Goal: Information Seeking & Learning: Compare options

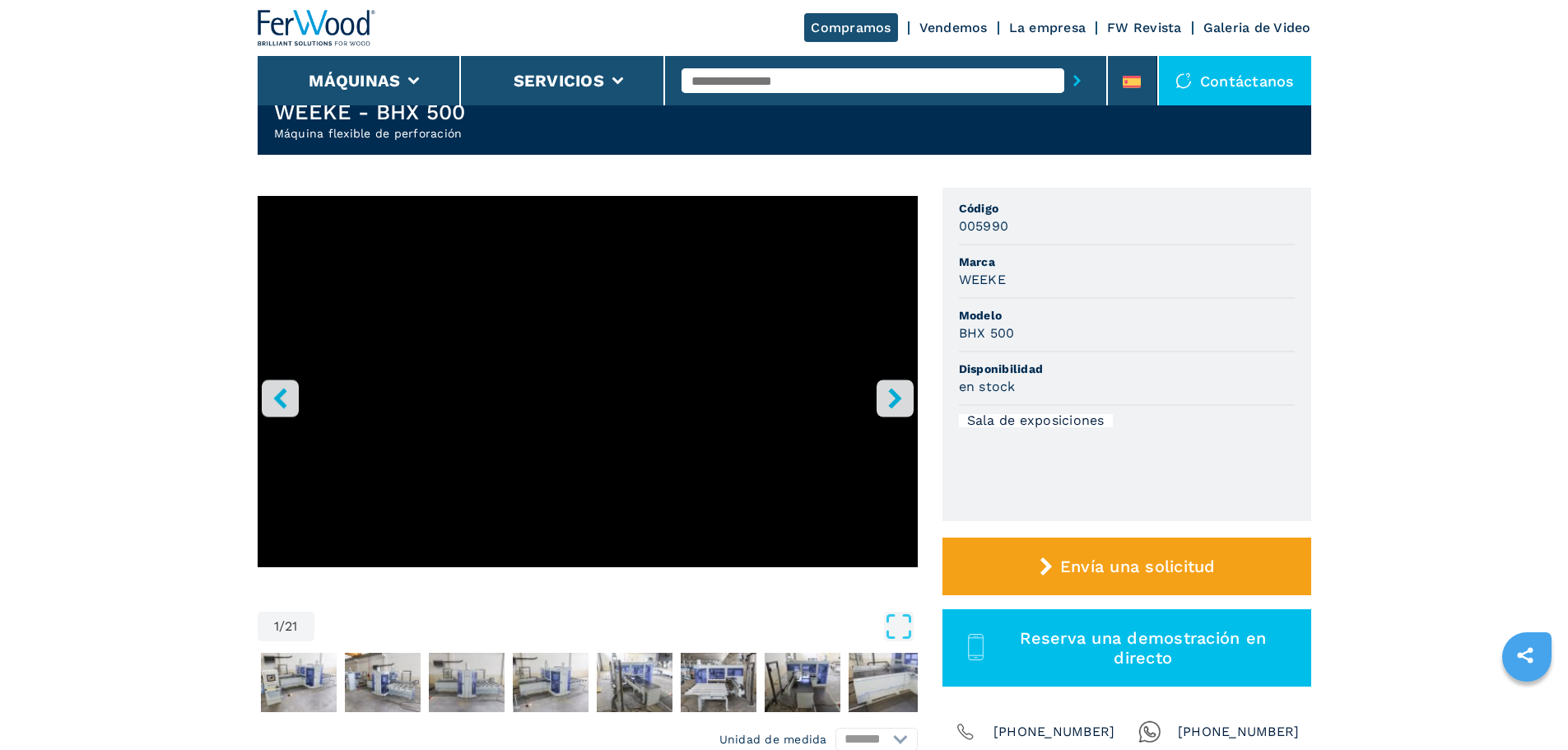
scroll to position [165, 0]
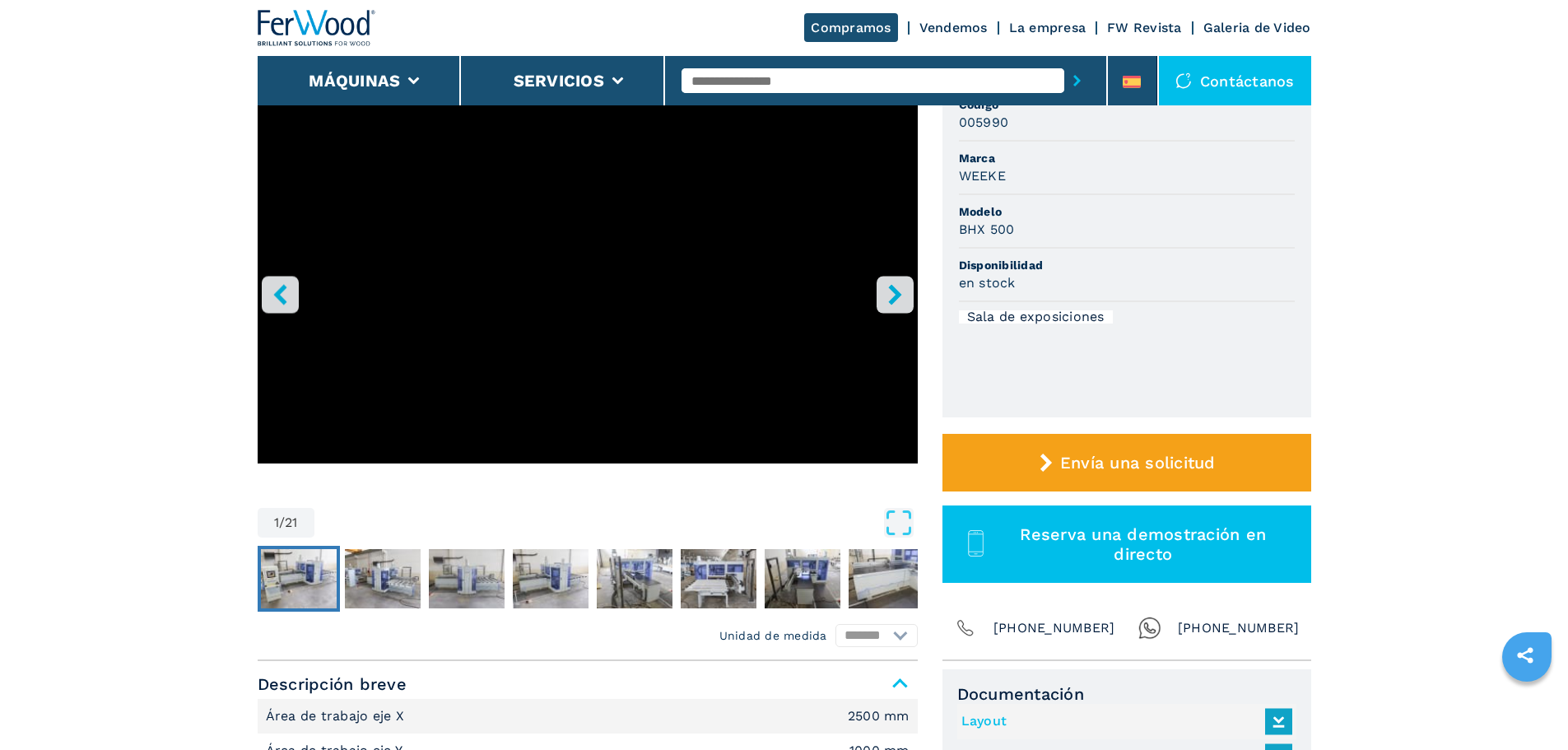
click at [308, 577] on img "Go to Slide 2" at bounding box center [299, 579] width 76 height 59
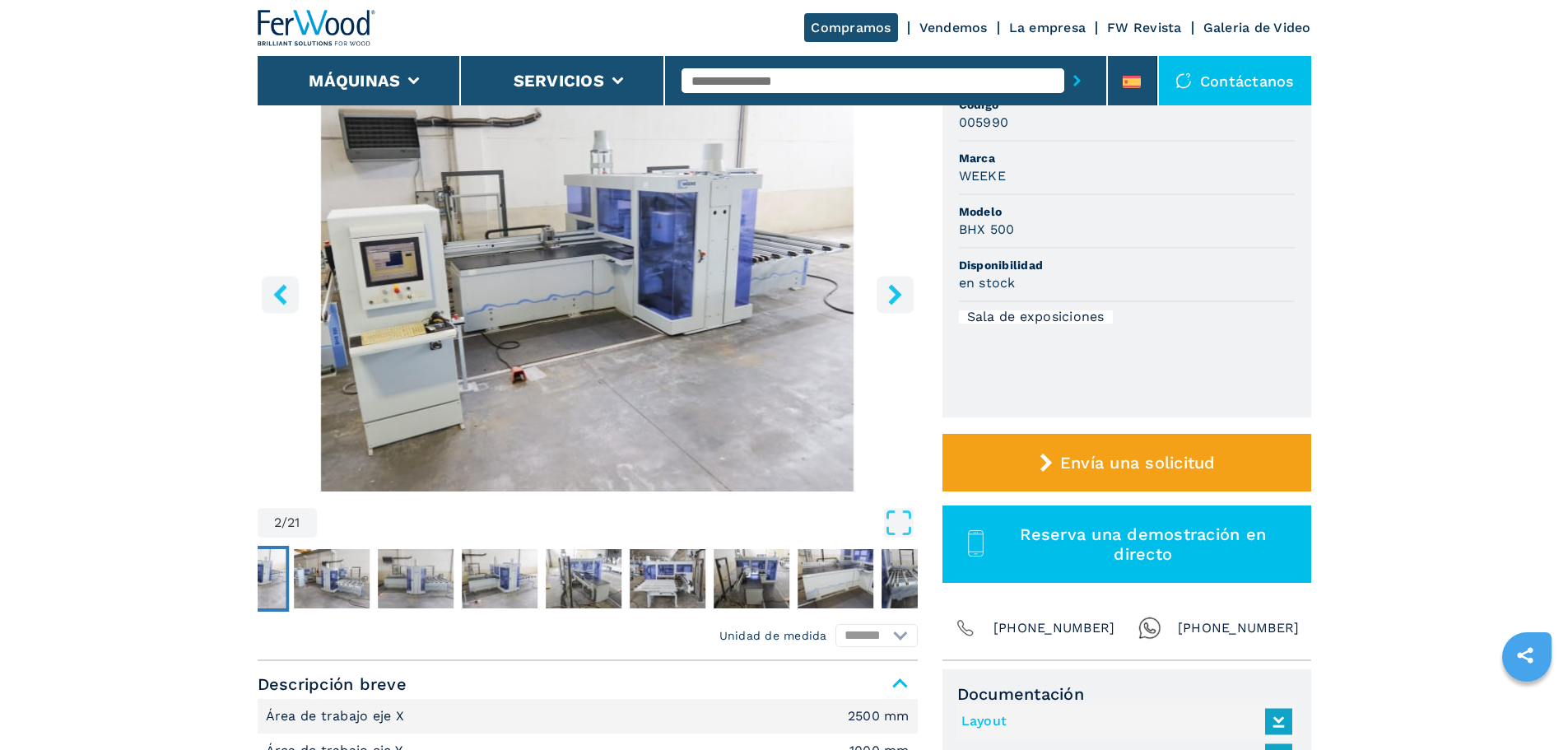
click at [633, 341] on img "Go to Slide 2" at bounding box center [587, 292] width 660 height 400
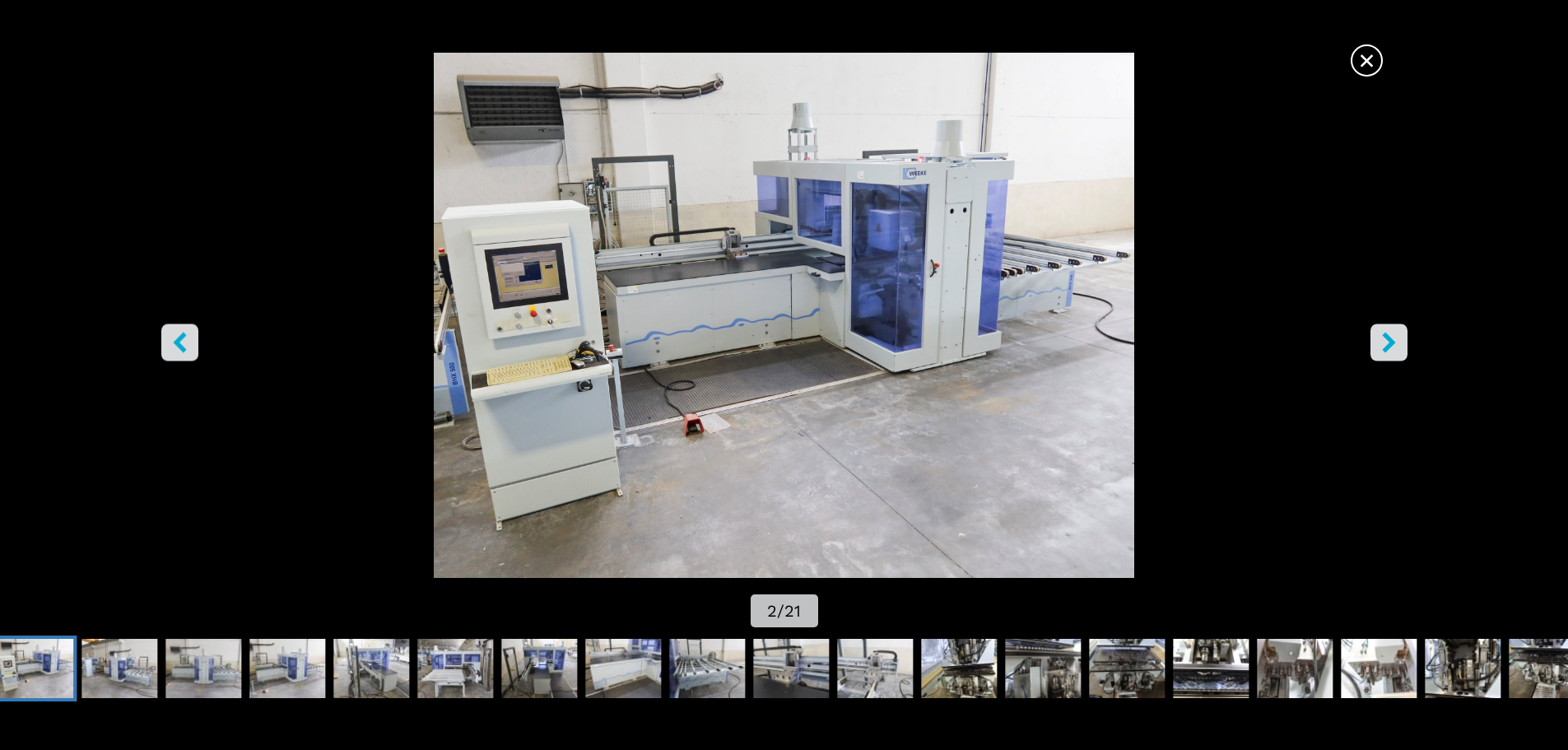
click at [1392, 340] on icon "right-button" at bounding box center [1388, 342] width 13 height 21
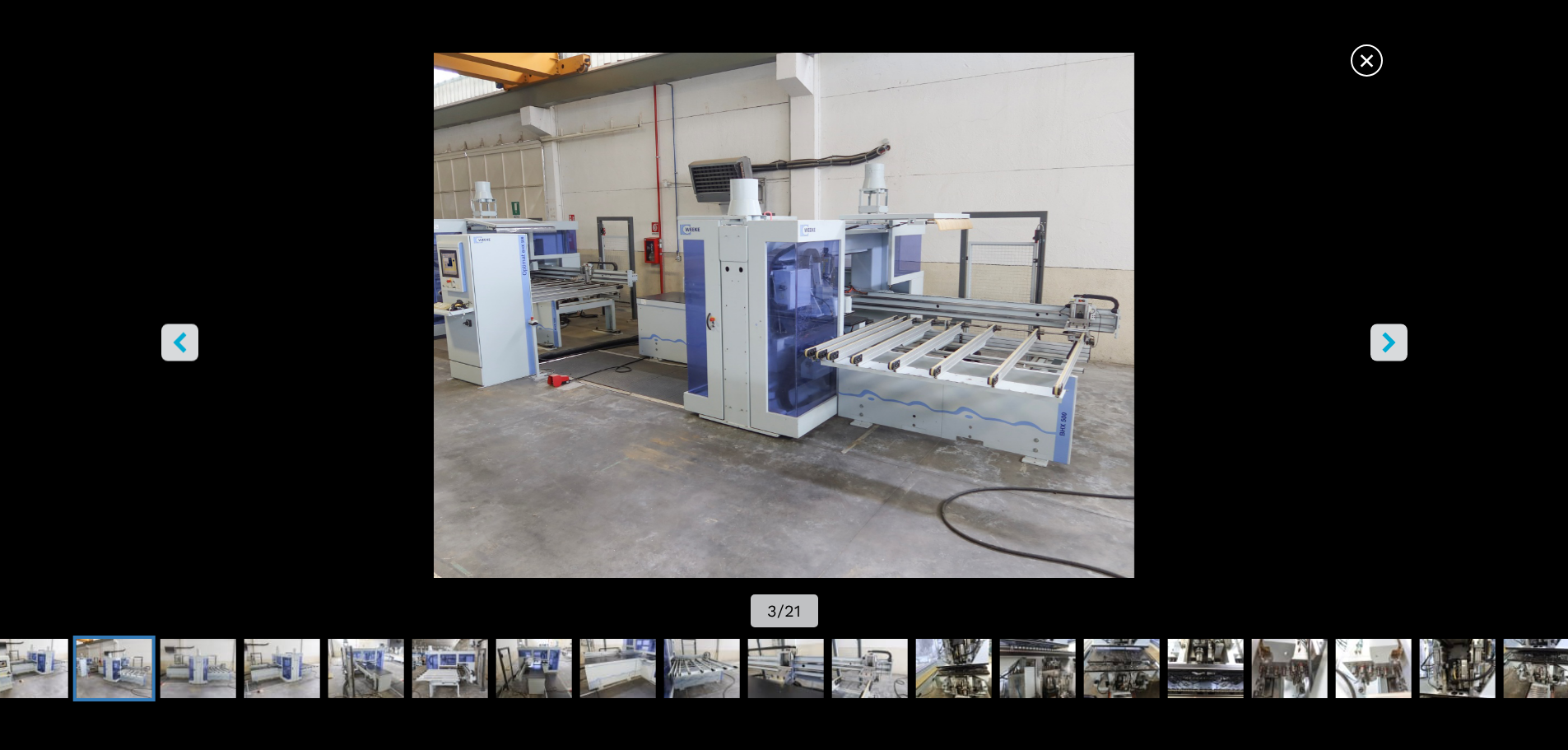
click at [1392, 340] on icon "right-button" at bounding box center [1388, 342] width 13 height 21
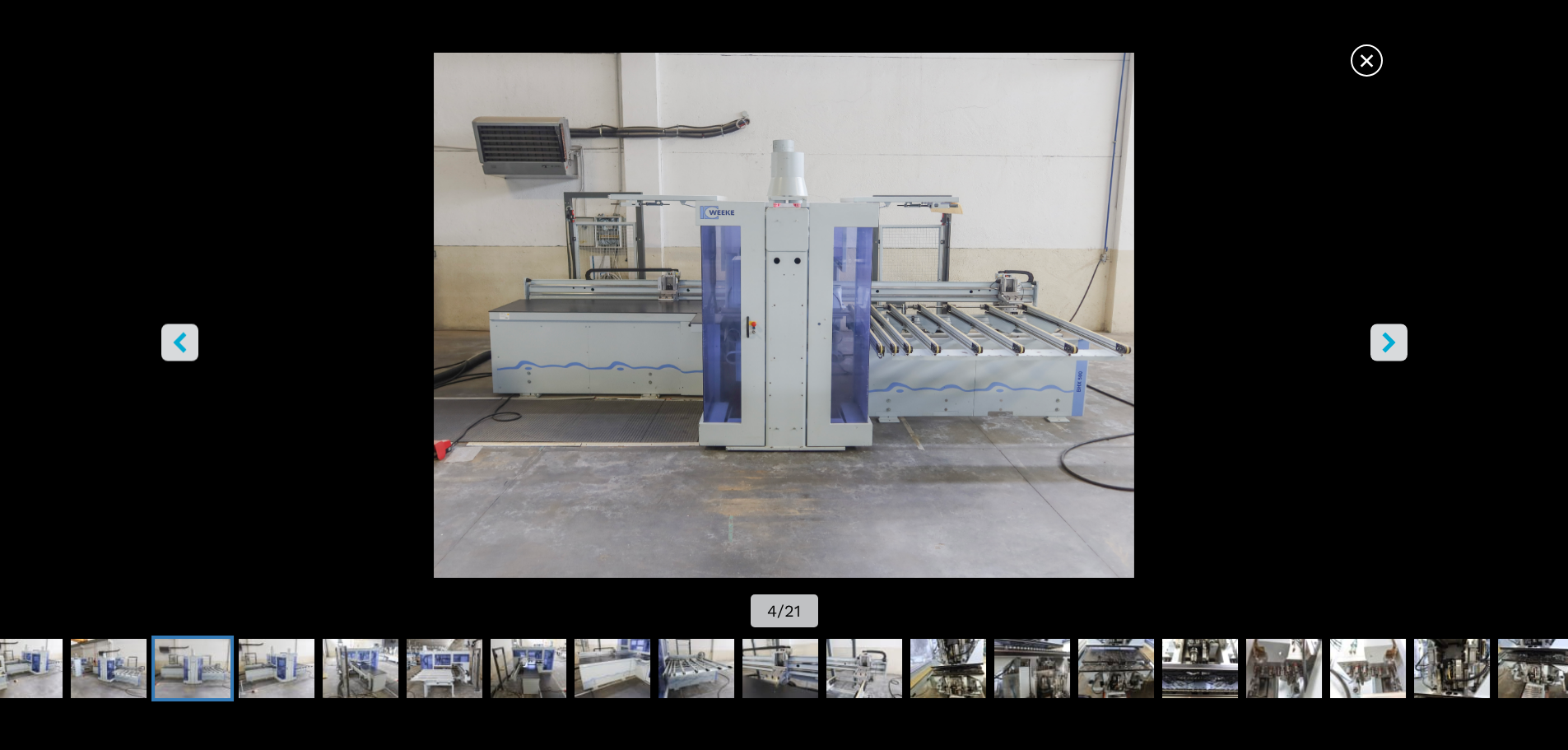
click at [1392, 340] on icon "right-button" at bounding box center [1388, 342] width 13 height 21
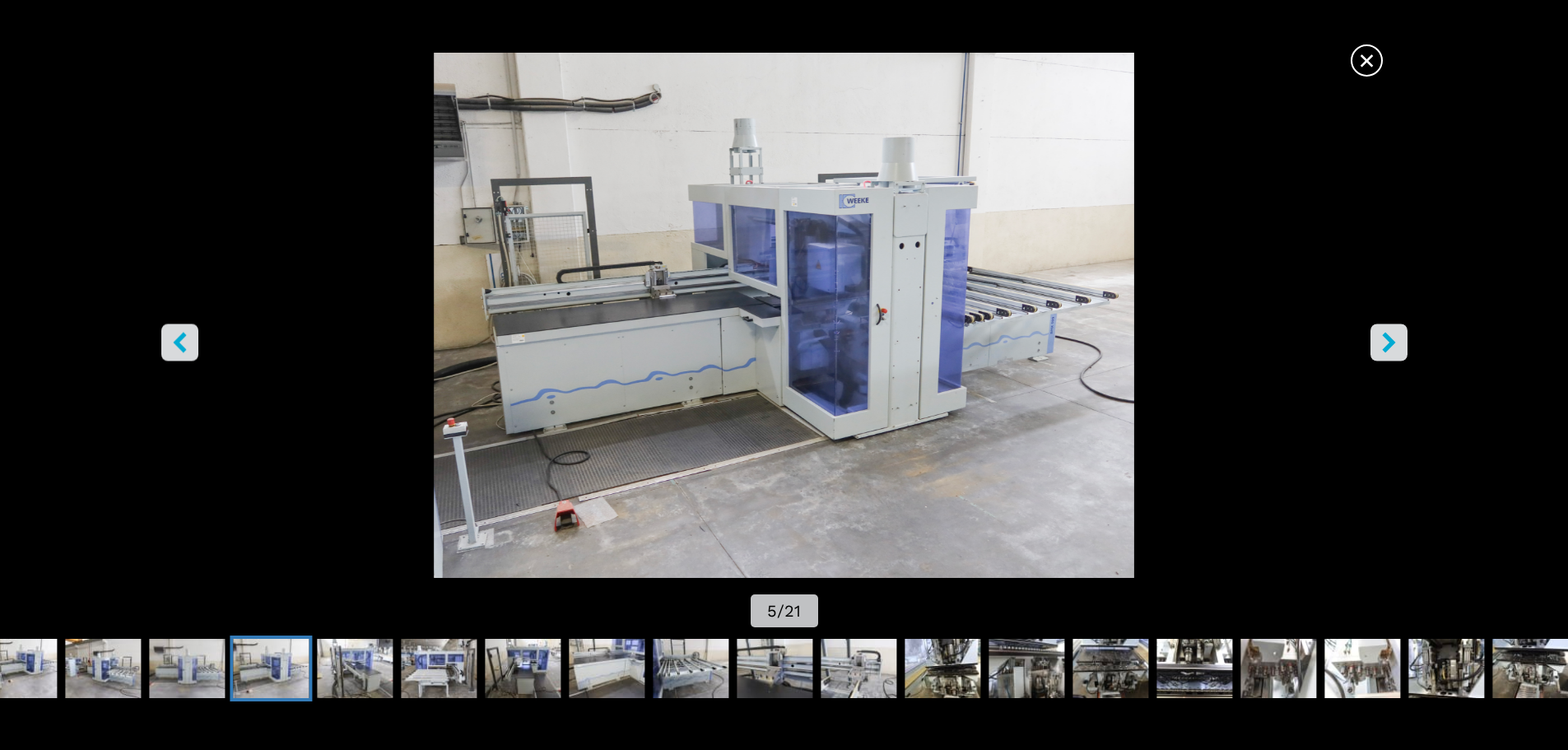
click at [1392, 340] on icon "right-button" at bounding box center [1388, 342] width 13 height 21
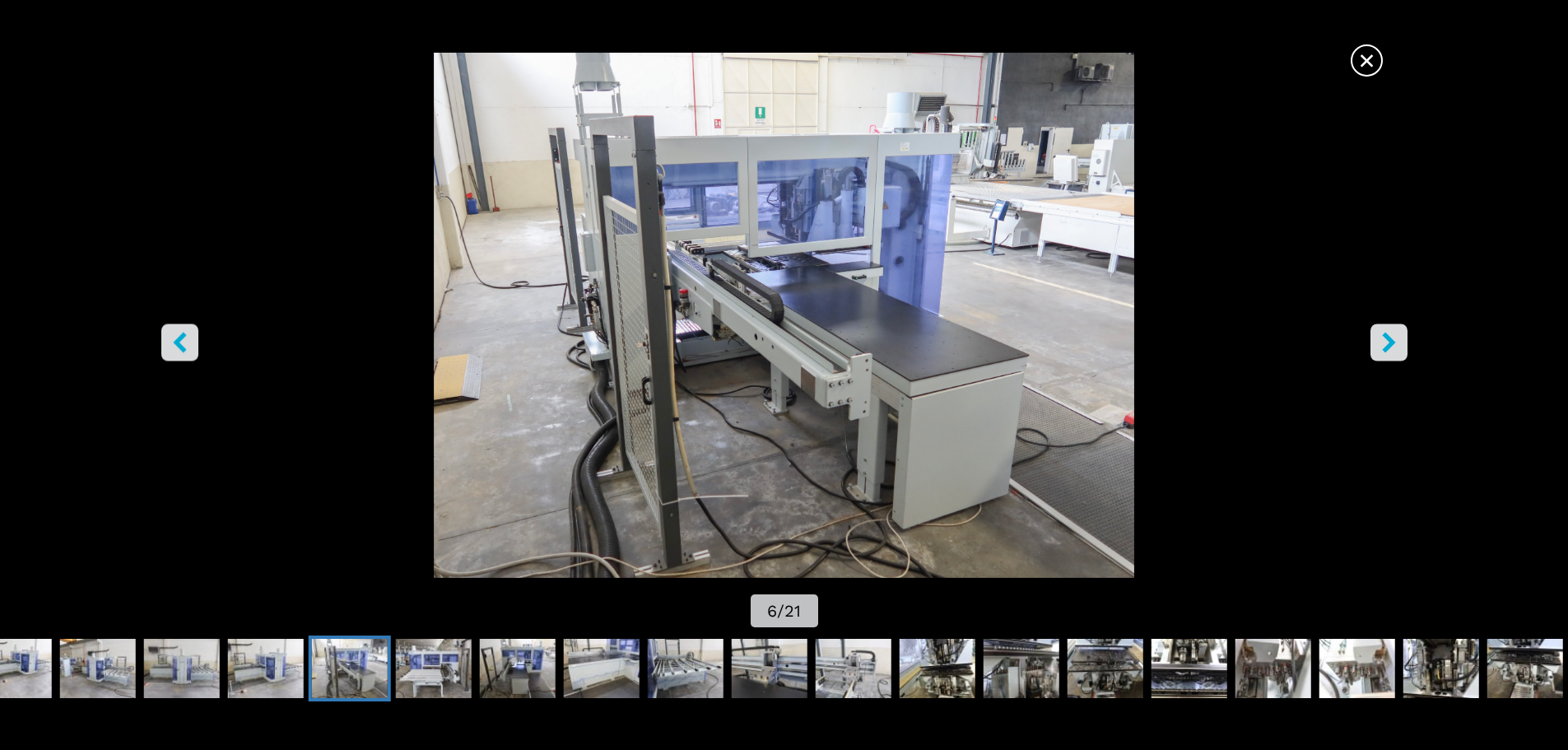
click at [1392, 340] on icon "right-button" at bounding box center [1388, 342] width 13 height 21
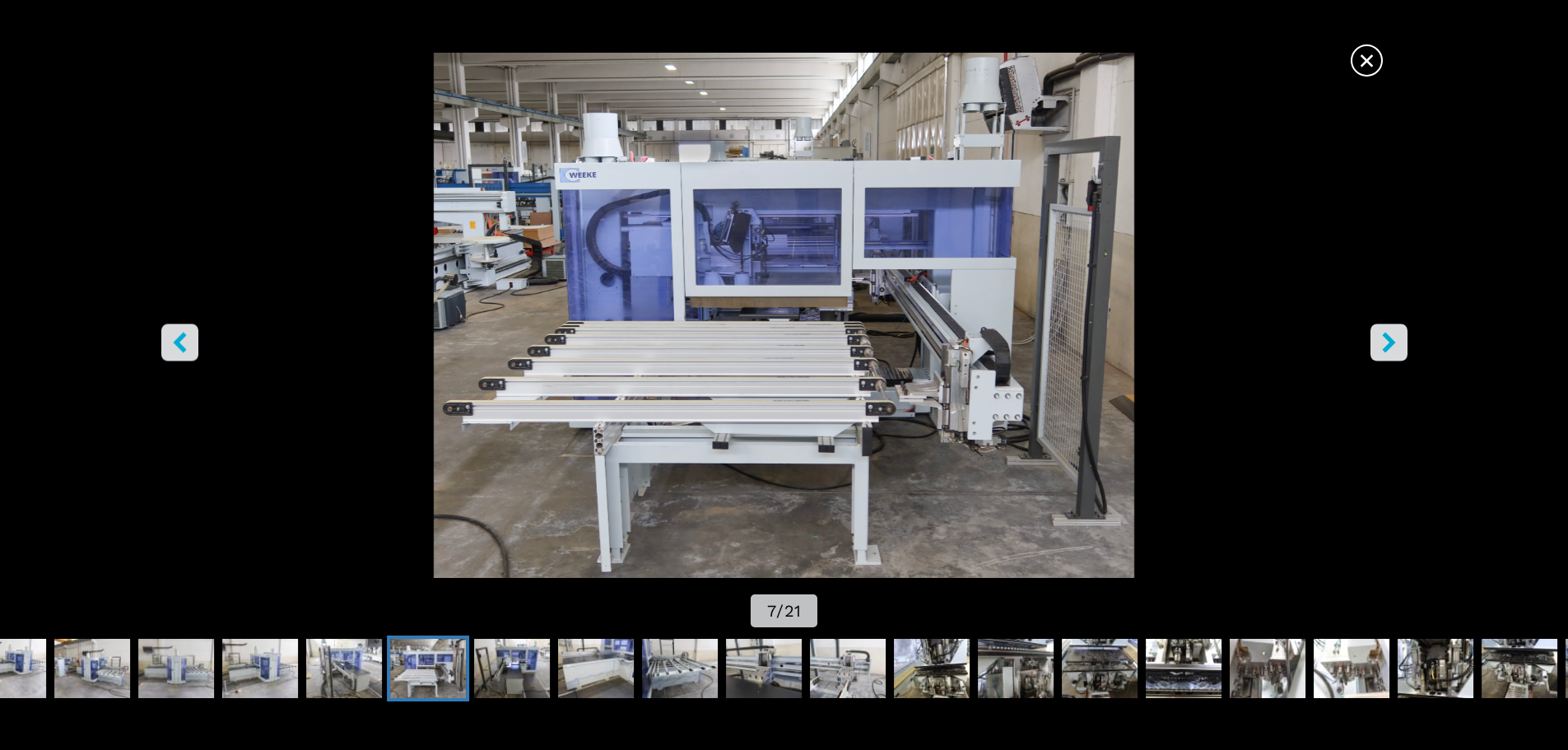
click at [1385, 347] on icon "right-button" at bounding box center [1388, 342] width 13 height 21
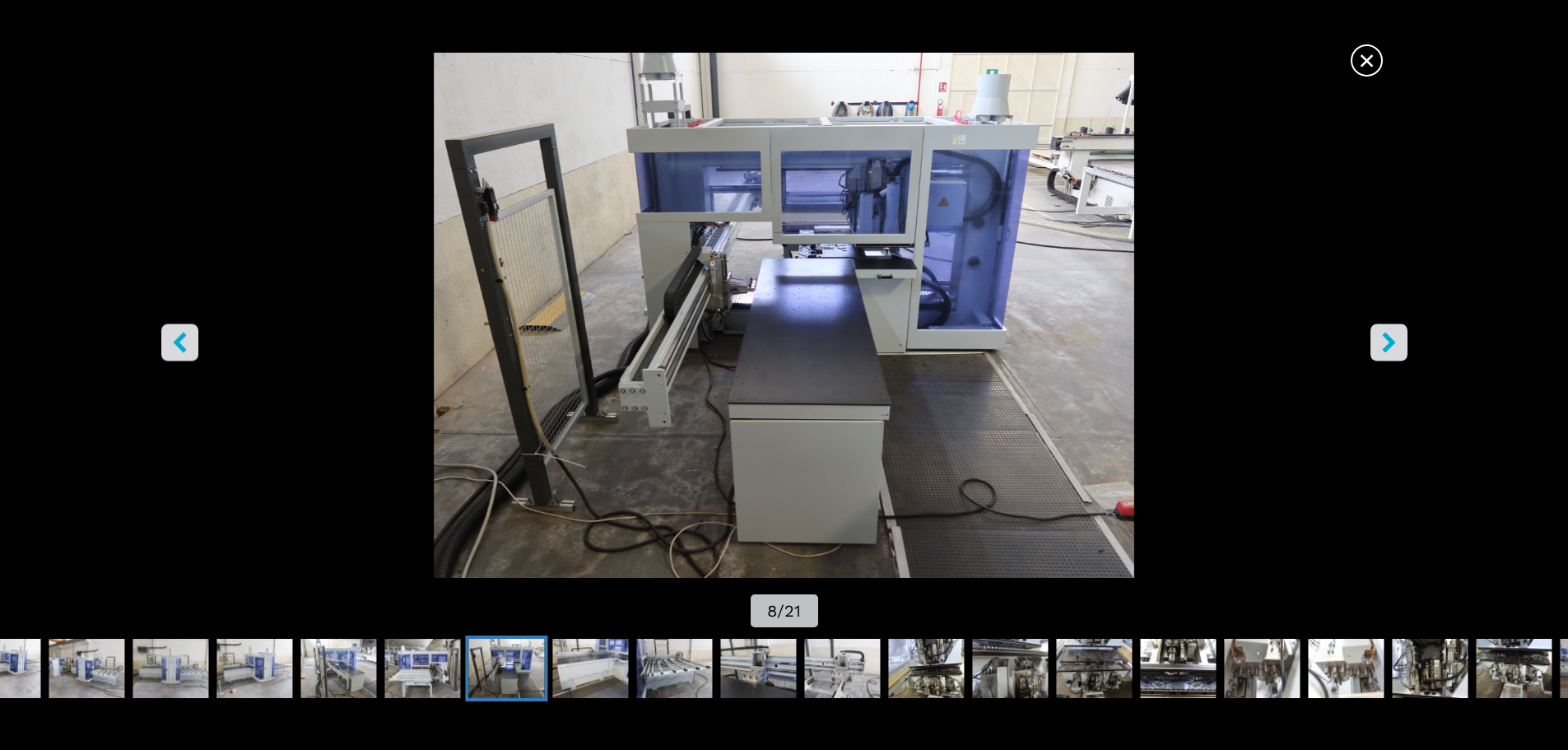
click at [1385, 347] on icon "right-button" at bounding box center [1388, 342] width 13 height 21
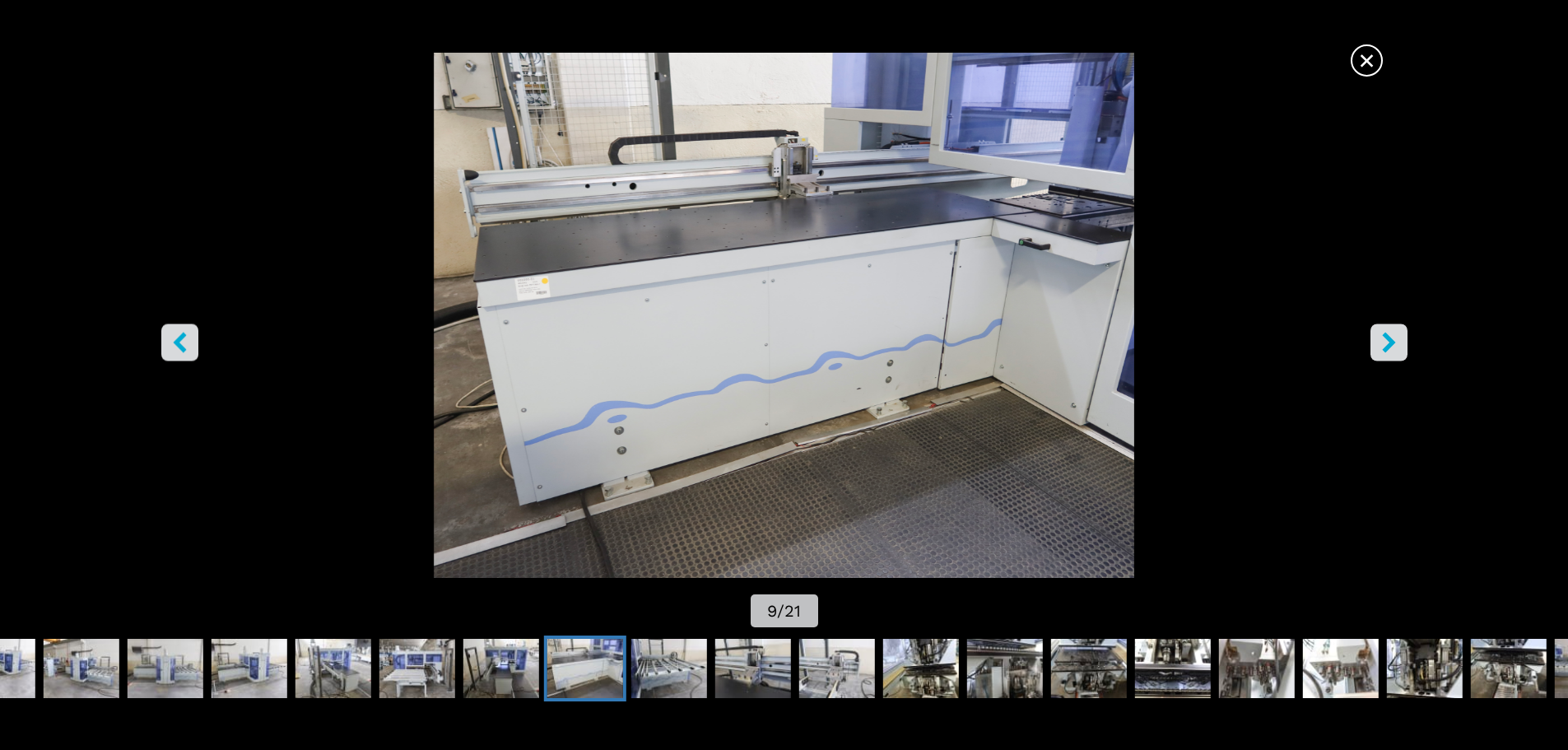
click at [1385, 347] on icon "right-button" at bounding box center [1388, 342] width 13 height 21
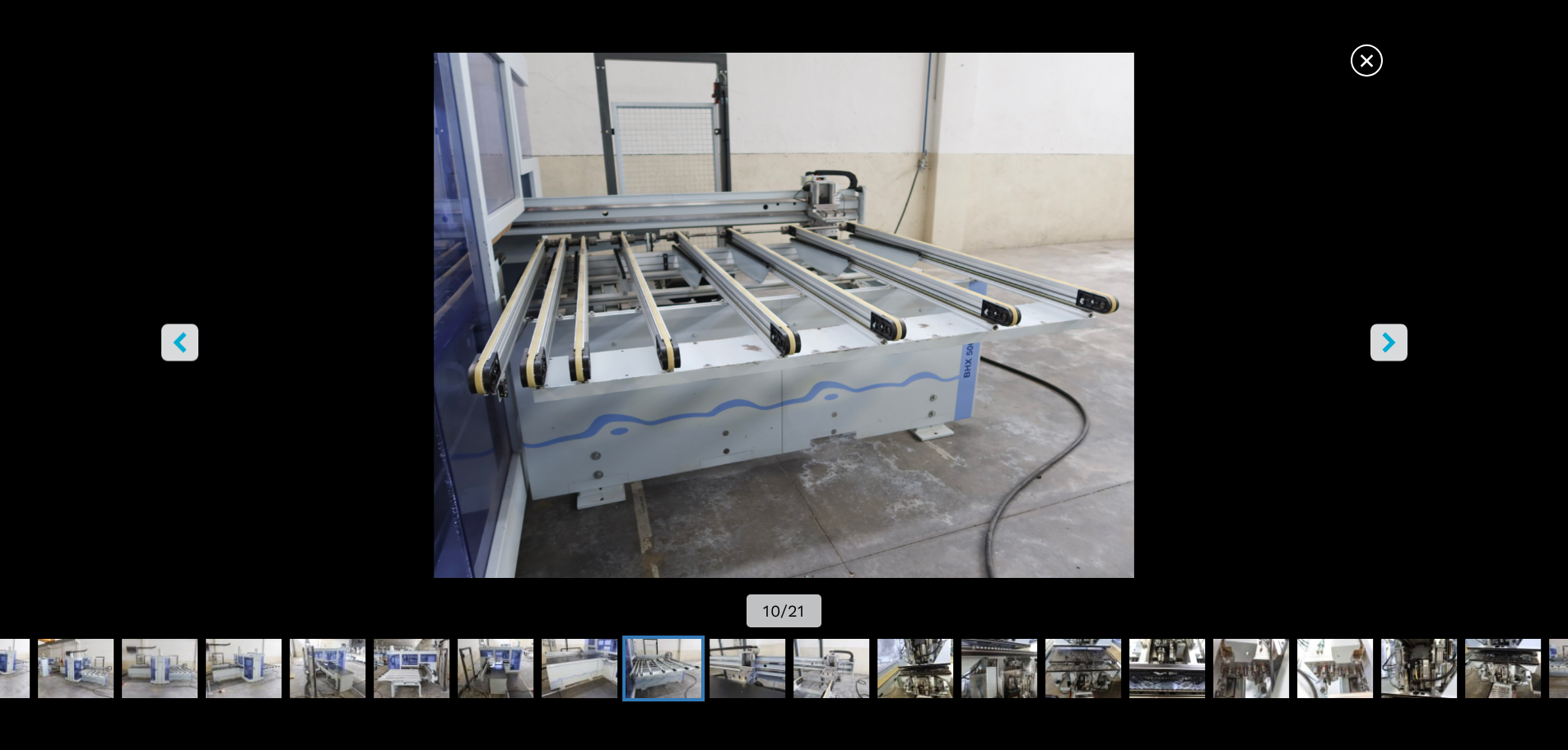
click at [1385, 347] on icon "right-button" at bounding box center [1388, 342] width 13 height 21
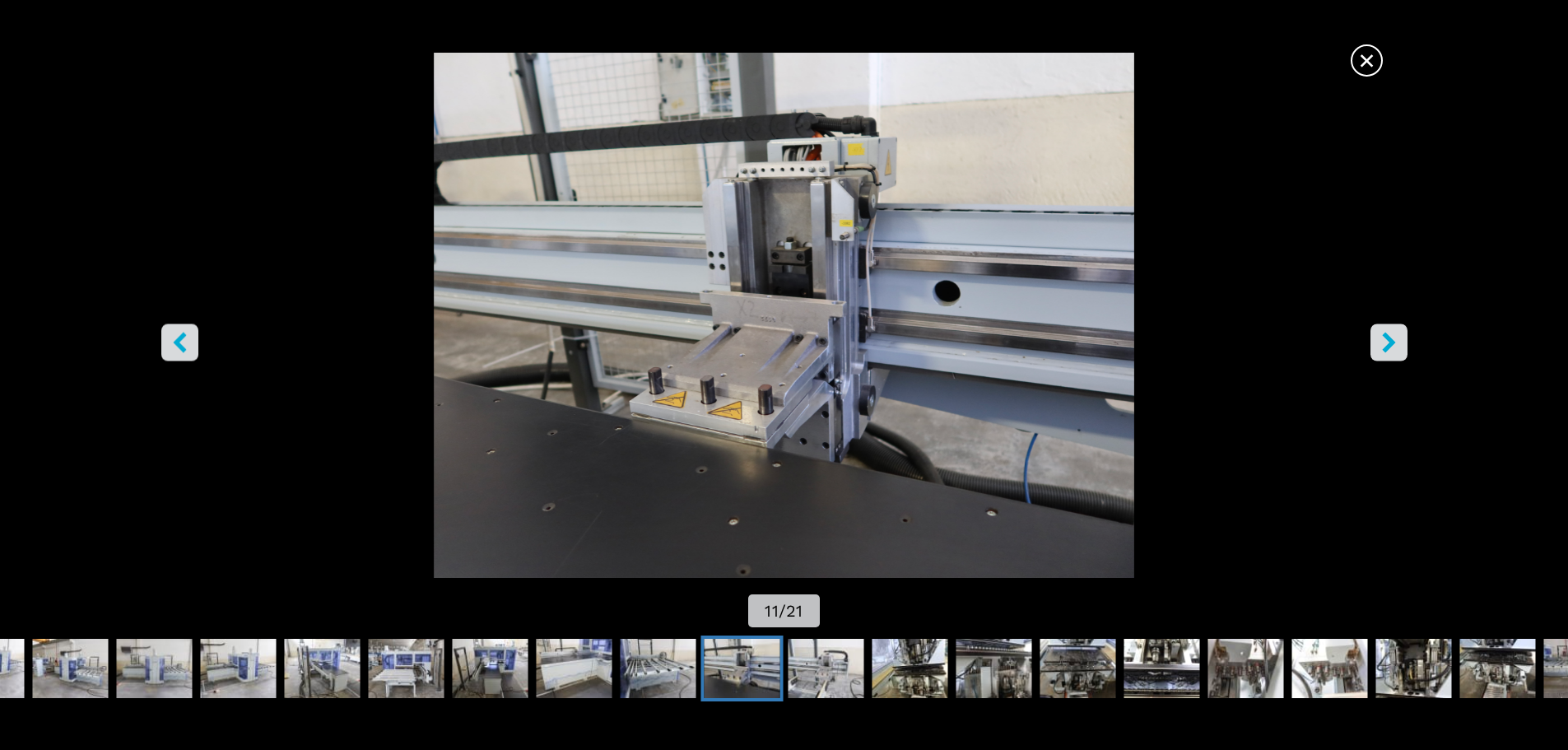
click at [1385, 347] on icon "right-button" at bounding box center [1388, 342] width 13 height 21
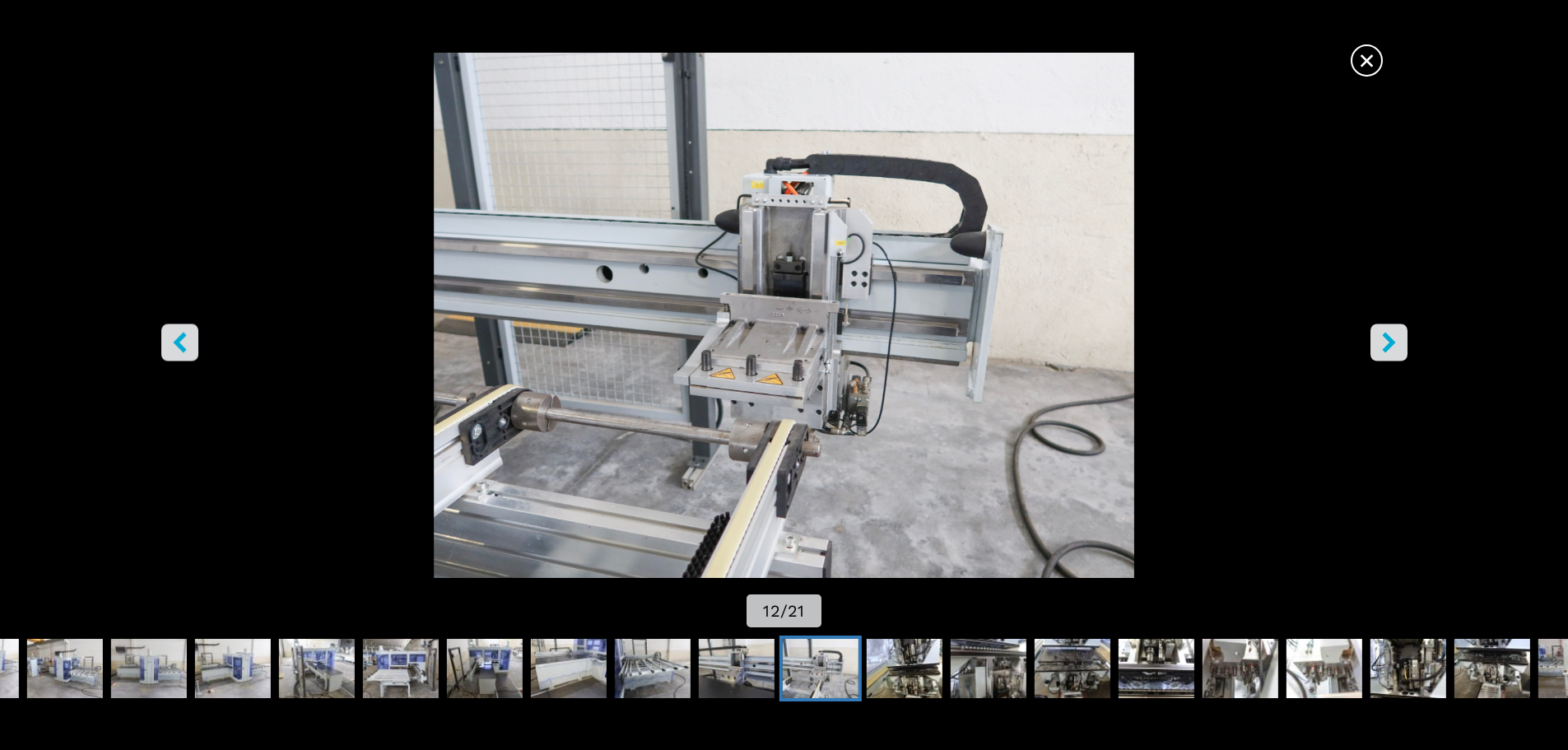
click at [1385, 347] on icon "right-button" at bounding box center [1388, 342] width 13 height 21
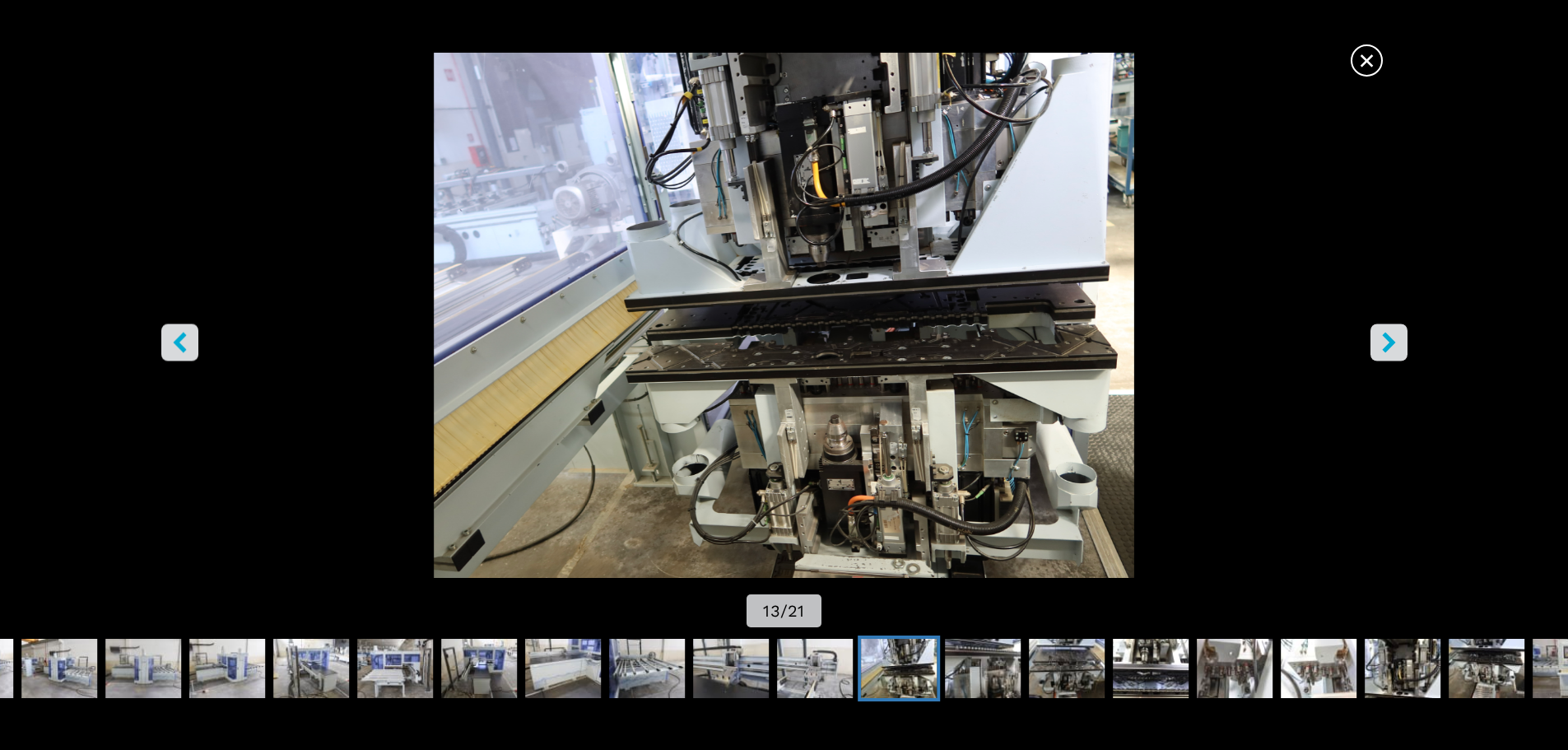
click at [837, 414] on img "Go to Slide 13" at bounding box center [784, 315] width 1411 height 525
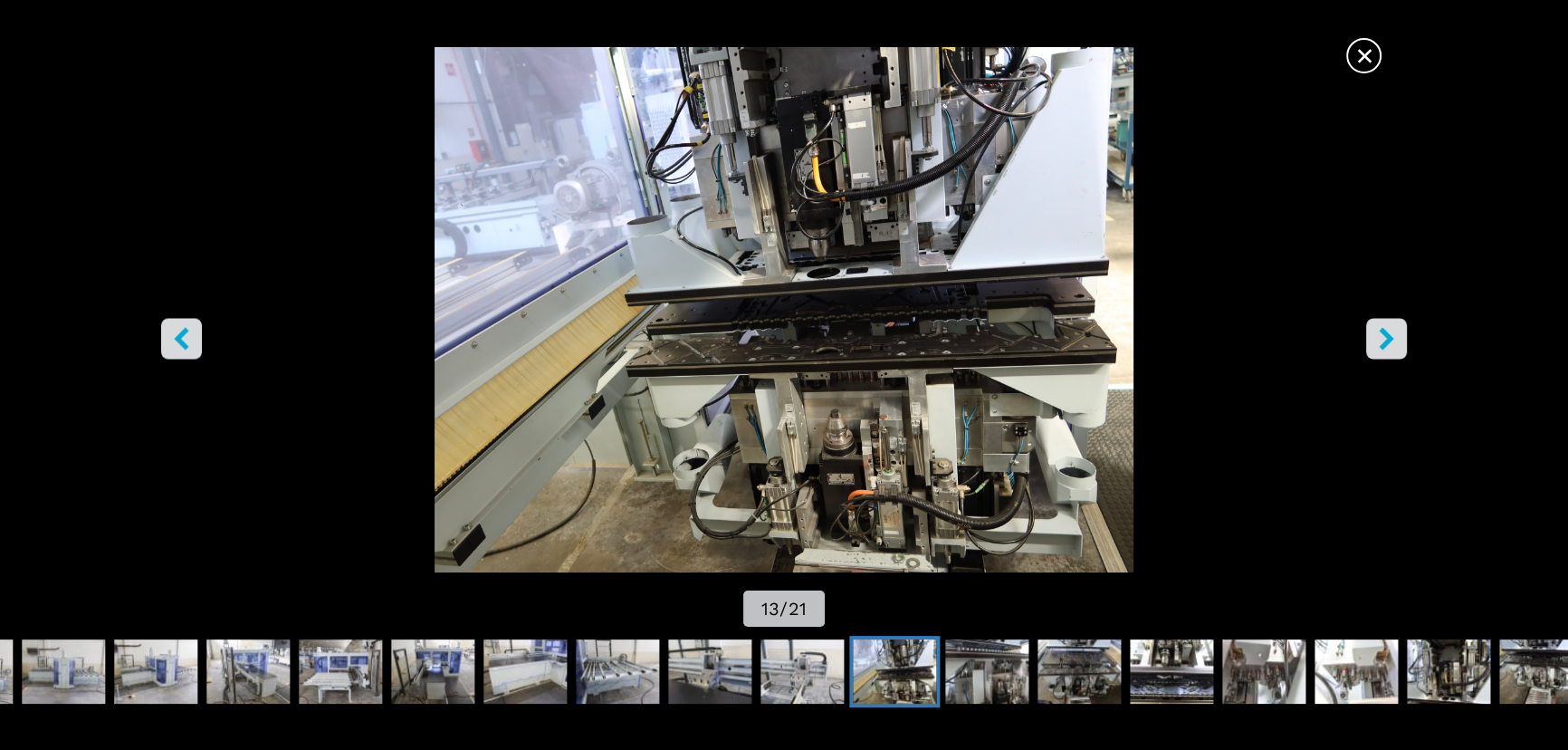
click at [1392, 335] on icon "right-button" at bounding box center [1387, 339] width 23 height 23
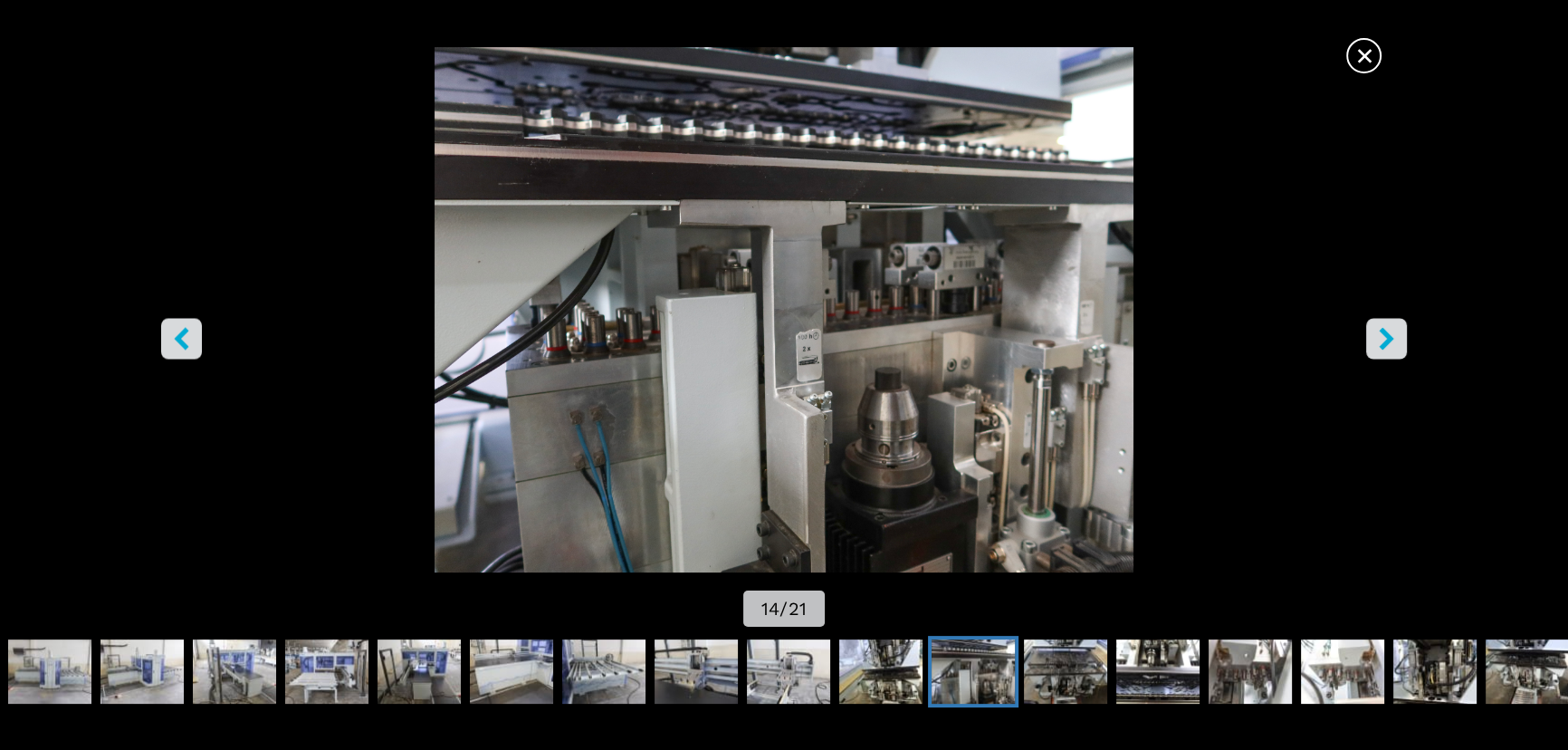
click at [1390, 338] on icon "right-button" at bounding box center [1387, 339] width 15 height 23
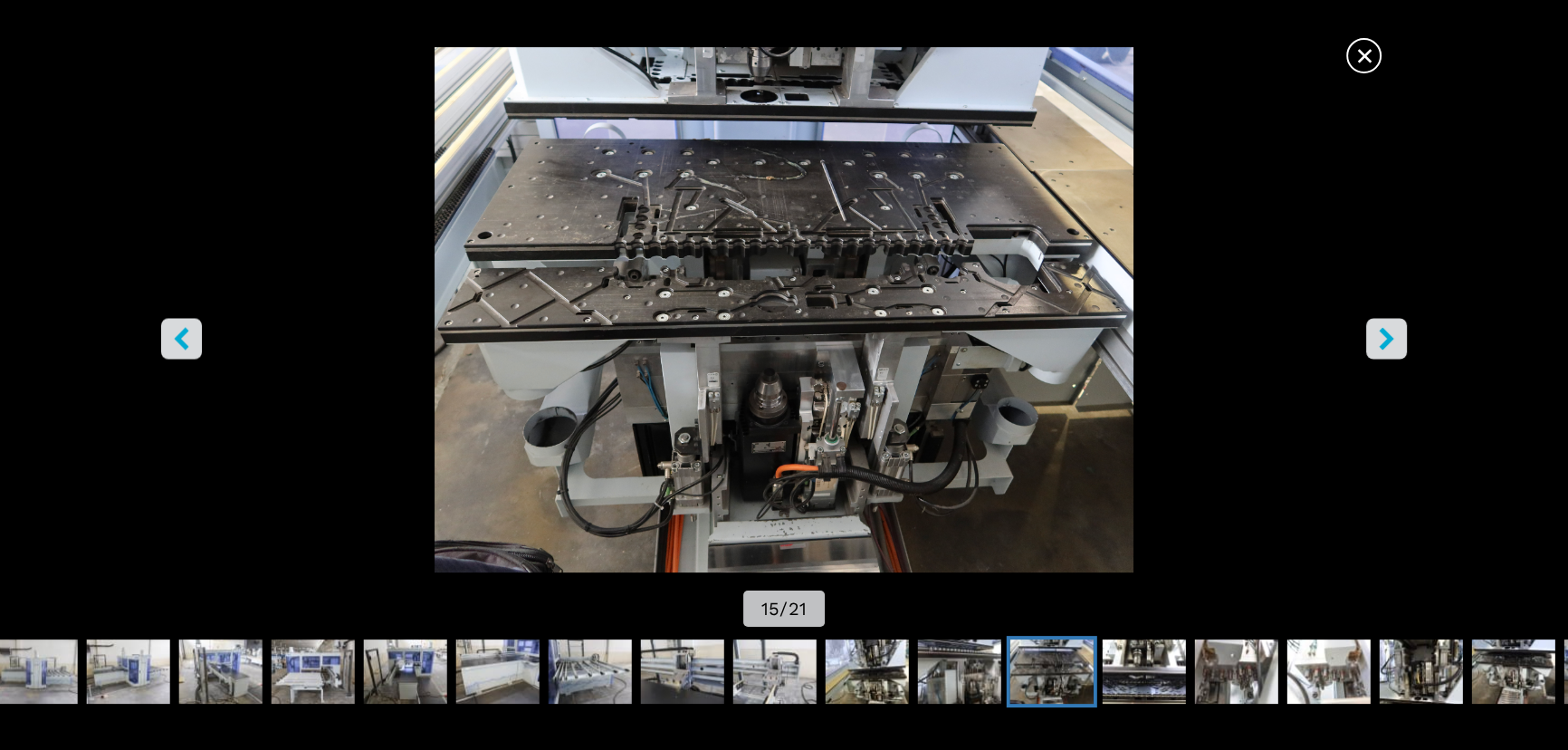
click at [1390, 338] on icon "right-button" at bounding box center [1387, 339] width 15 height 23
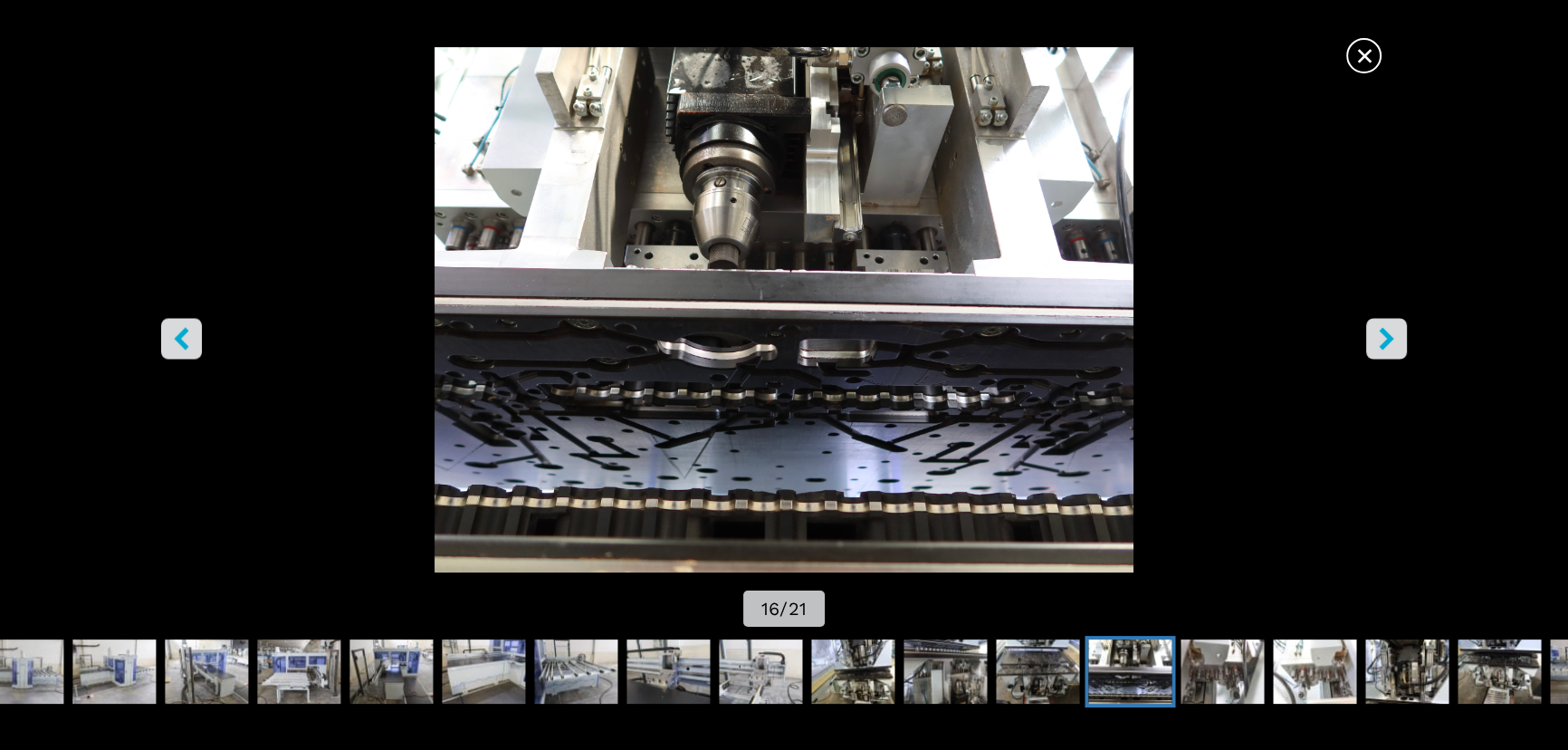
click at [1390, 338] on icon "right-button" at bounding box center [1387, 339] width 15 height 23
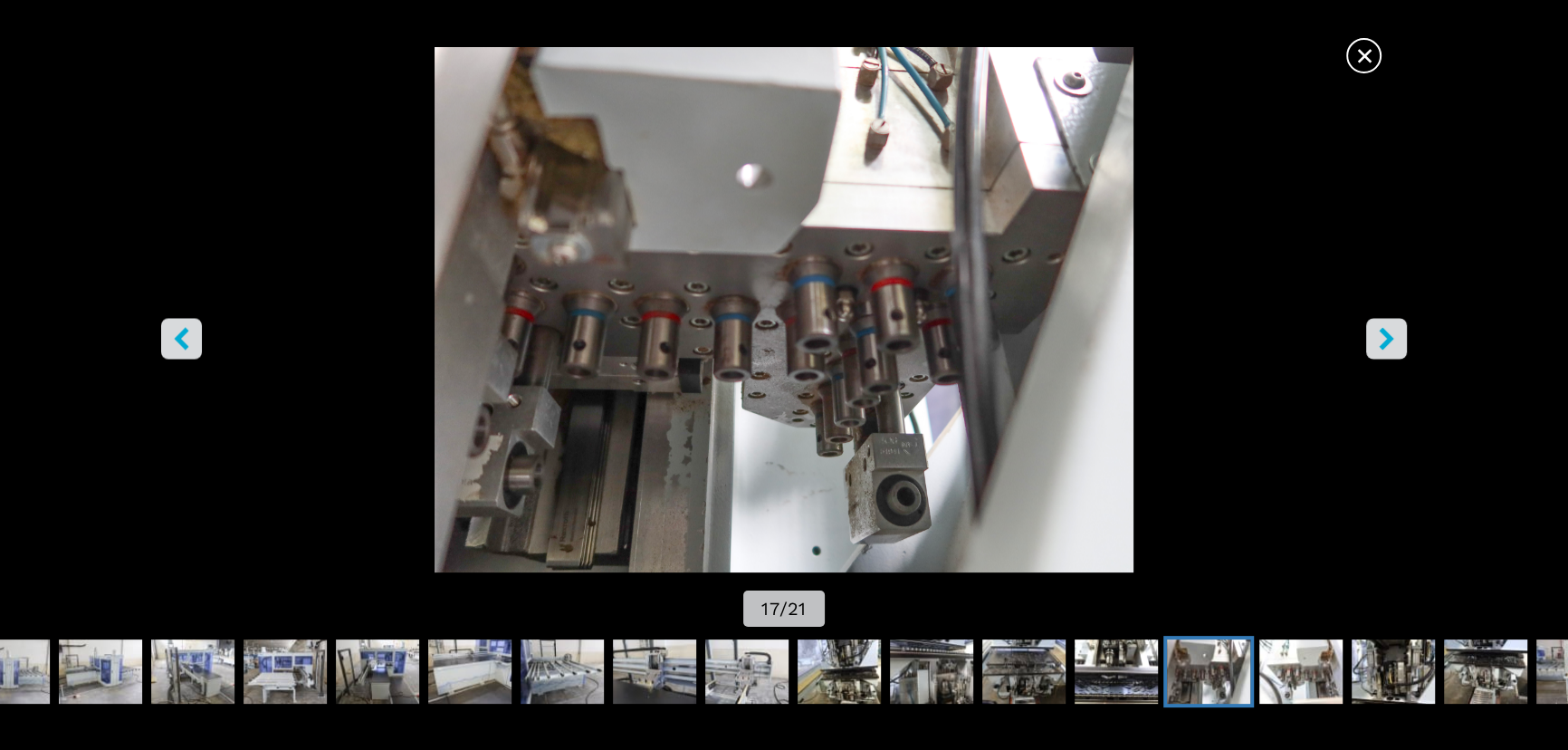
click at [1390, 338] on icon "right-button" at bounding box center [1387, 339] width 15 height 23
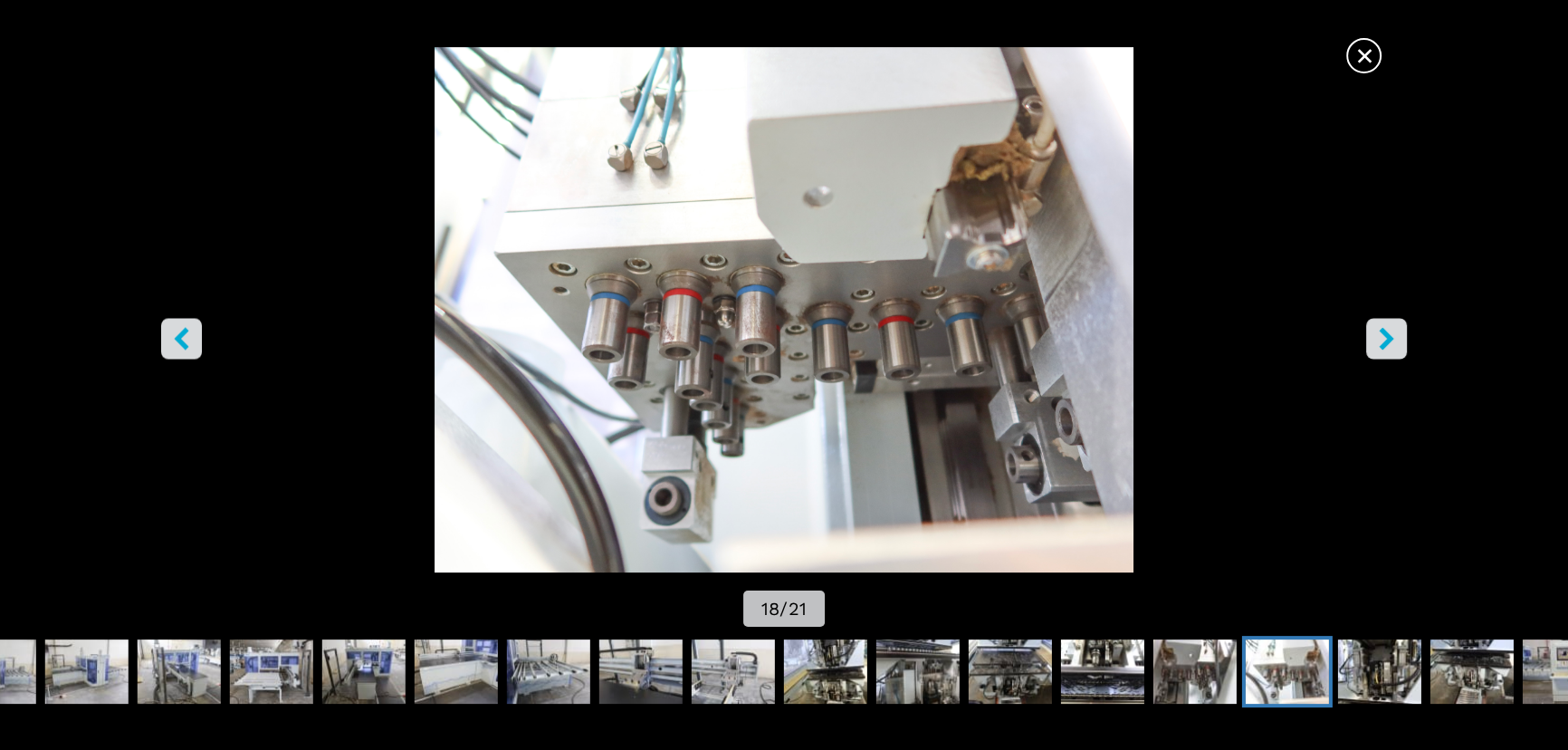
click at [1390, 338] on icon "right-button" at bounding box center [1387, 339] width 15 height 23
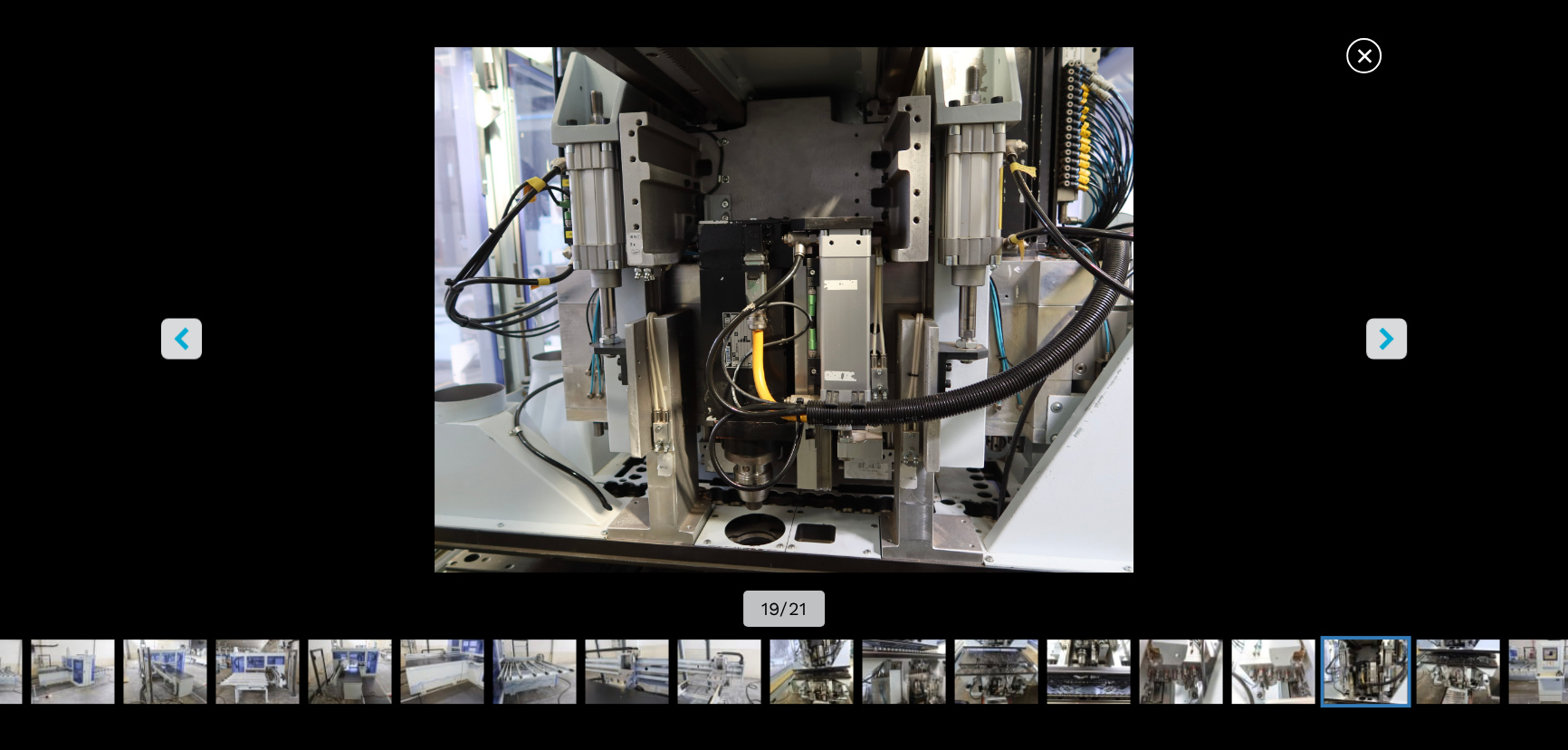
click at [1390, 338] on icon "right-button" at bounding box center [1387, 339] width 15 height 23
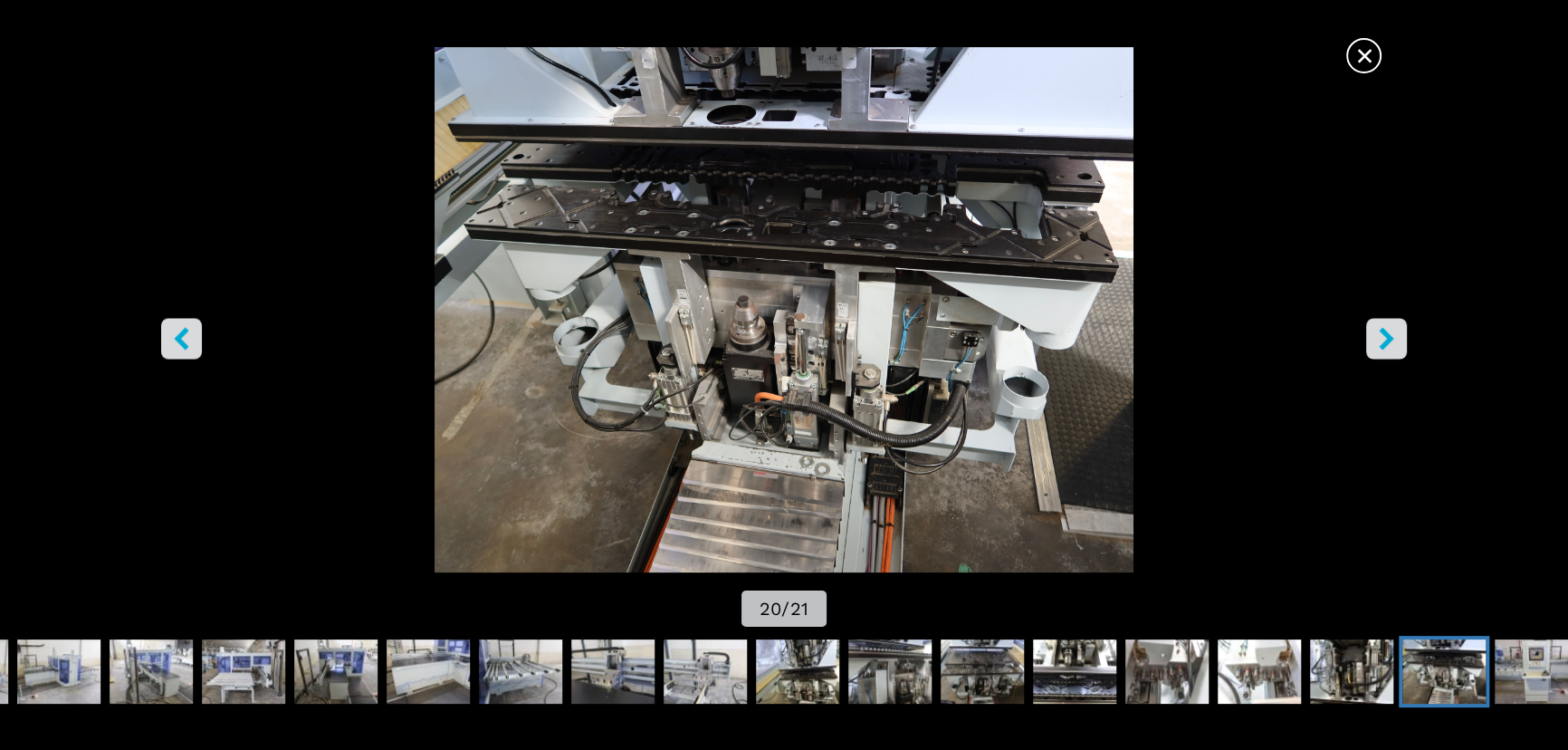
click at [1390, 338] on icon "right-button" at bounding box center [1387, 339] width 15 height 23
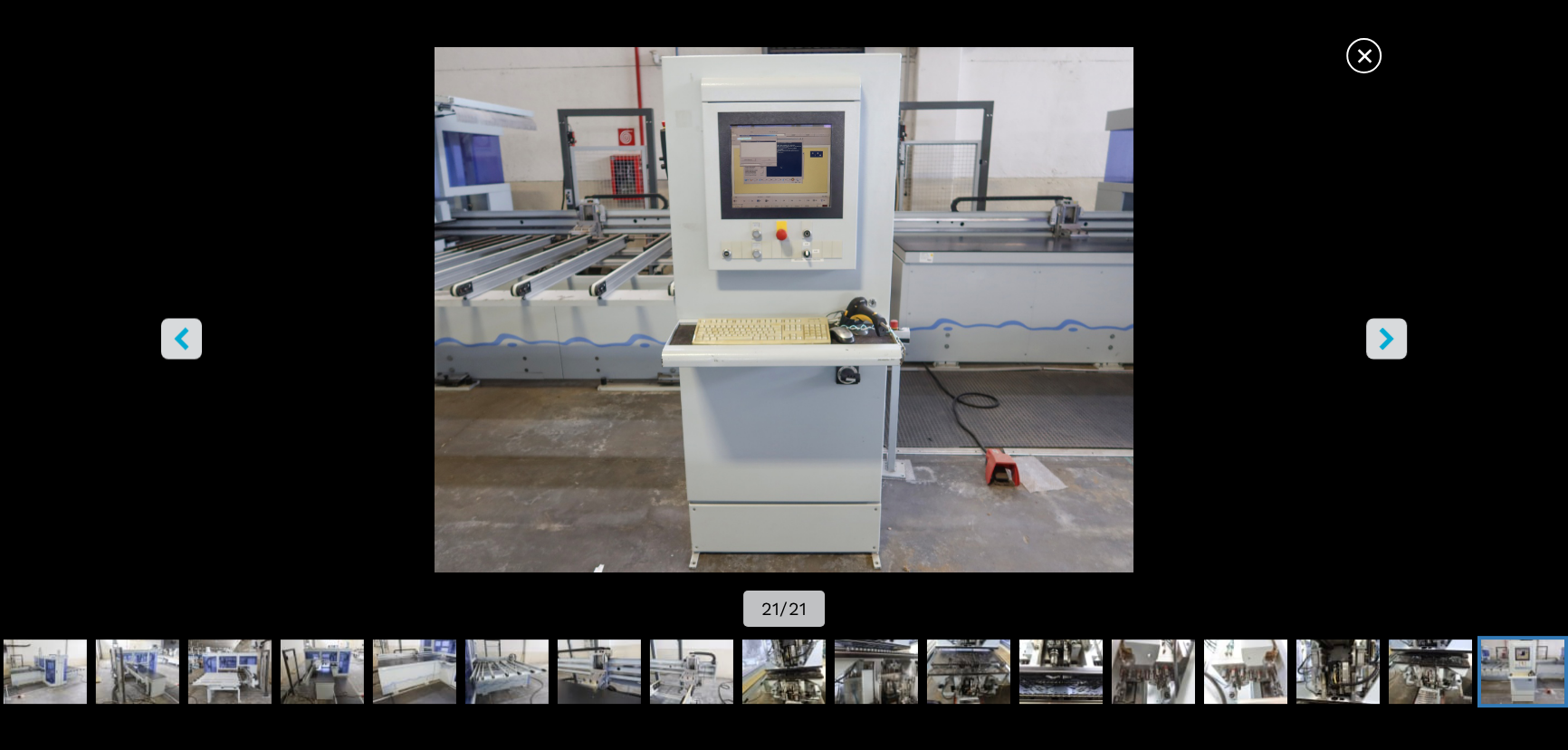
click at [1390, 338] on icon "right-button" at bounding box center [1387, 339] width 15 height 23
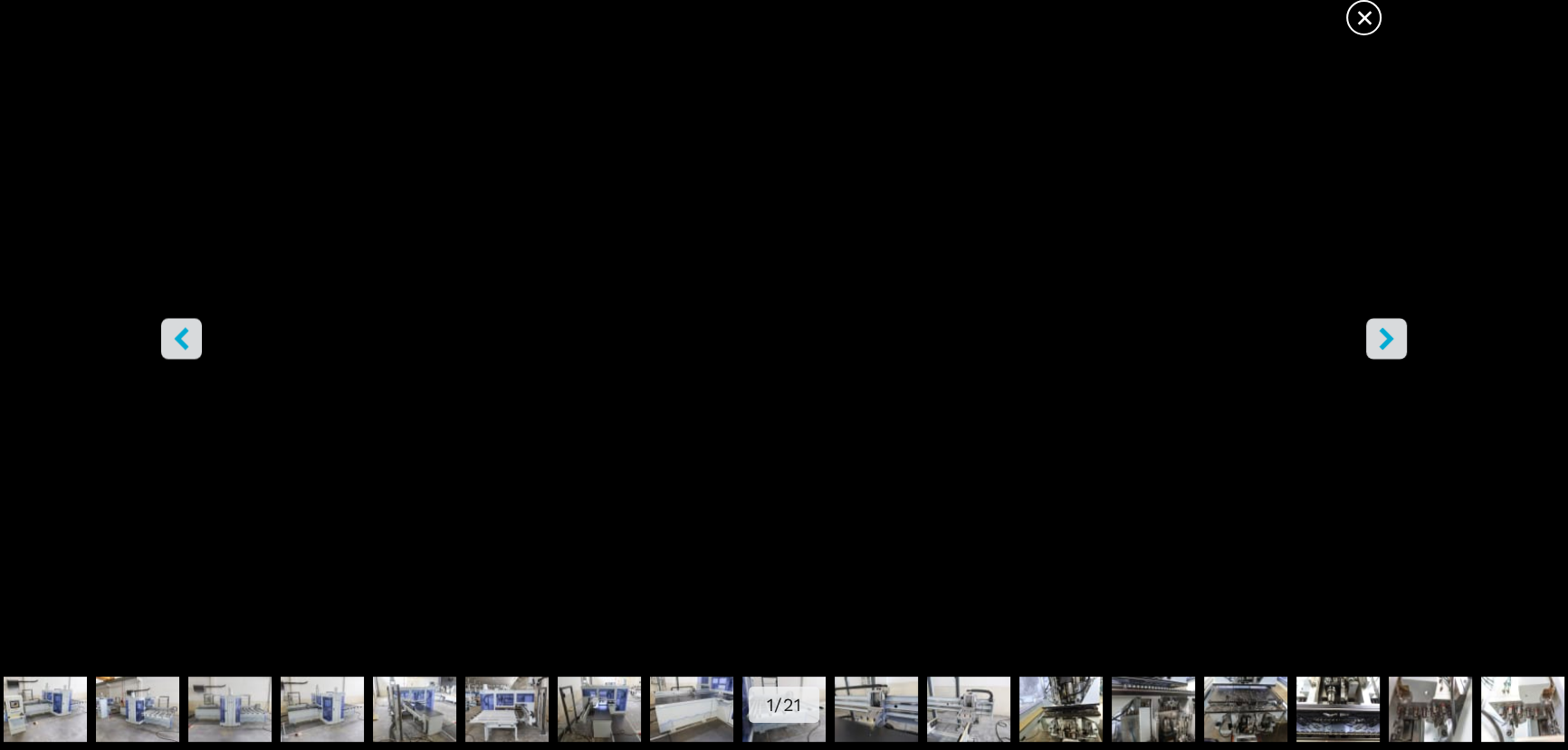
click at [1390, 338] on icon "right-button" at bounding box center [1387, 339] width 15 height 23
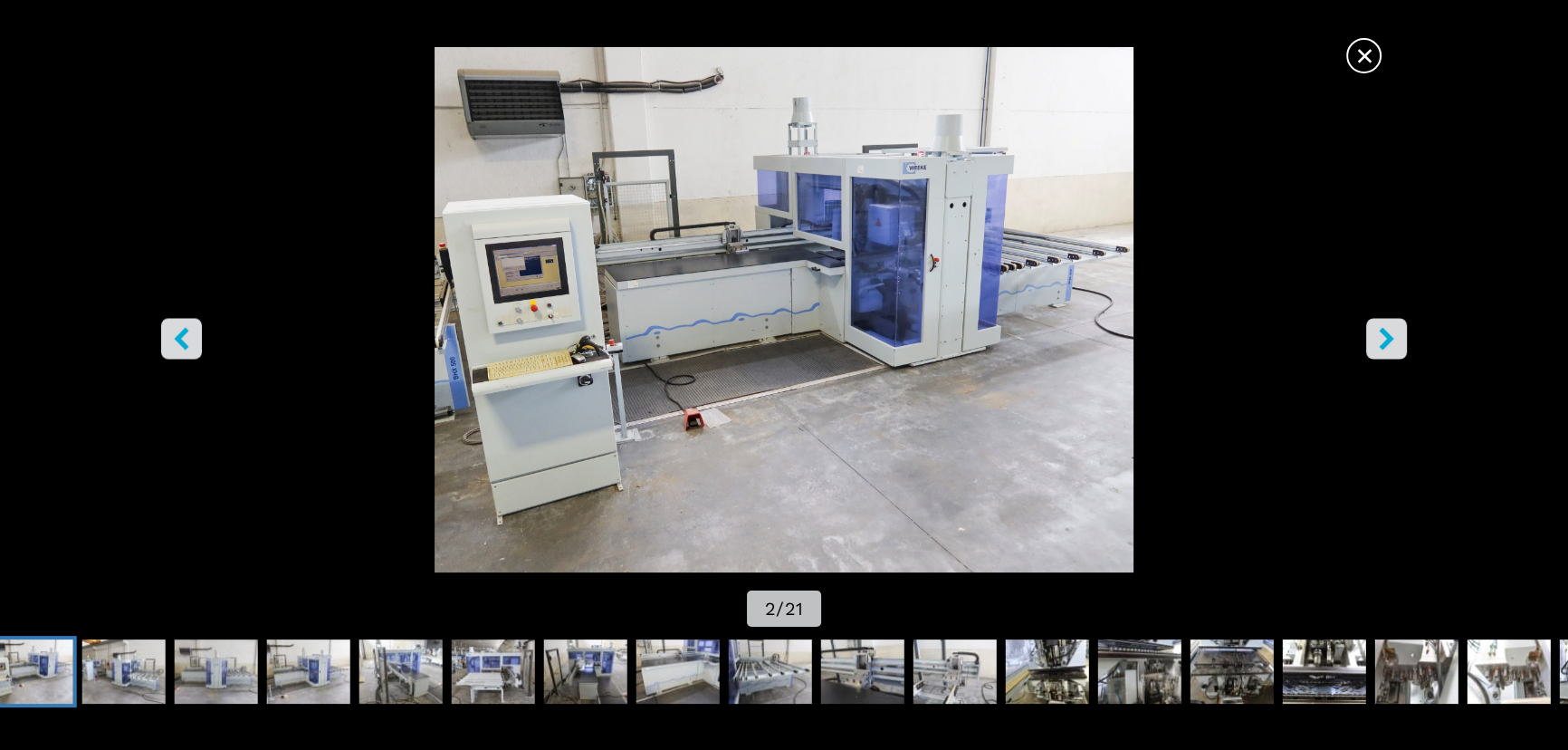
click at [1390, 338] on icon "right-button" at bounding box center [1387, 339] width 15 height 23
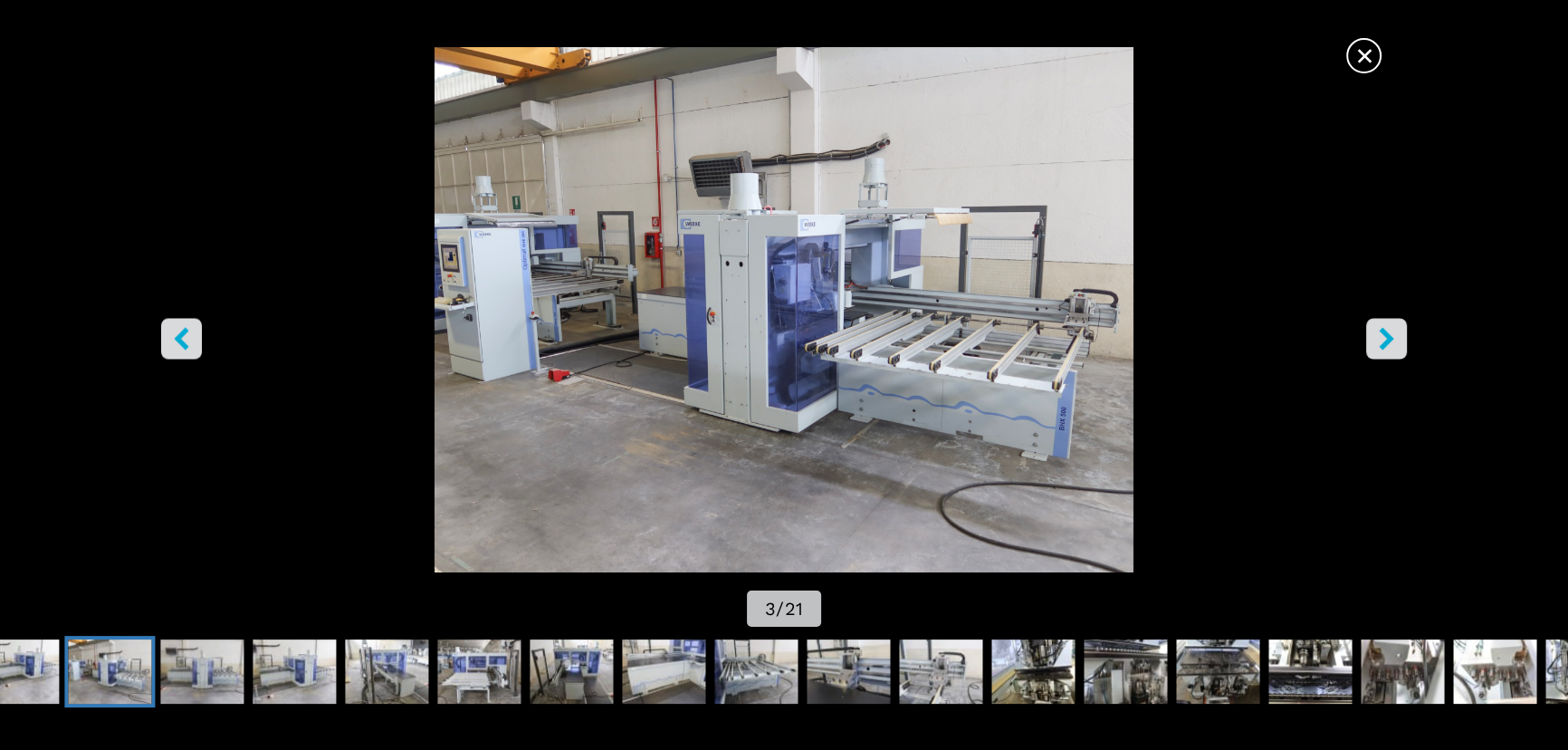
click at [169, 342] on button "left-button" at bounding box center [181, 339] width 41 height 41
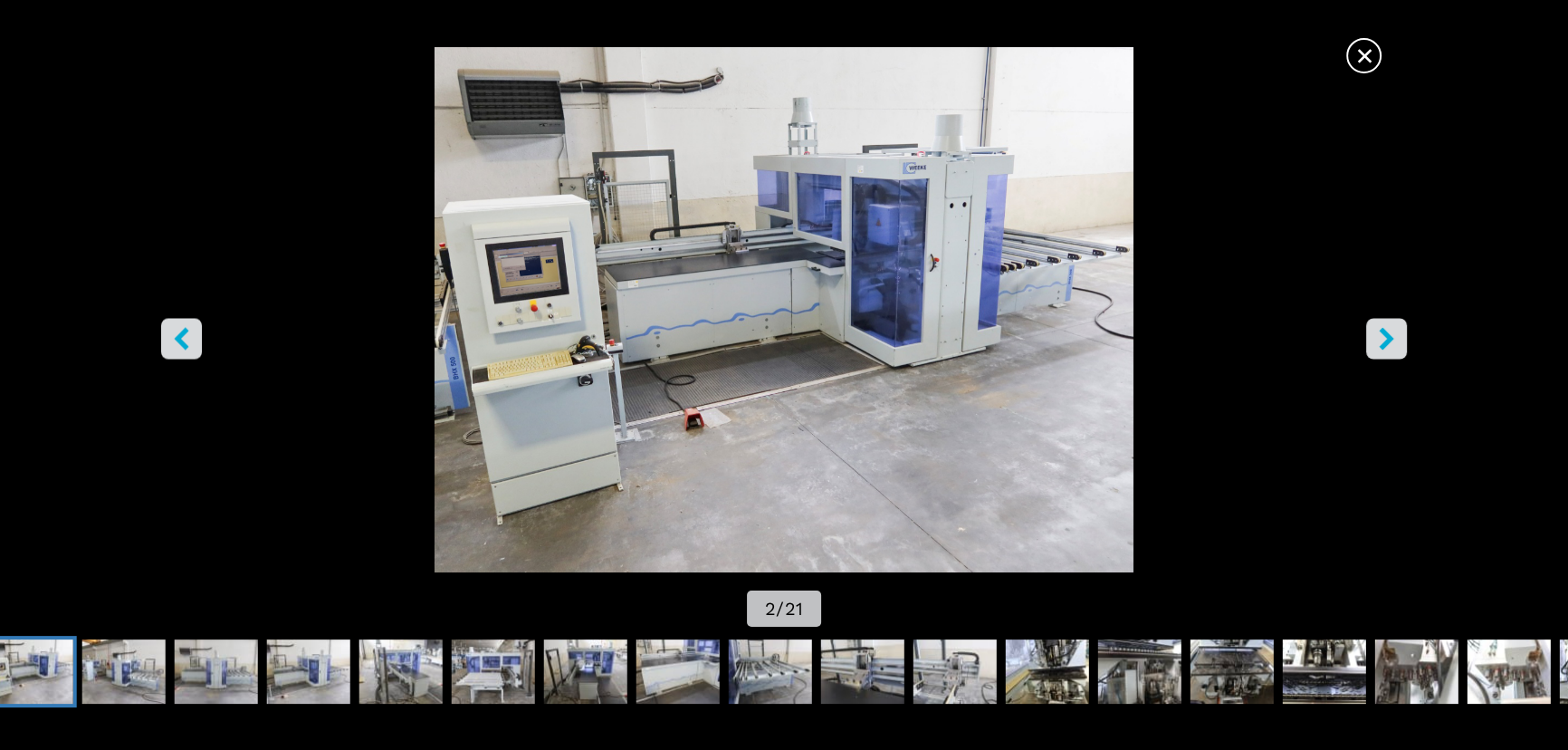
click at [167, 342] on button "left-button" at bounding box center [181, 339] width 41 height 41
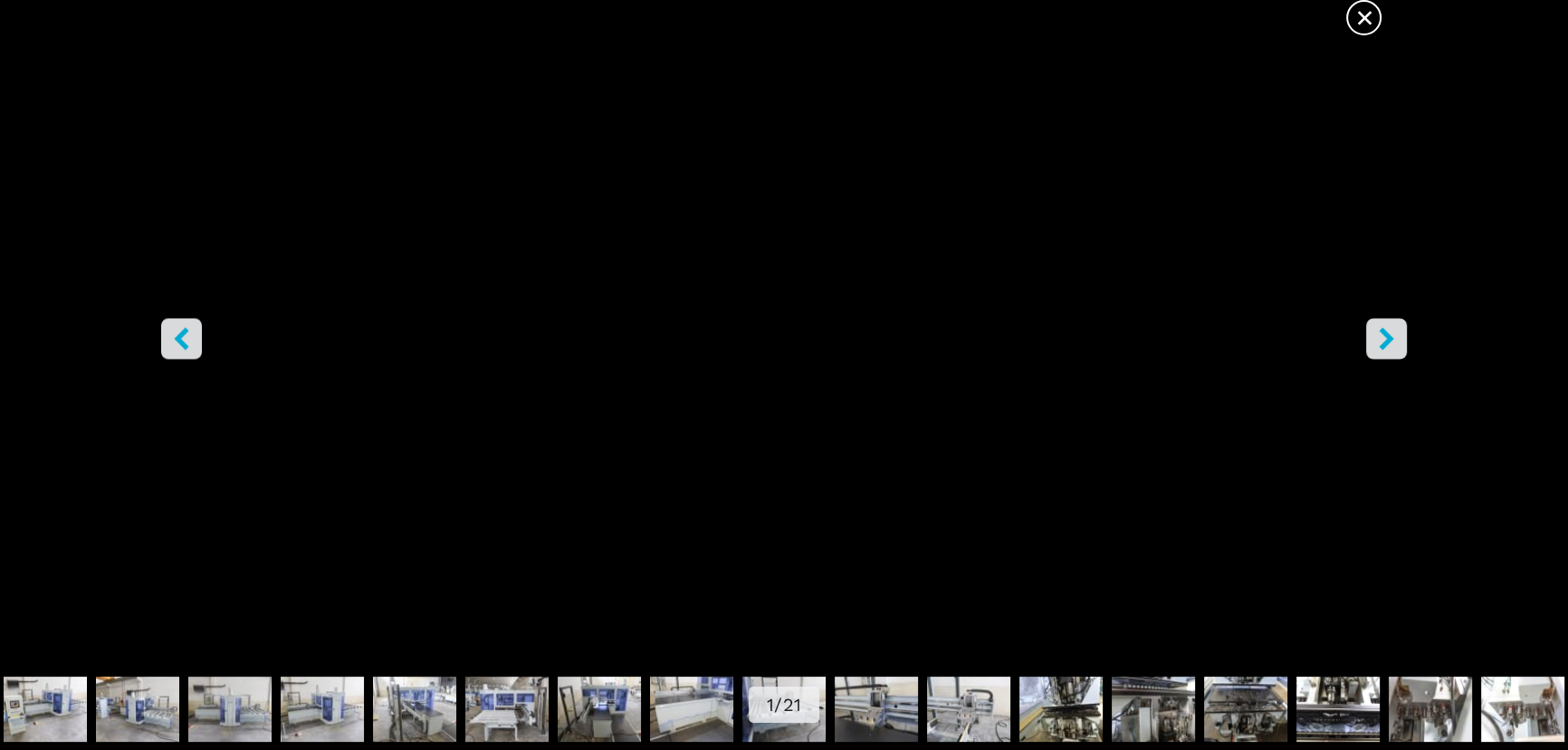
click at [1363, 24] on span "×" at bounding box center [1364, 14] width 32 height 32
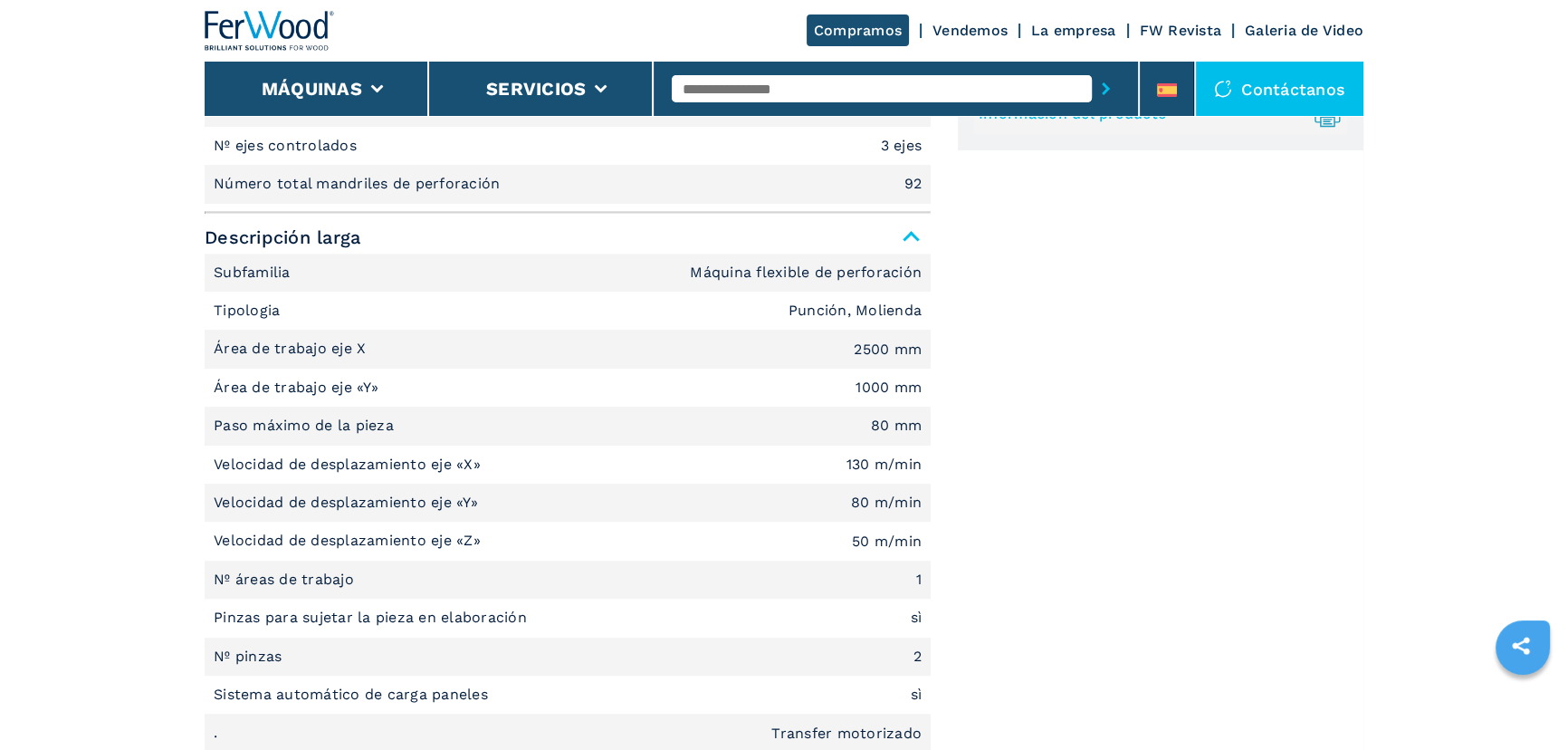
scroll to position [444, 0]
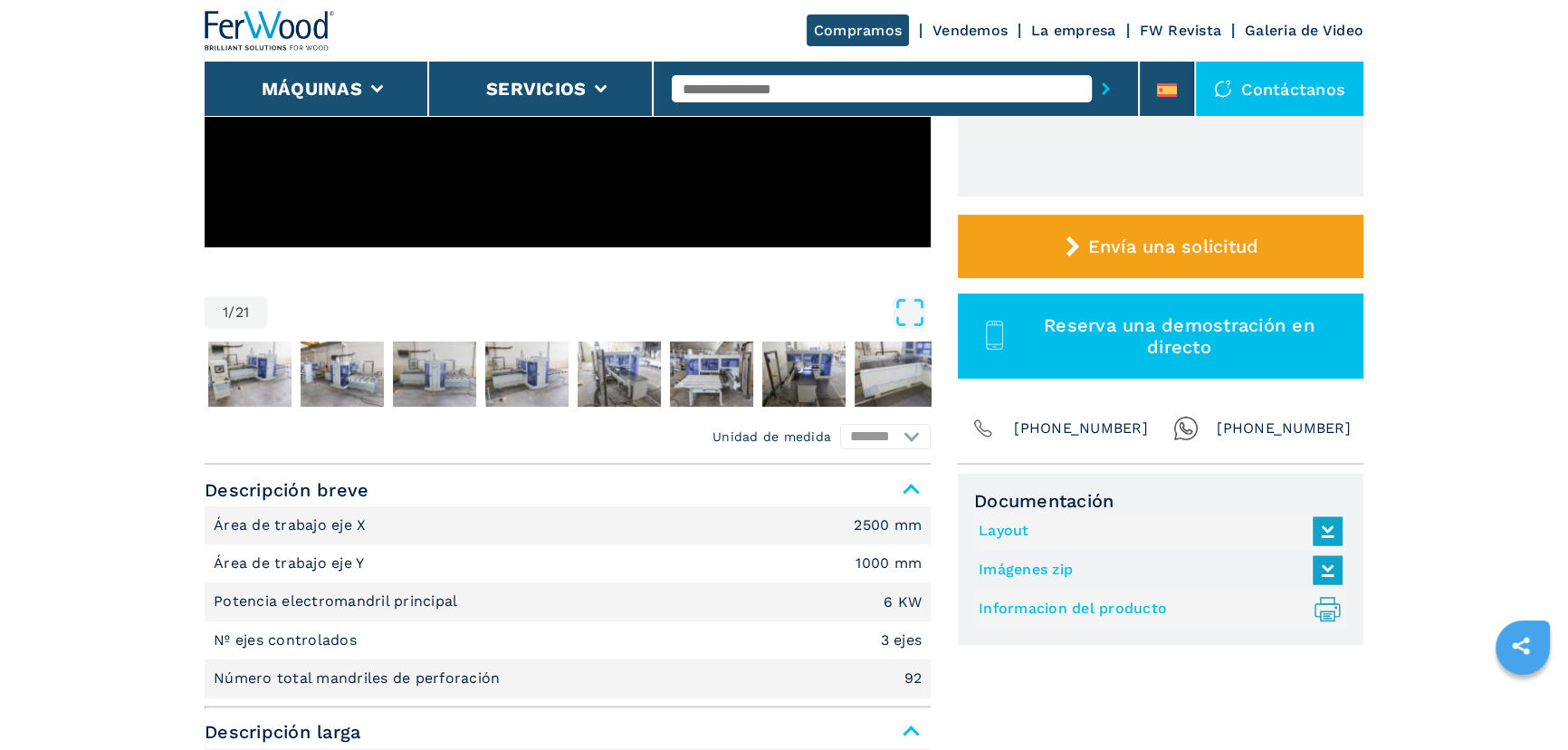
click at [1016, 536] on link "Layout" at bounding box center [1157, 531] width 355 height 30
click at [1107, 609] on link "Informacion del producto .prefix__st0{stroke-linecap:round;stroke-linejoin:roun…" at bounding box center [1157, 609] width 355 height 30
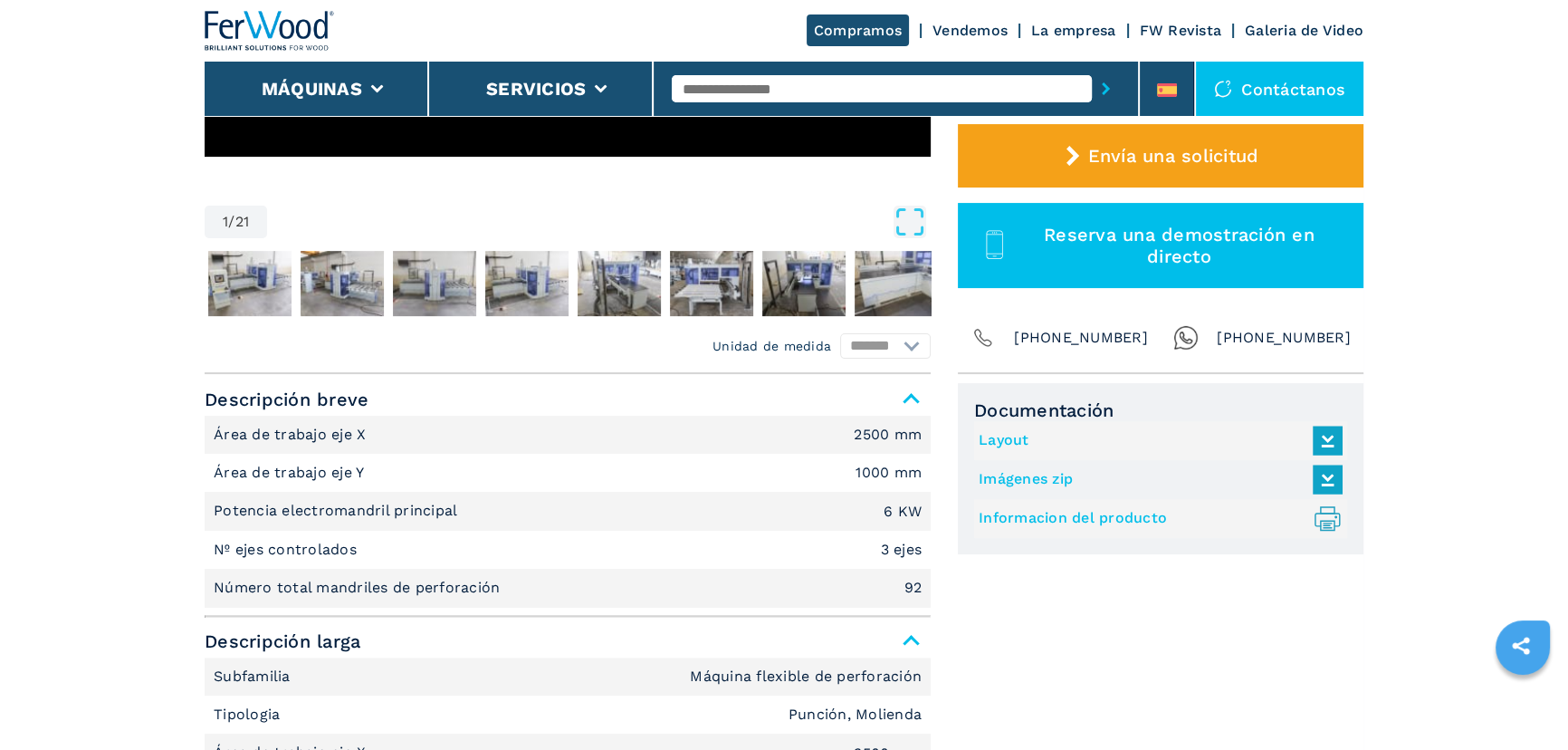
scroll to position [609, 0]
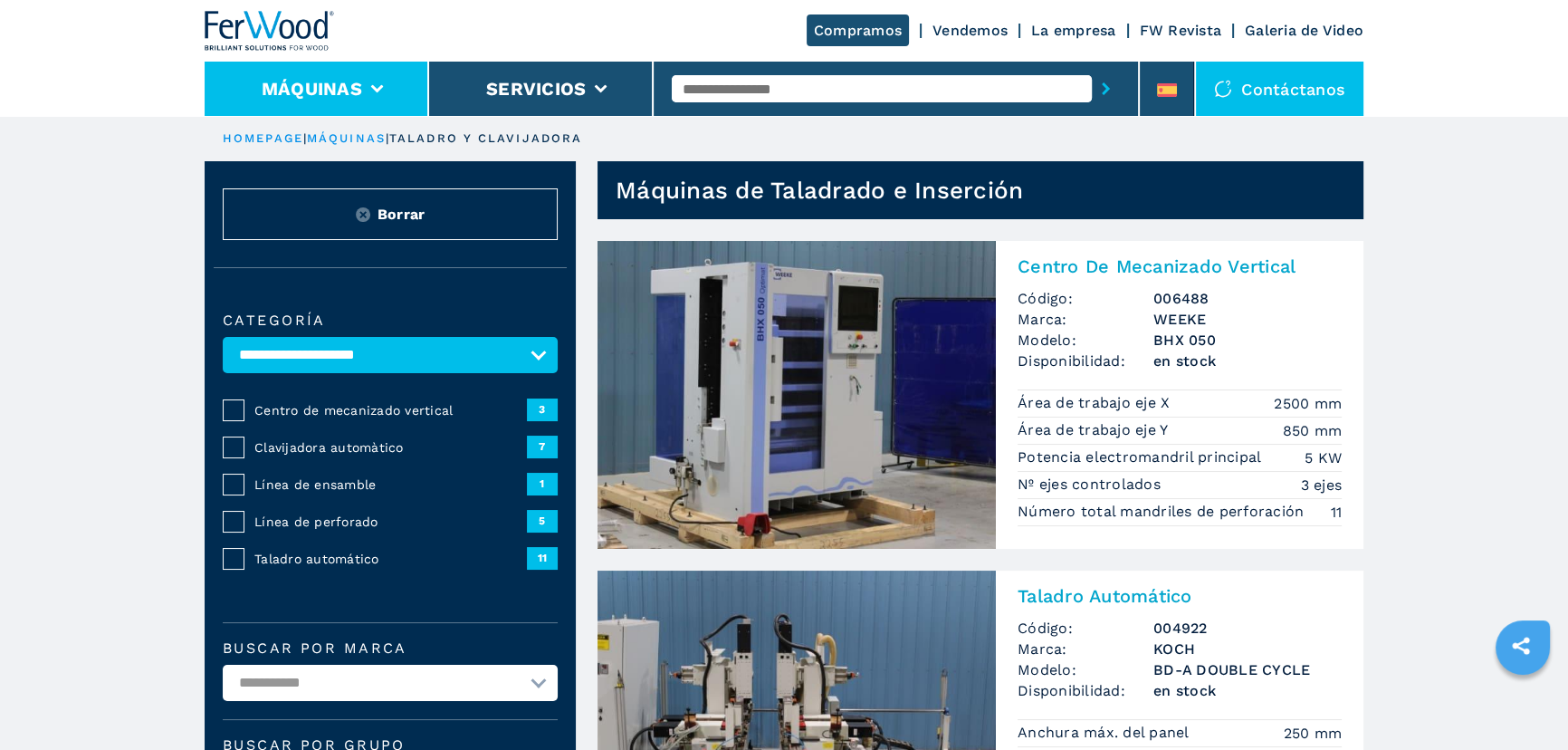
click at [361, 95] on button "Máquinas" at bounding box center [312, 89] width 101 height 22
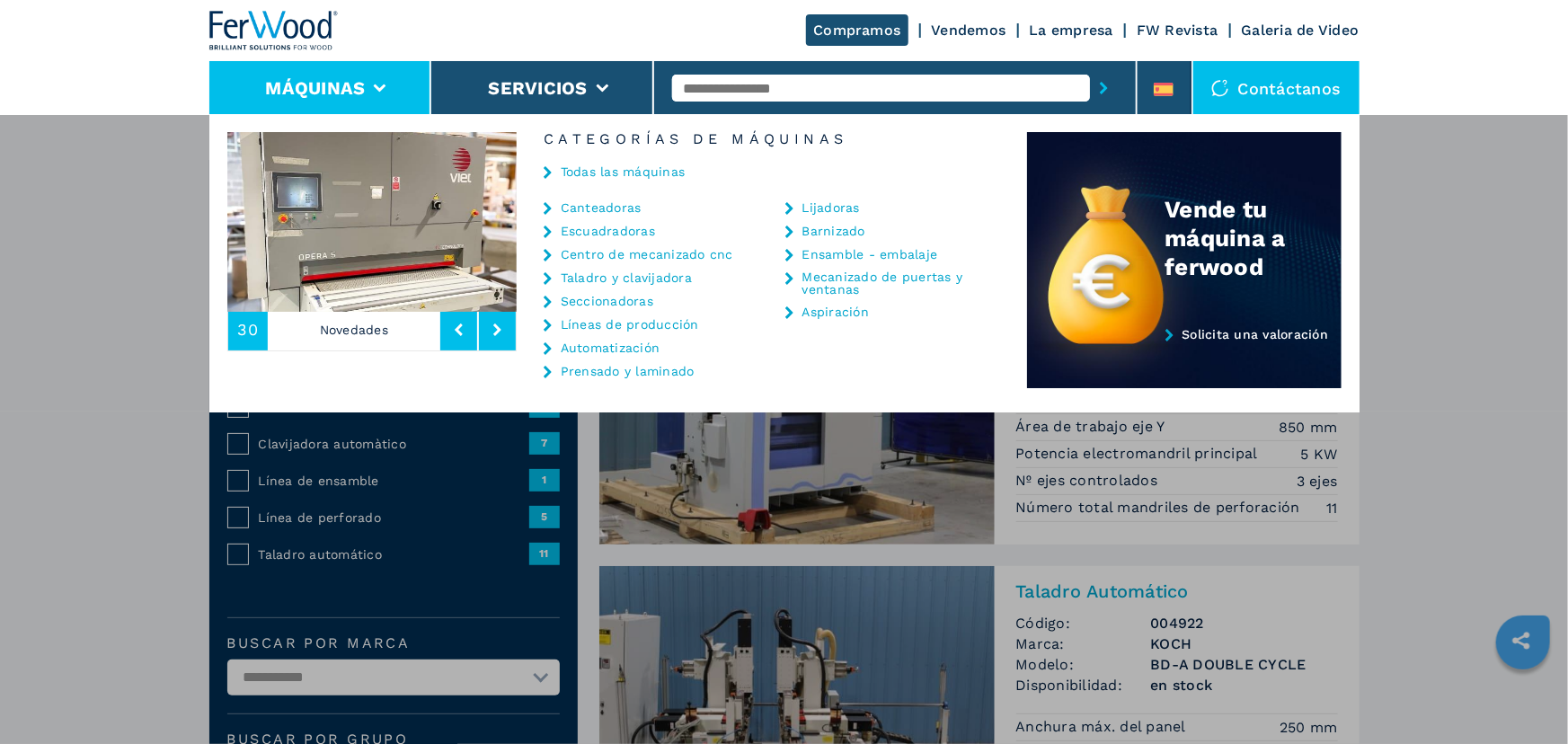
click at [649, 276] on link "Taladro y clavijadora" at bounding box center [626, 278] width 131 height 13
click at [561, 277] on link "Taladro y clavijadora" at bounding box center [626, 278] width 131 height 13
click at [595, 273] on link "Taladro y clavijadora" at bounding box center [626, 278] width 131 height 13
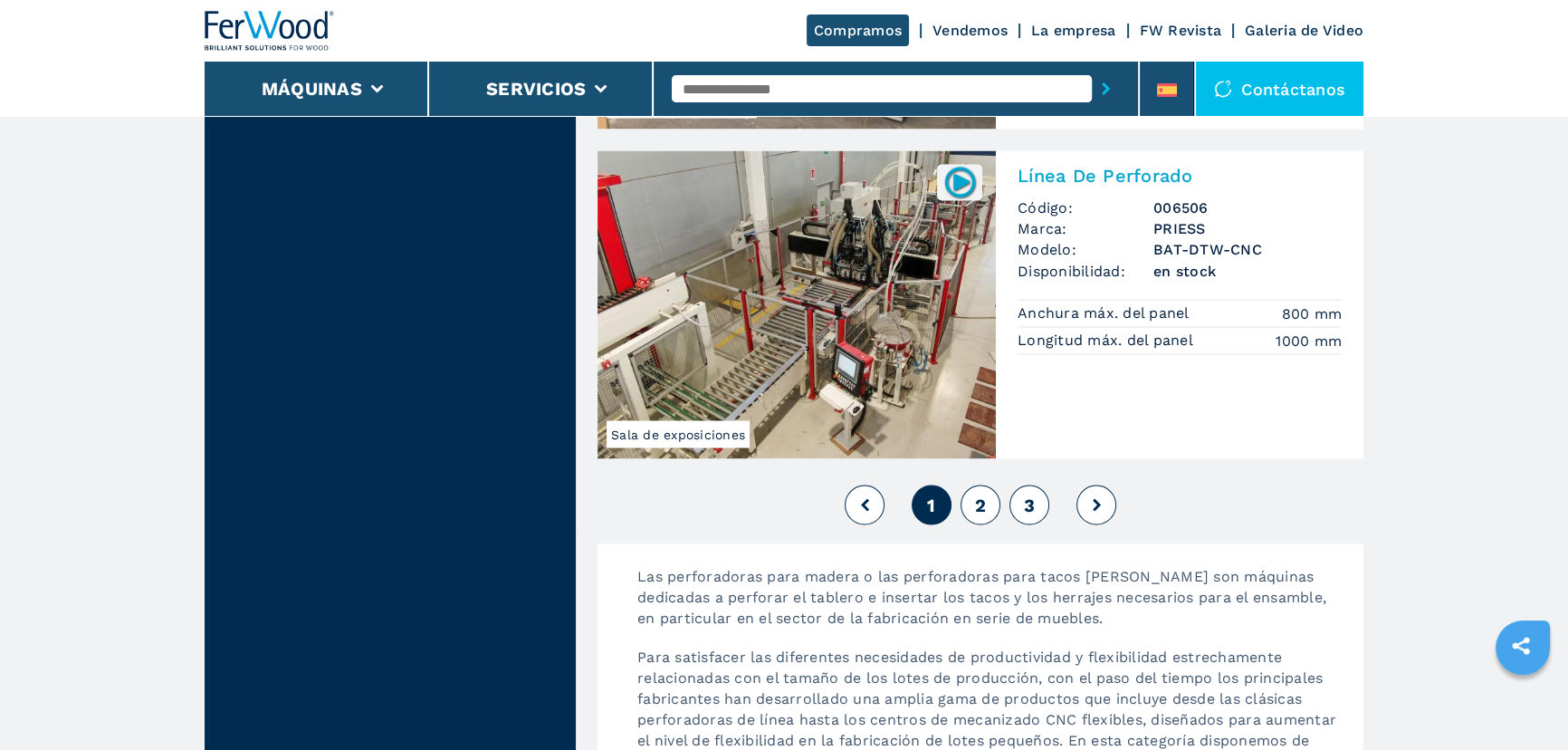
scroll to position [4201, 0]
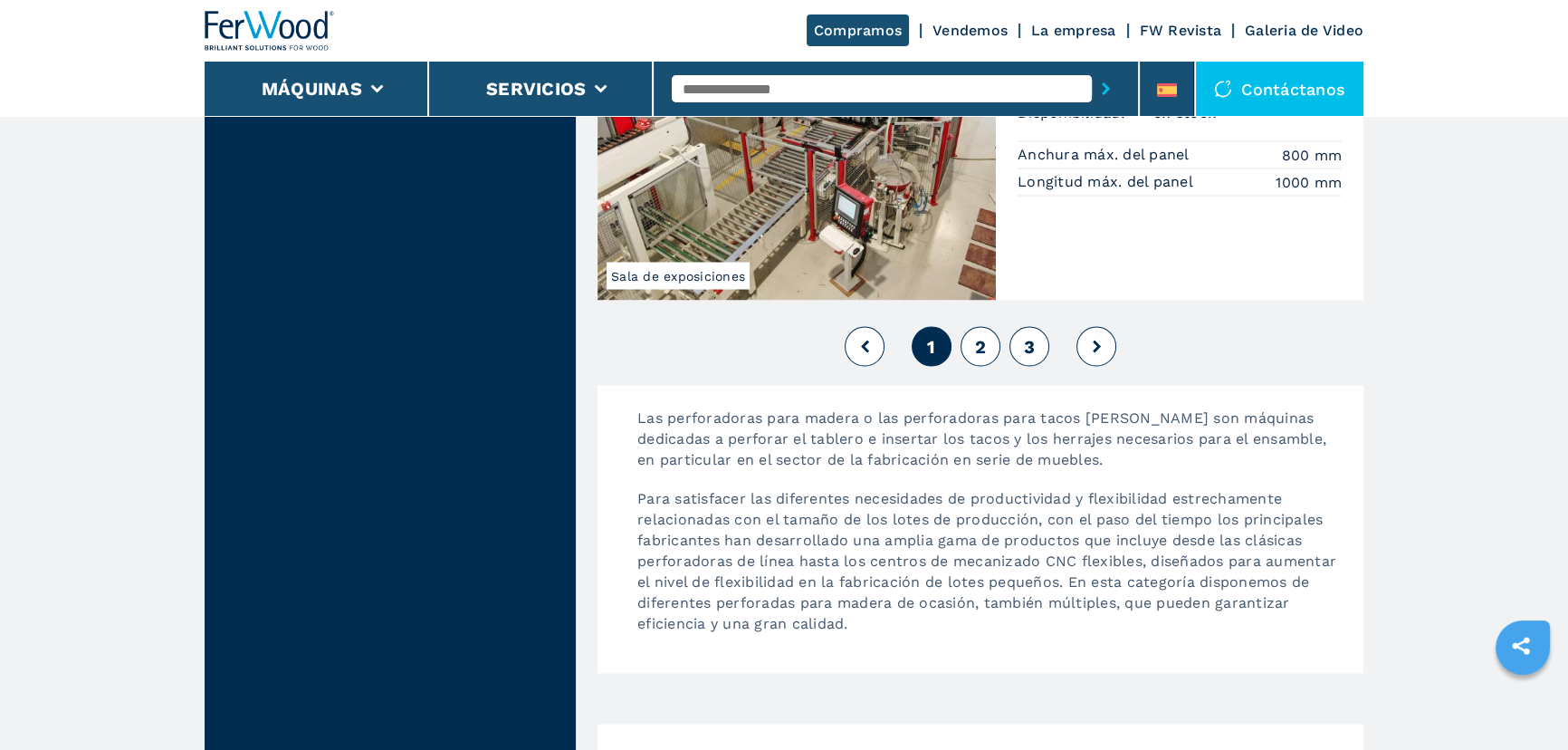
click at [986, 333] on button "2" at bounding box center [981, 346] width 40 height 40
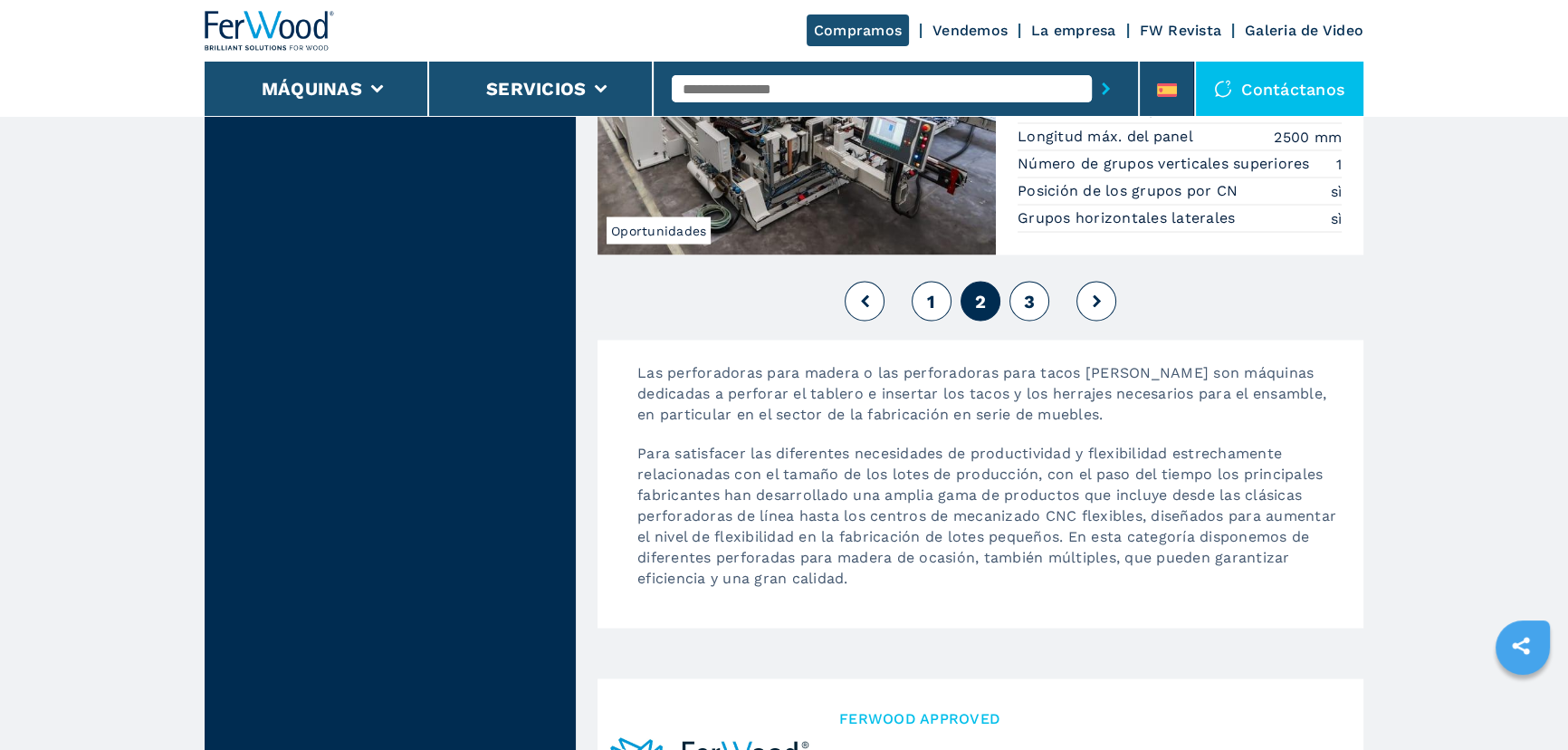
scroll to position [4283, 0]
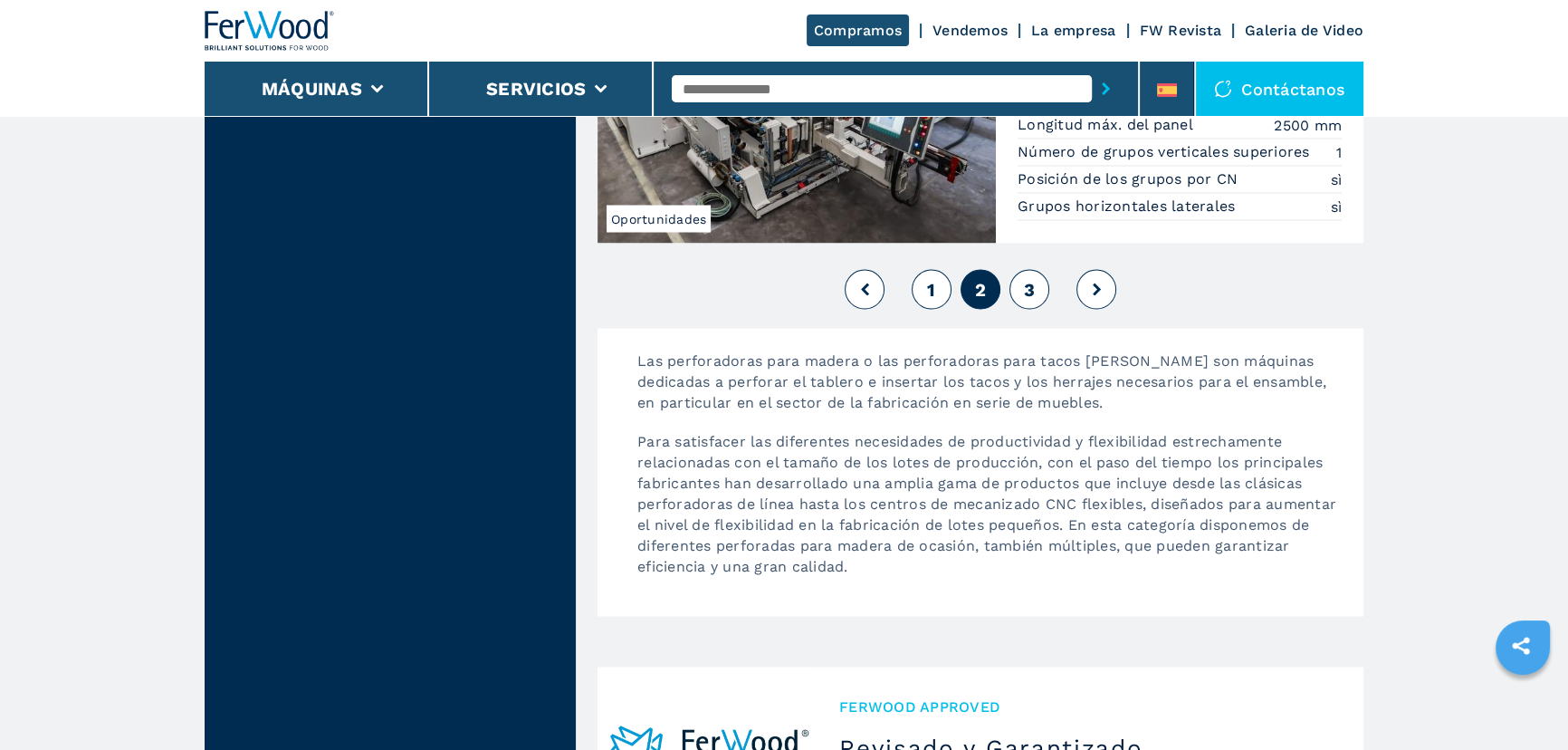
click at [1027, 292] on span "3" at bounding box center [1030, 289] width 11 height 22
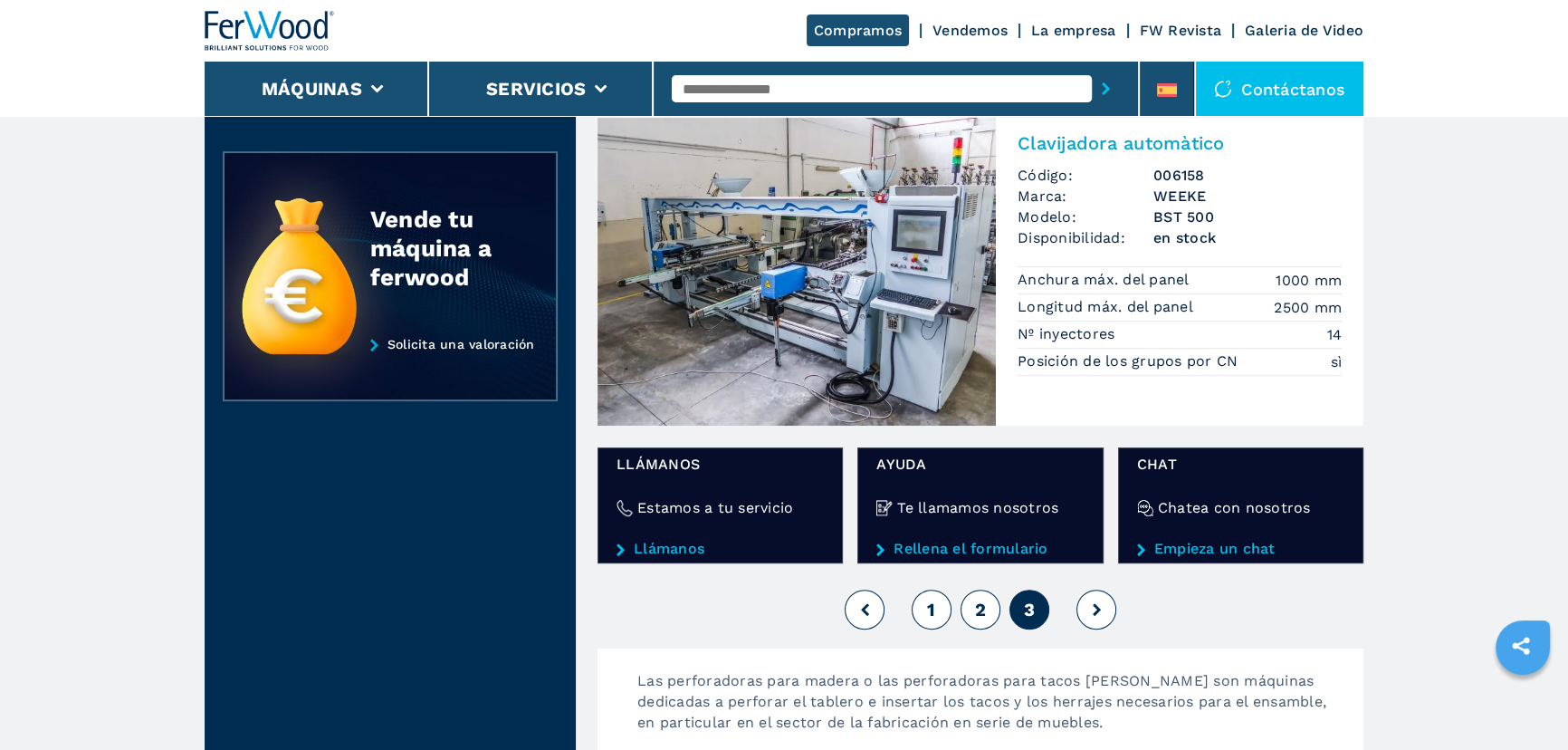
scroll to position [823, 0]
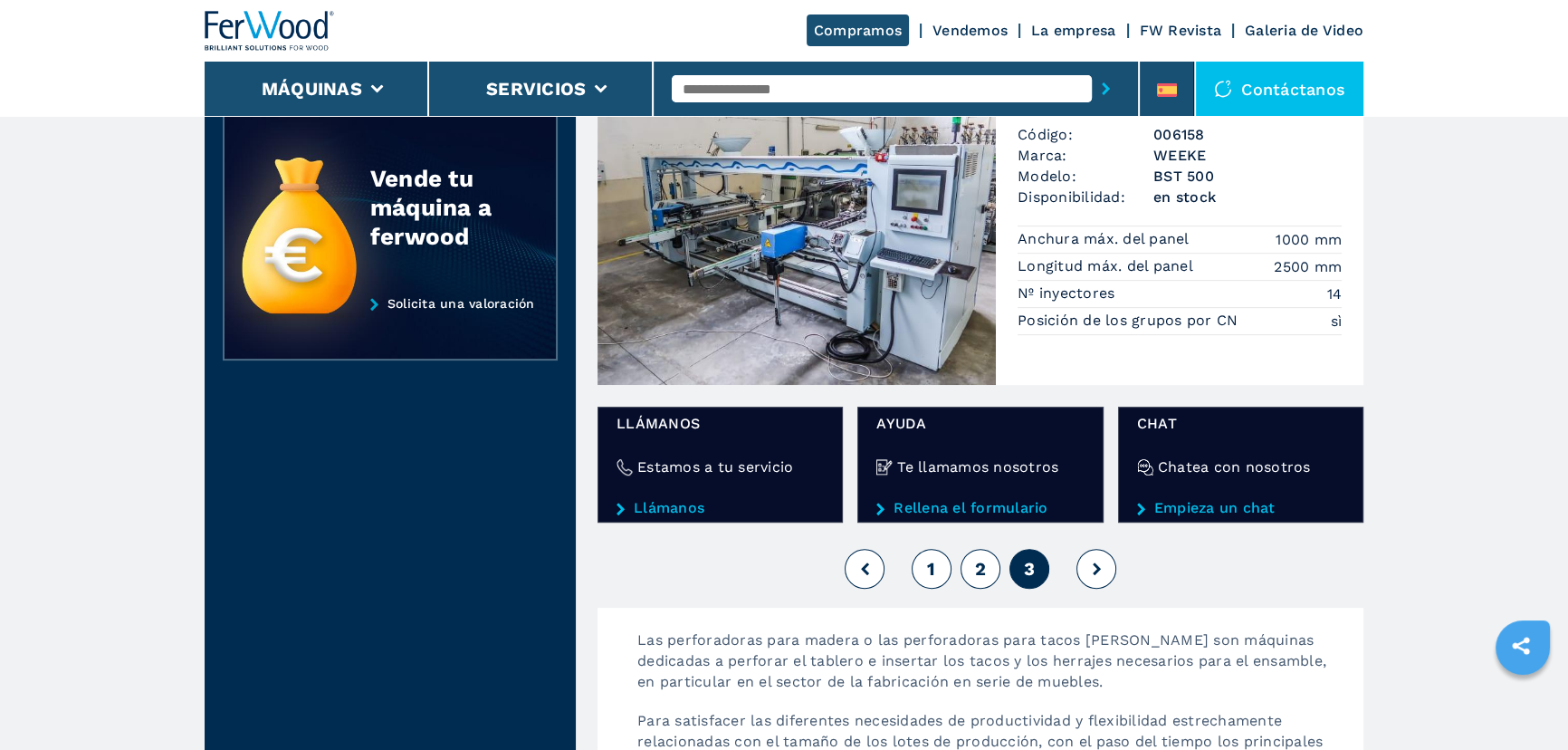
click at [1105, 570] on button at bounding box center [1097, 569] width 40 height 40
click at [1097, 570] on icon at bounding box center [1097, 569] width 8 height 13
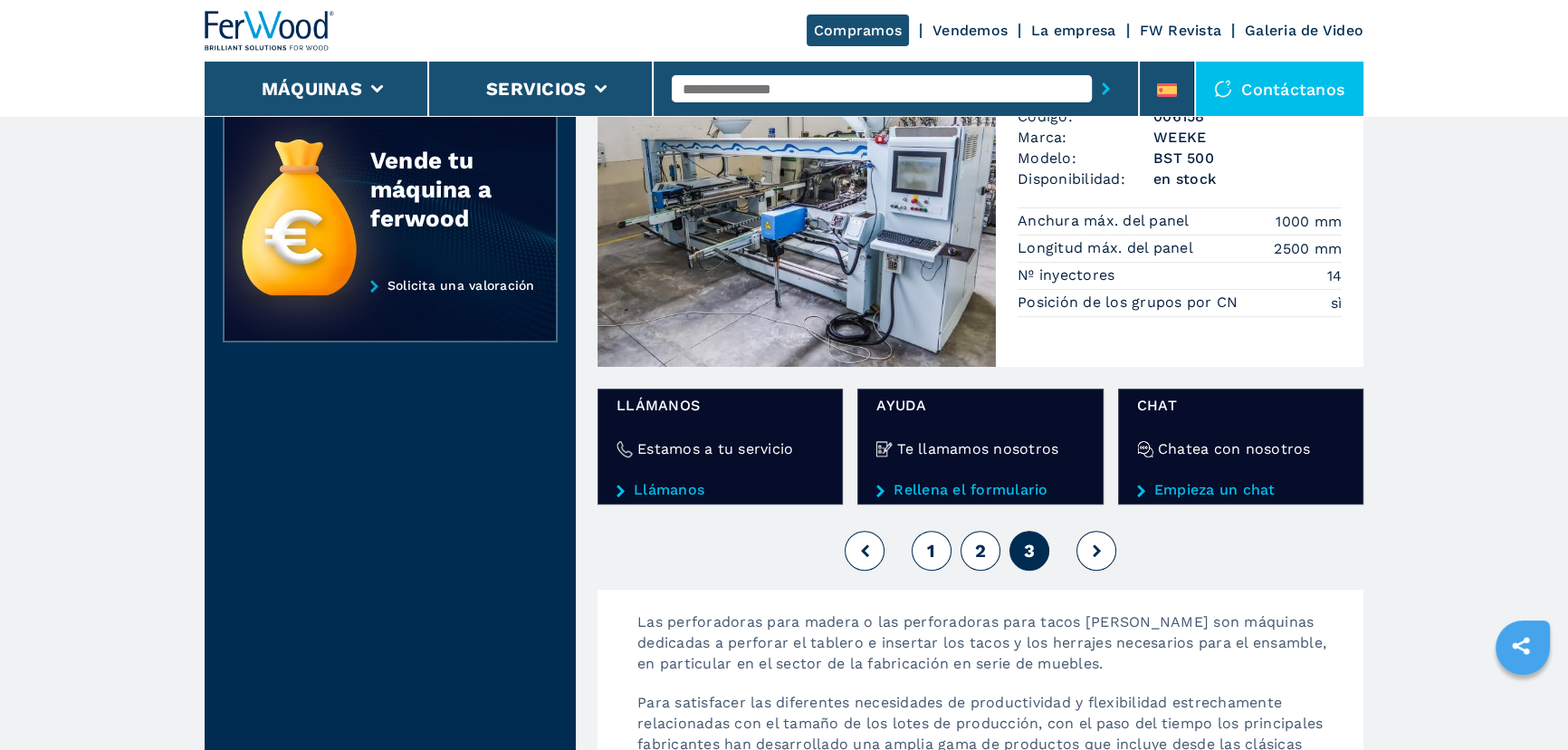
scroll to position [741, 0]
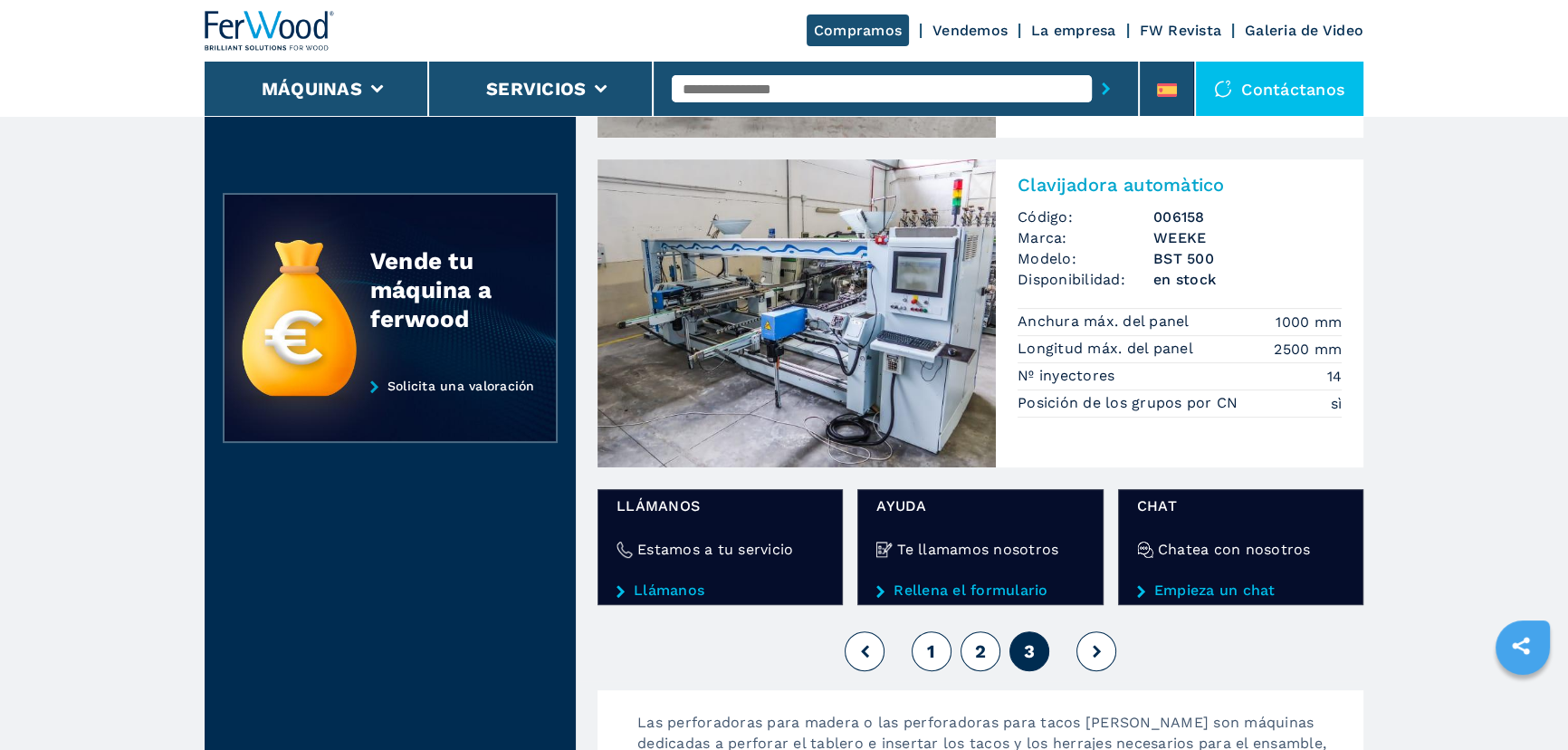
click at [1096, 654] on icon at bounding box center [1097, 651] width 8 height 13
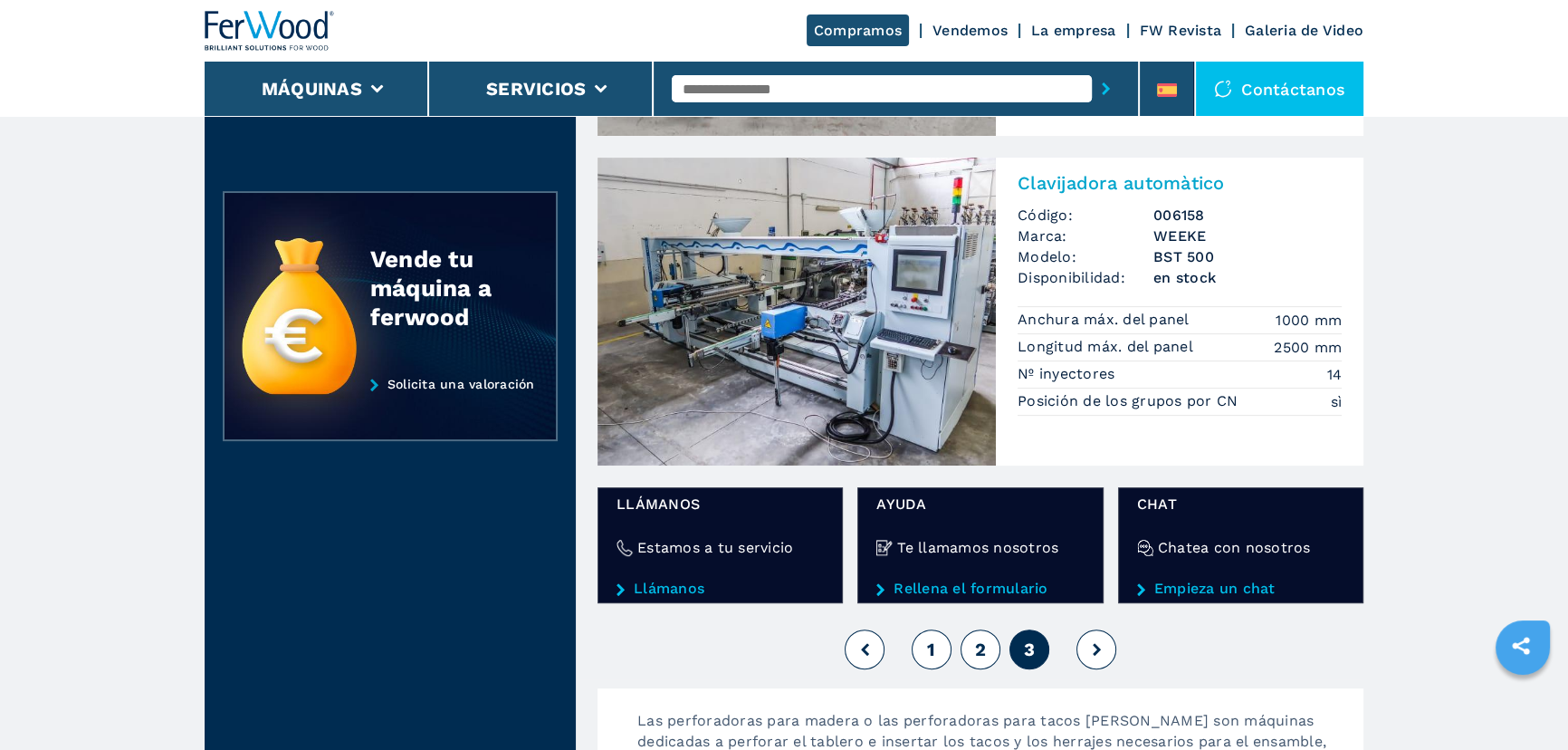
scroll to position [823, 0]
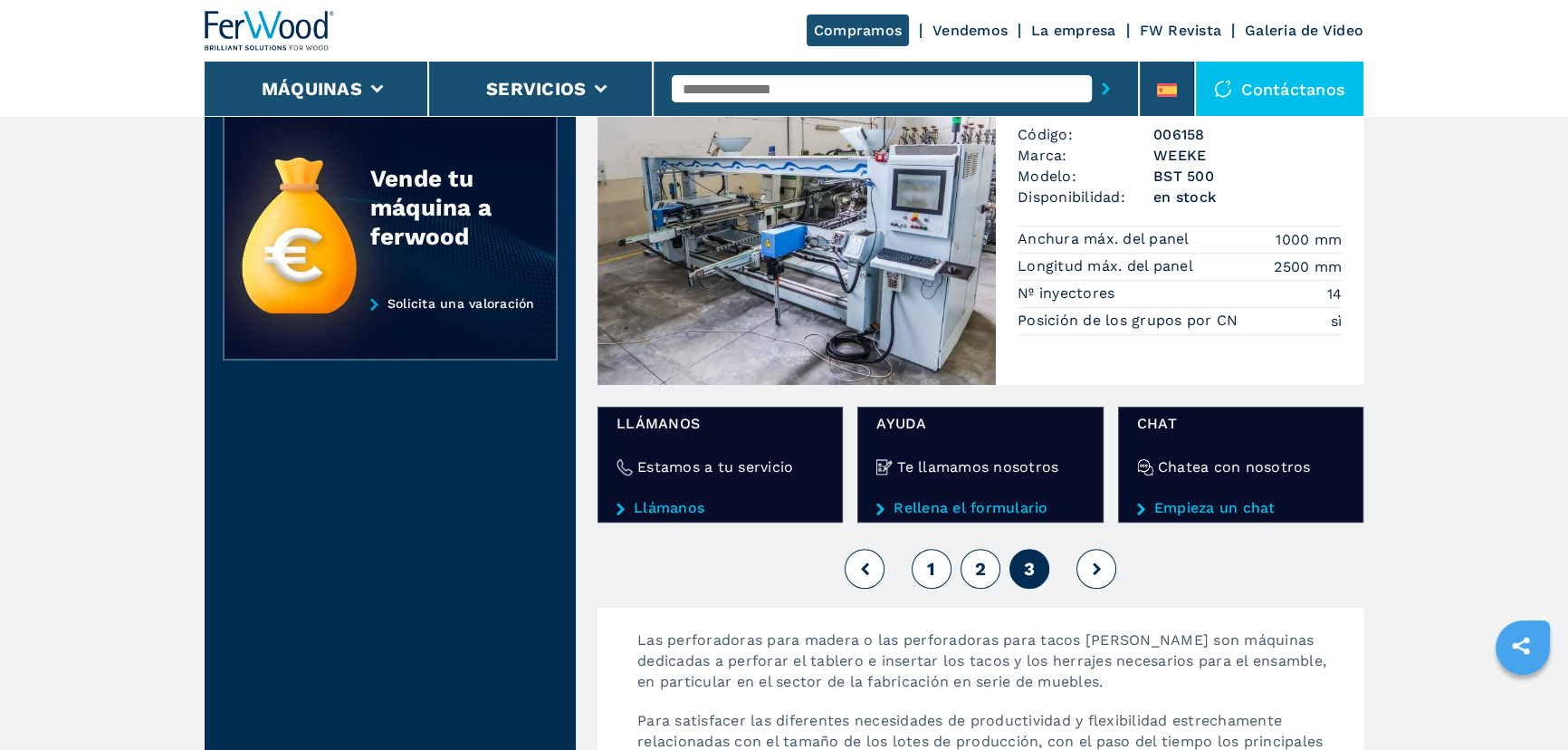
drag, startPoint x: 1083, startPoint y: 568, endPoint x: 1034, endPoint y: 560, distance: 49.6
click at [1084, 568] on button at bounding box center [1097, 569] width 40 height 40
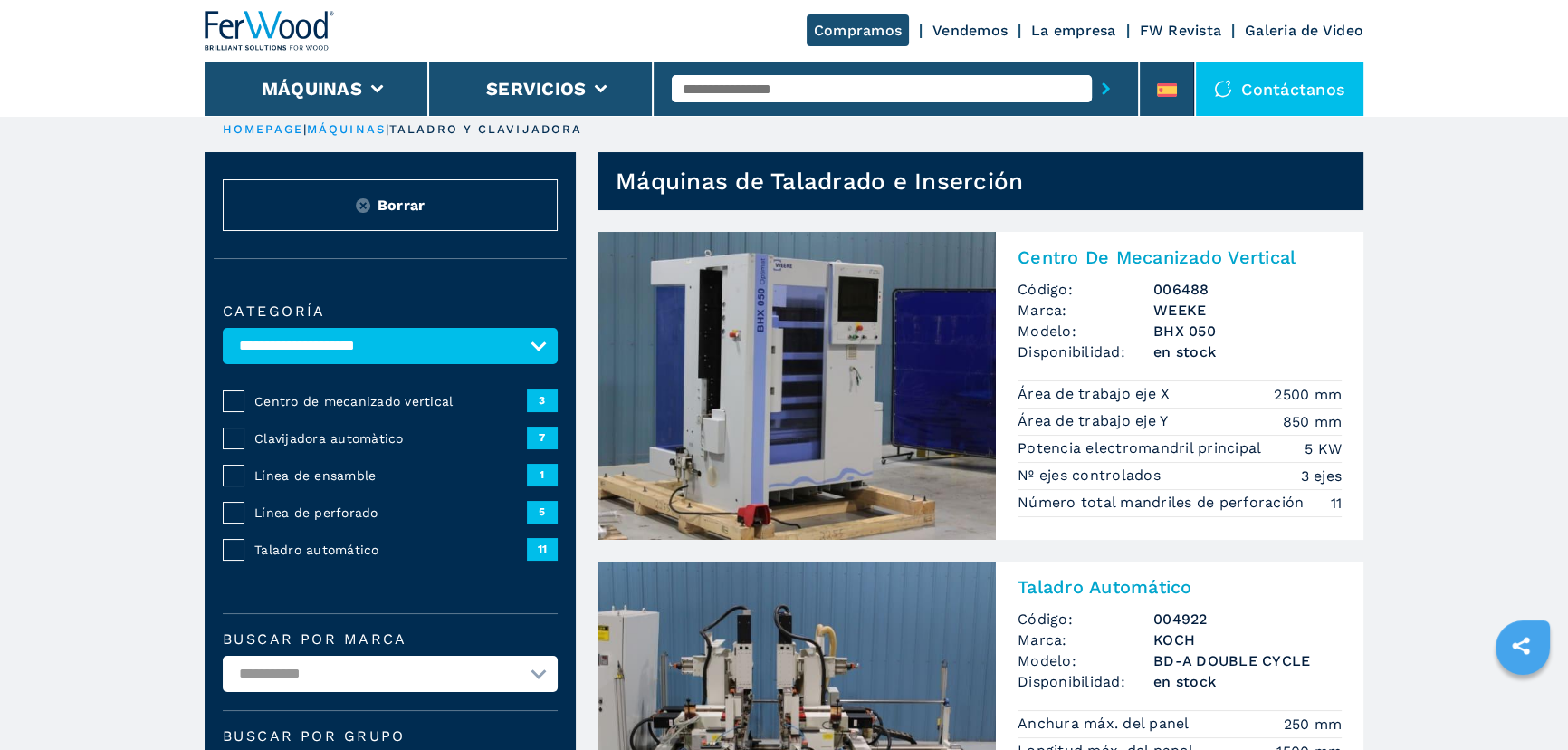
scroll to position [0, 0]
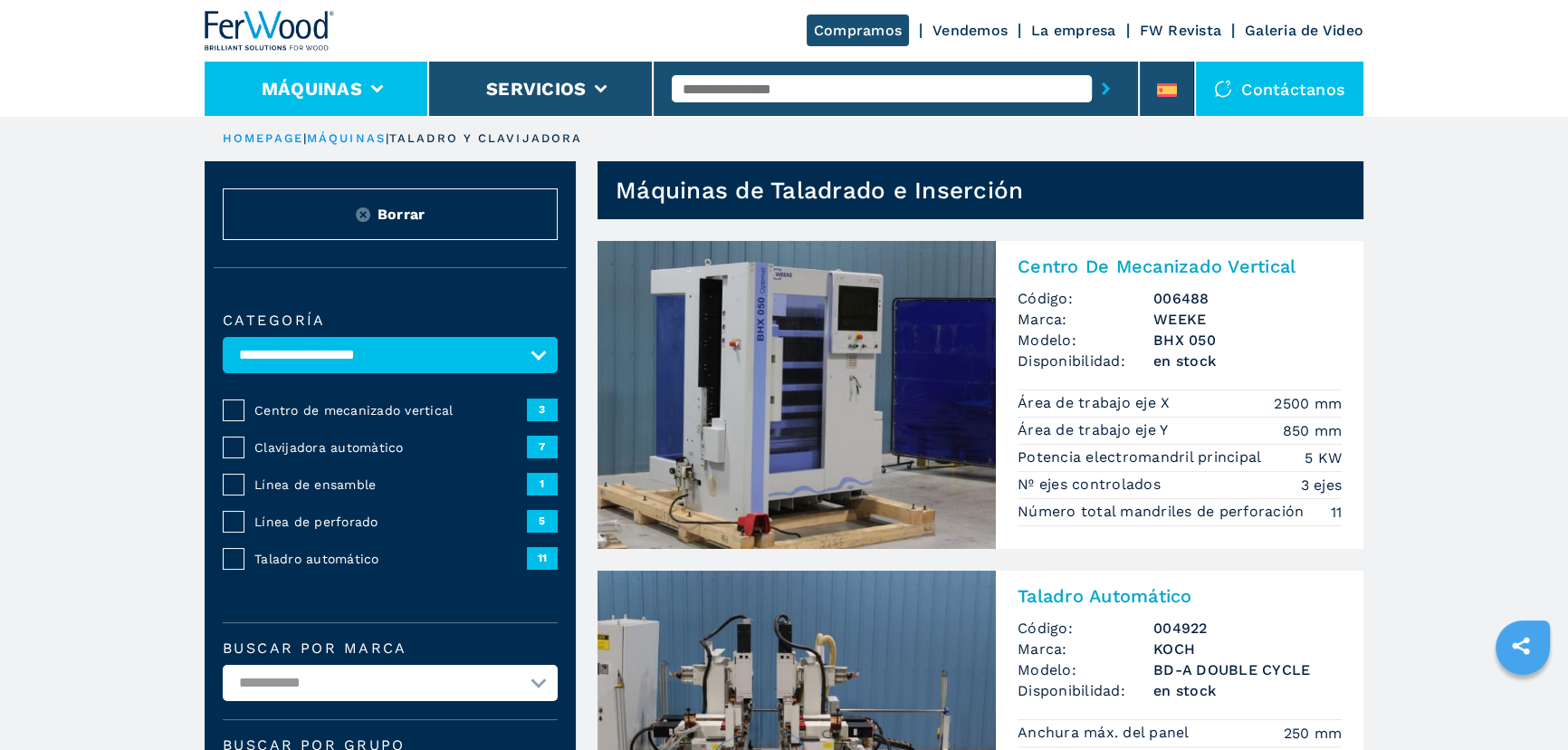
click at [348, 91] on button "Máquinas" at bounding box center [312, 89] width 101 height 22
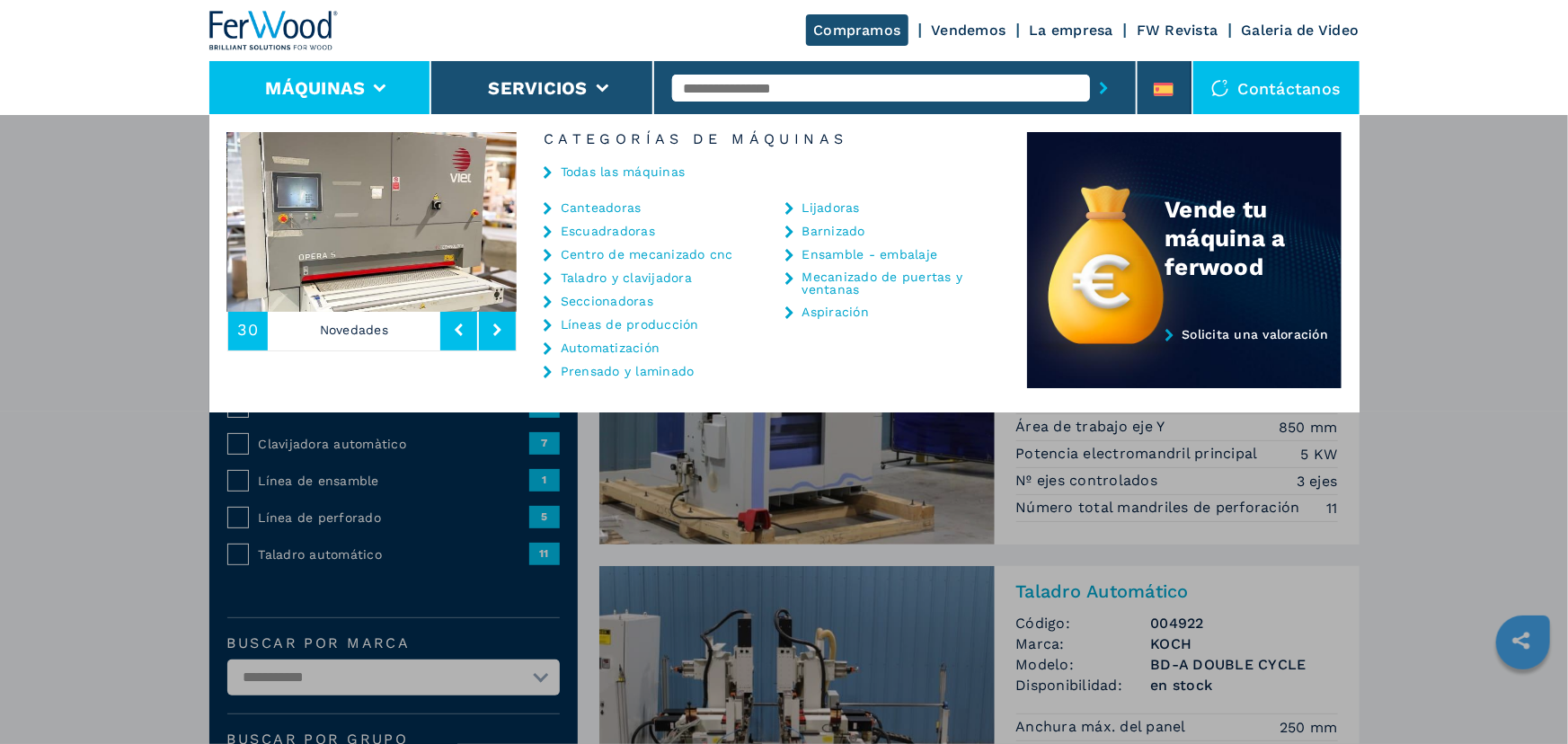
click at [590, 207] on link "Canteadoras" at bounding box center [601, 208] width 81 height 13
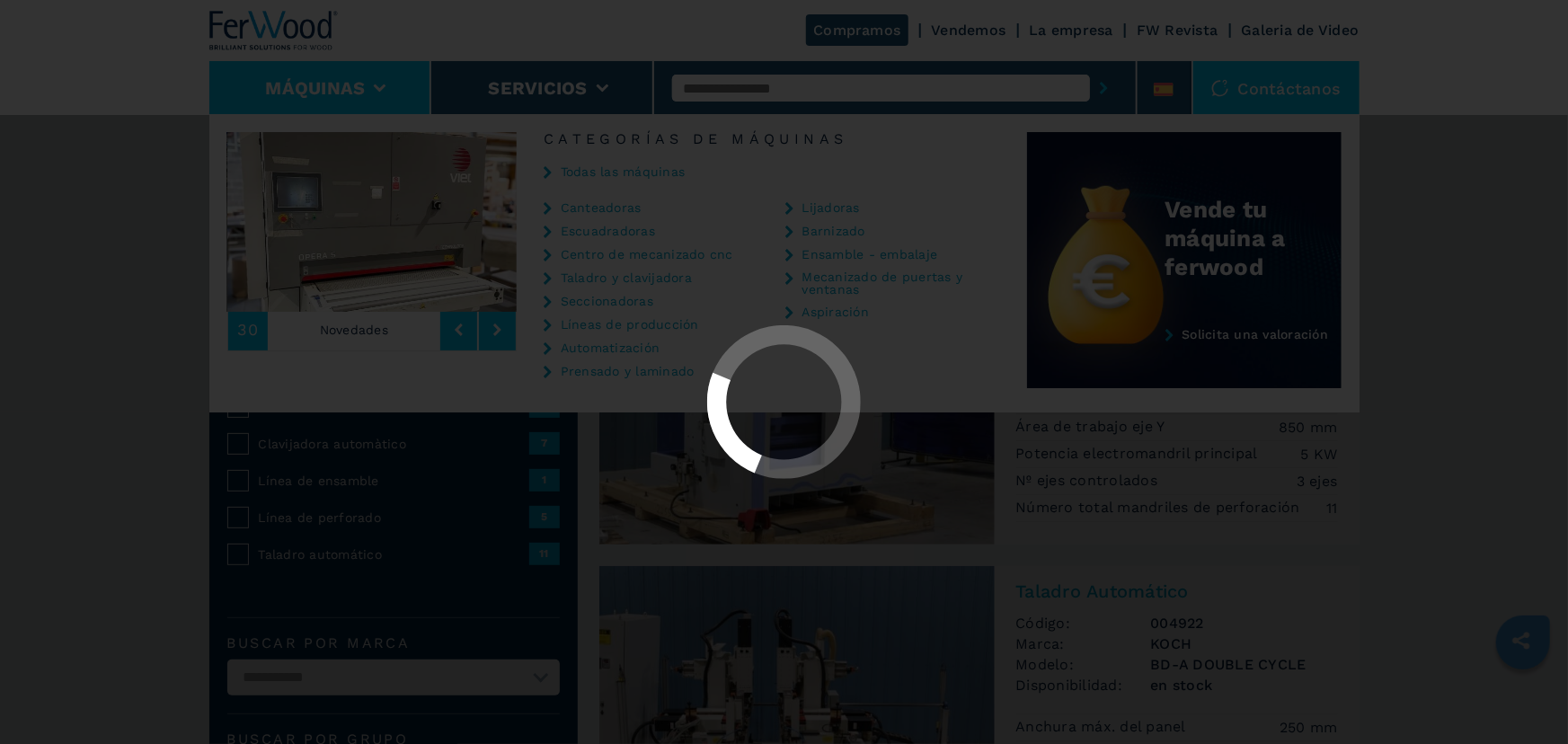
select select "**********"
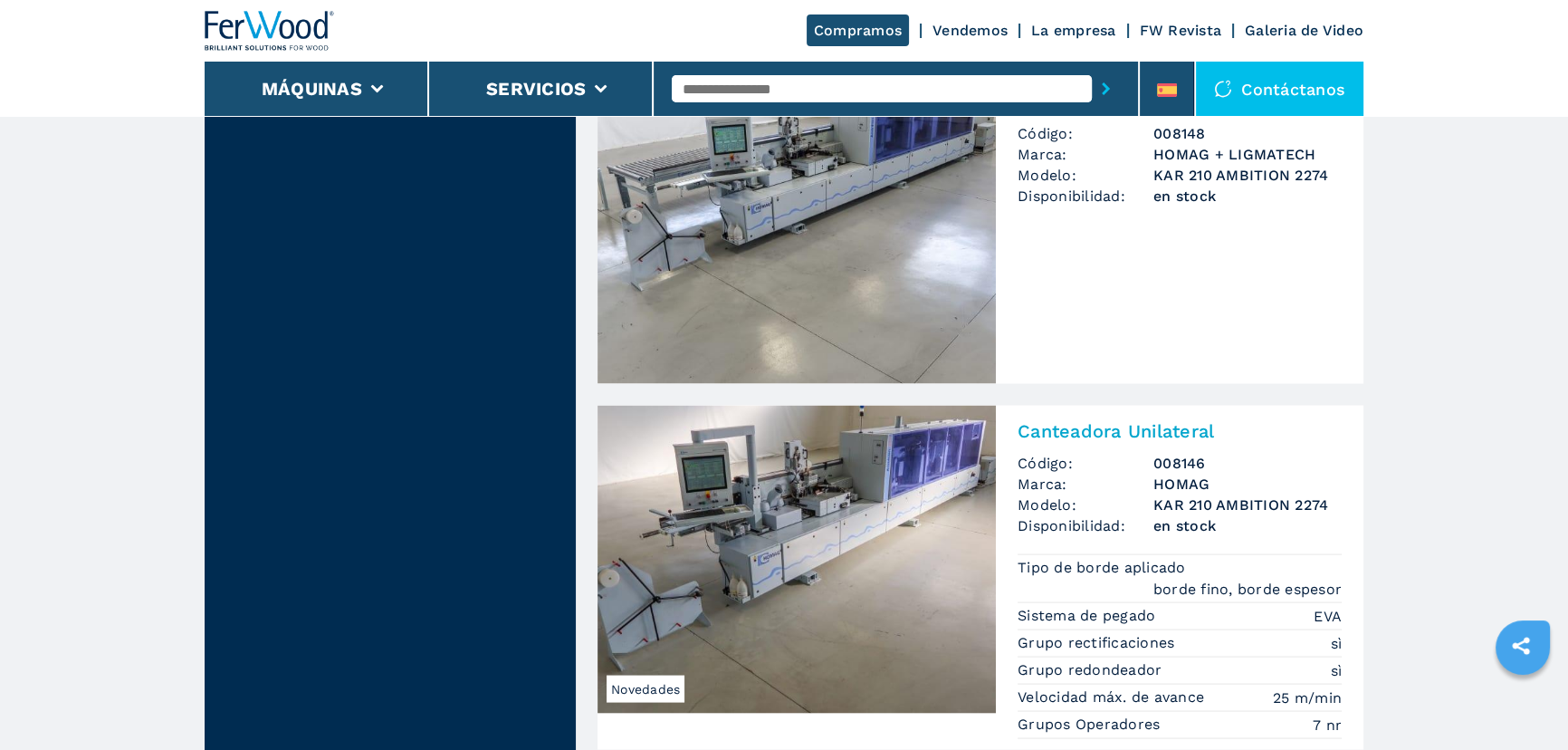
scroll to position [4447, 0]
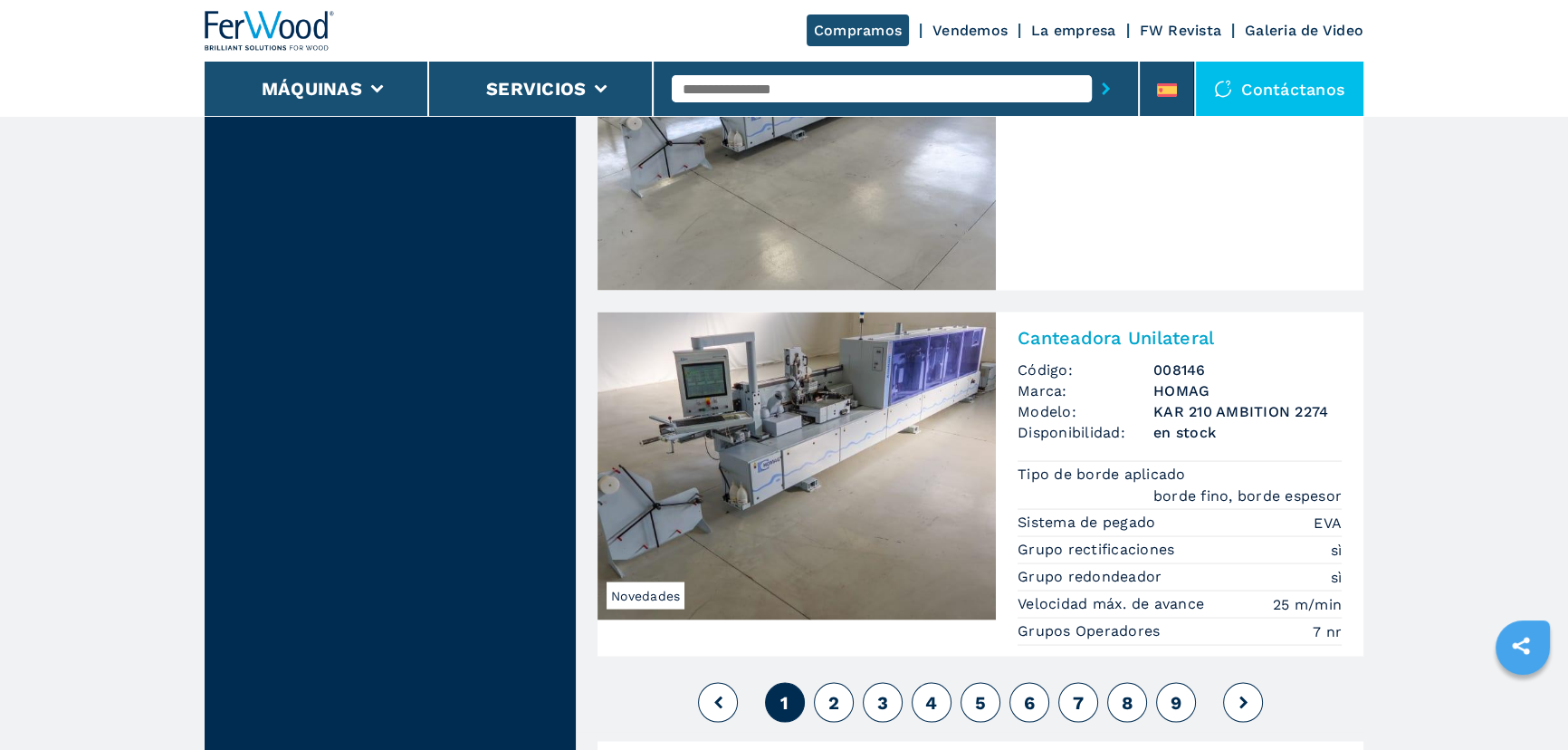
click at [828, 692] on span "2" at bounding box center [834, 703] width 11 height 22
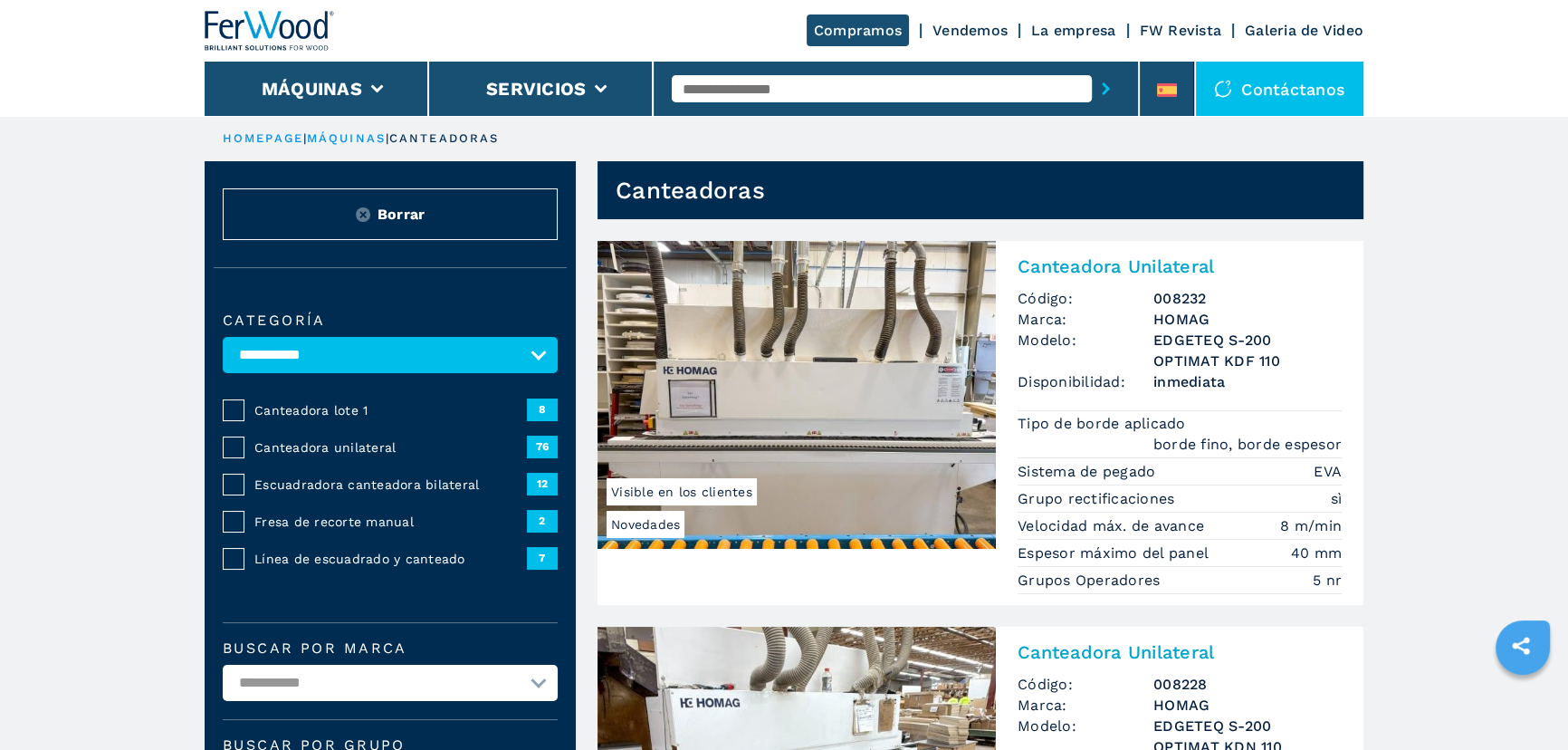
click at [282, 682] on select "**********" at bounding box center [391, 683] width 335 height 36
select select "***"
click at [223, 665] on select "**********" at bounding box center [391, 683] width 335 height 36
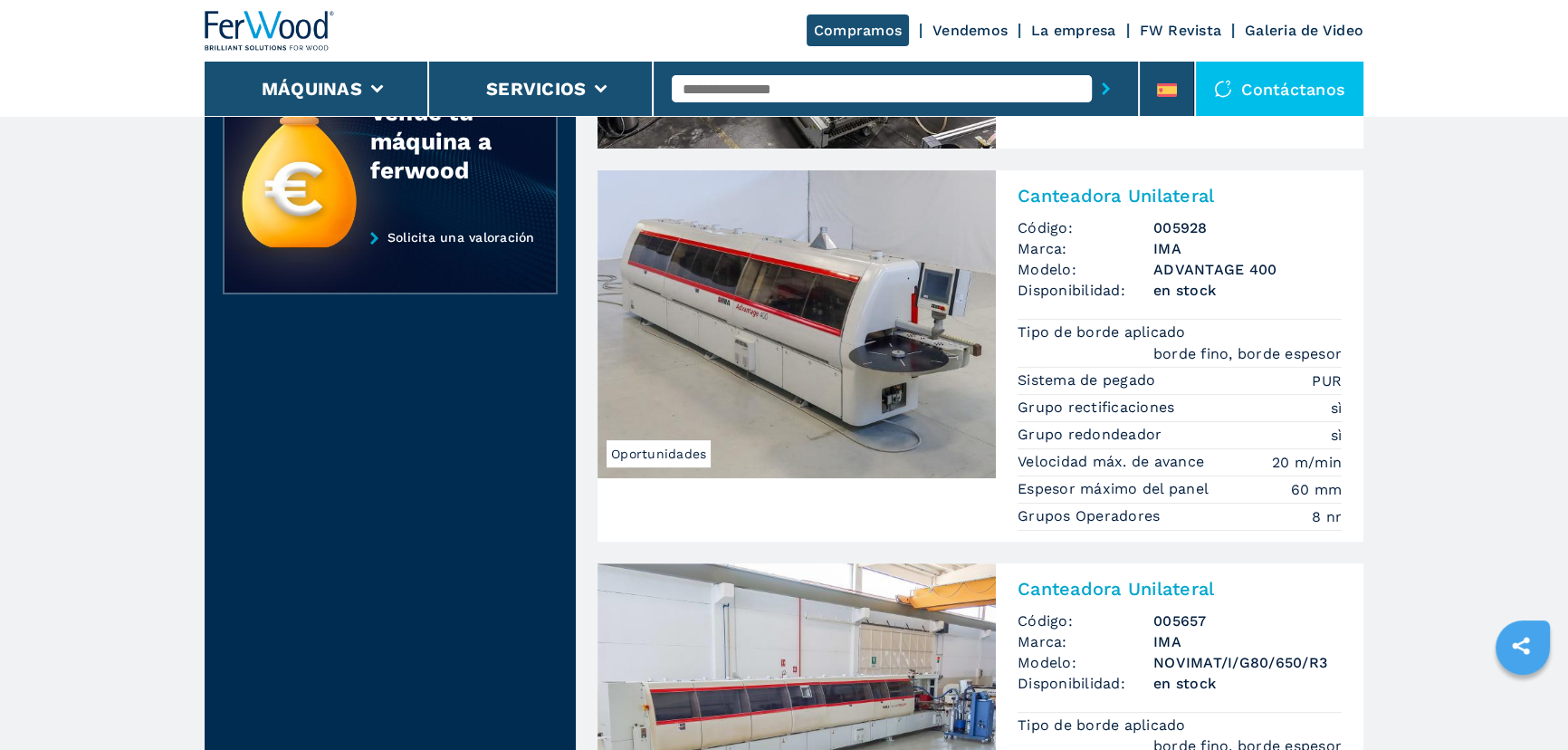
scroll to position [741, 0]
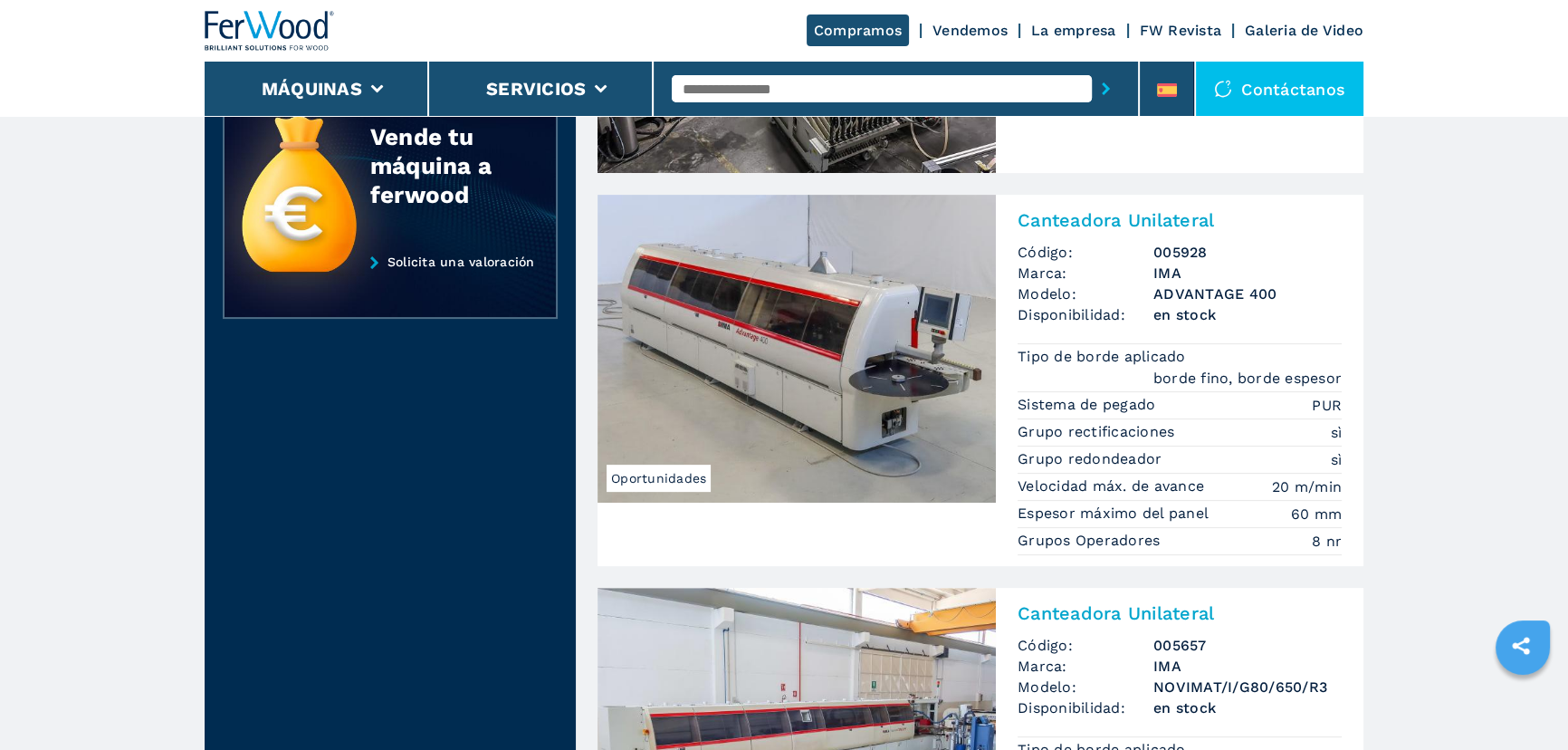
click at [831, 357] on img at bounding box center [797, 349] width 399 height 308
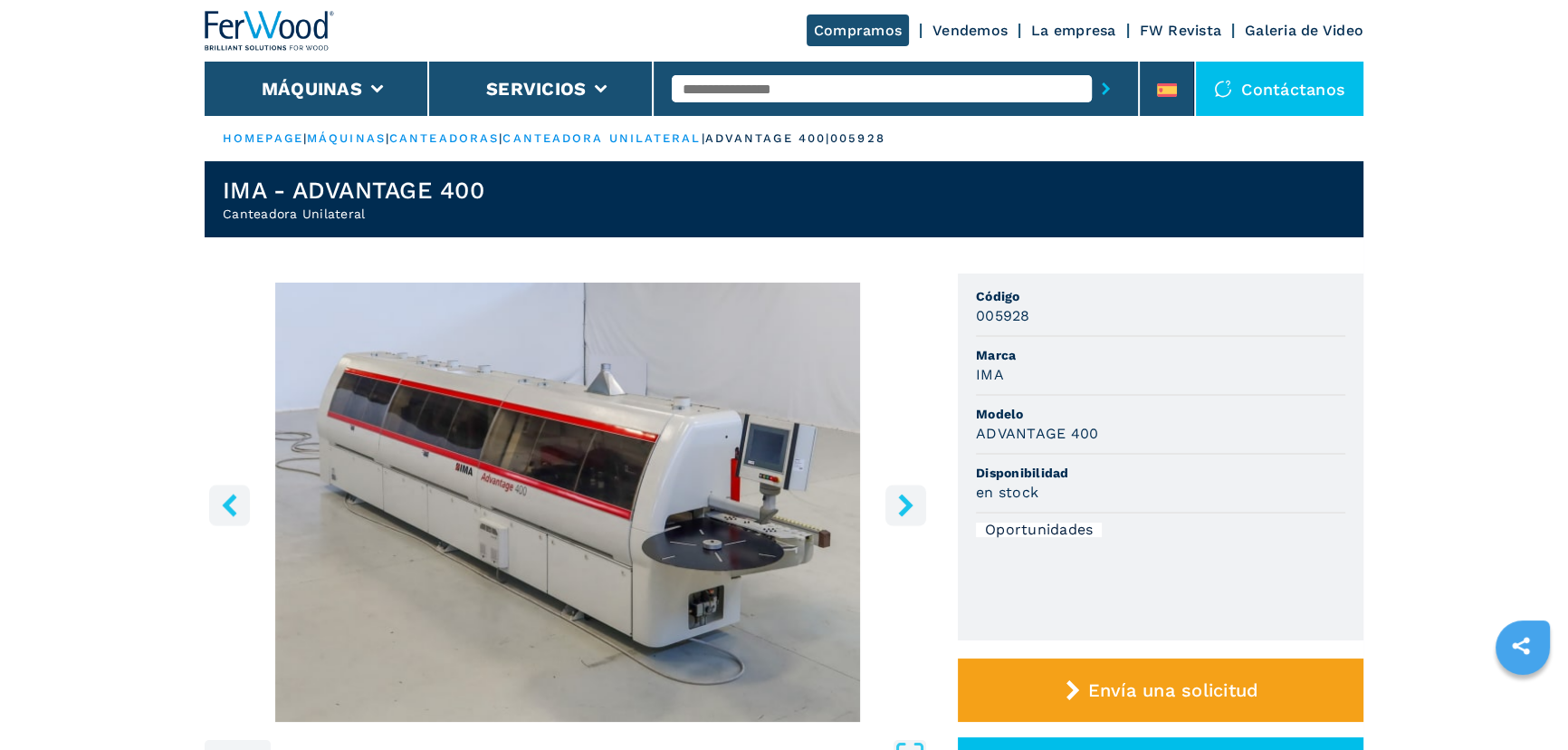
click at [769, 466] on img "Go to Slide 1" at bounding box center [567, 502] width 726 height 440
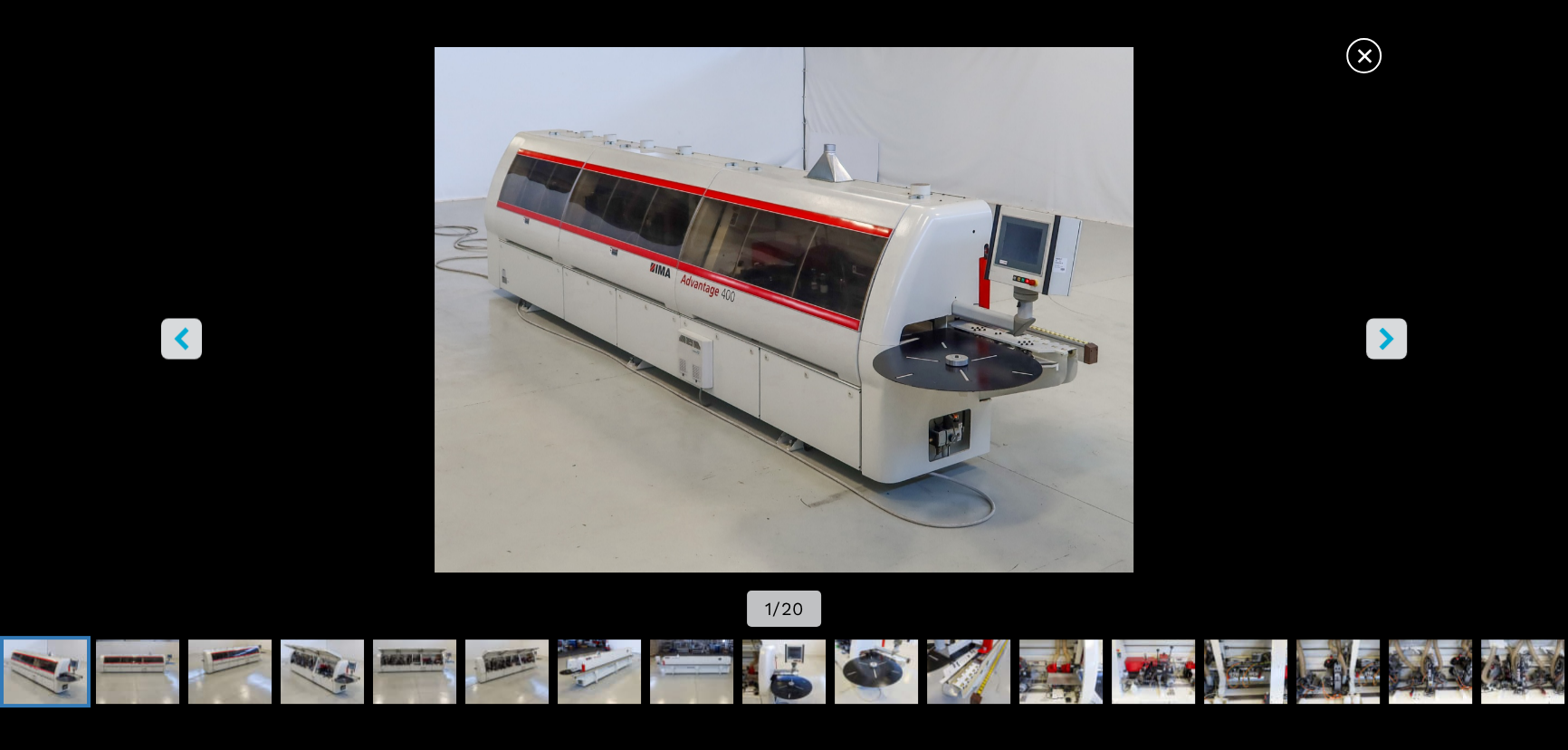
click at [1379, 337] on icon "right-button" at bounding box center [1387, 339] width 23 height 23
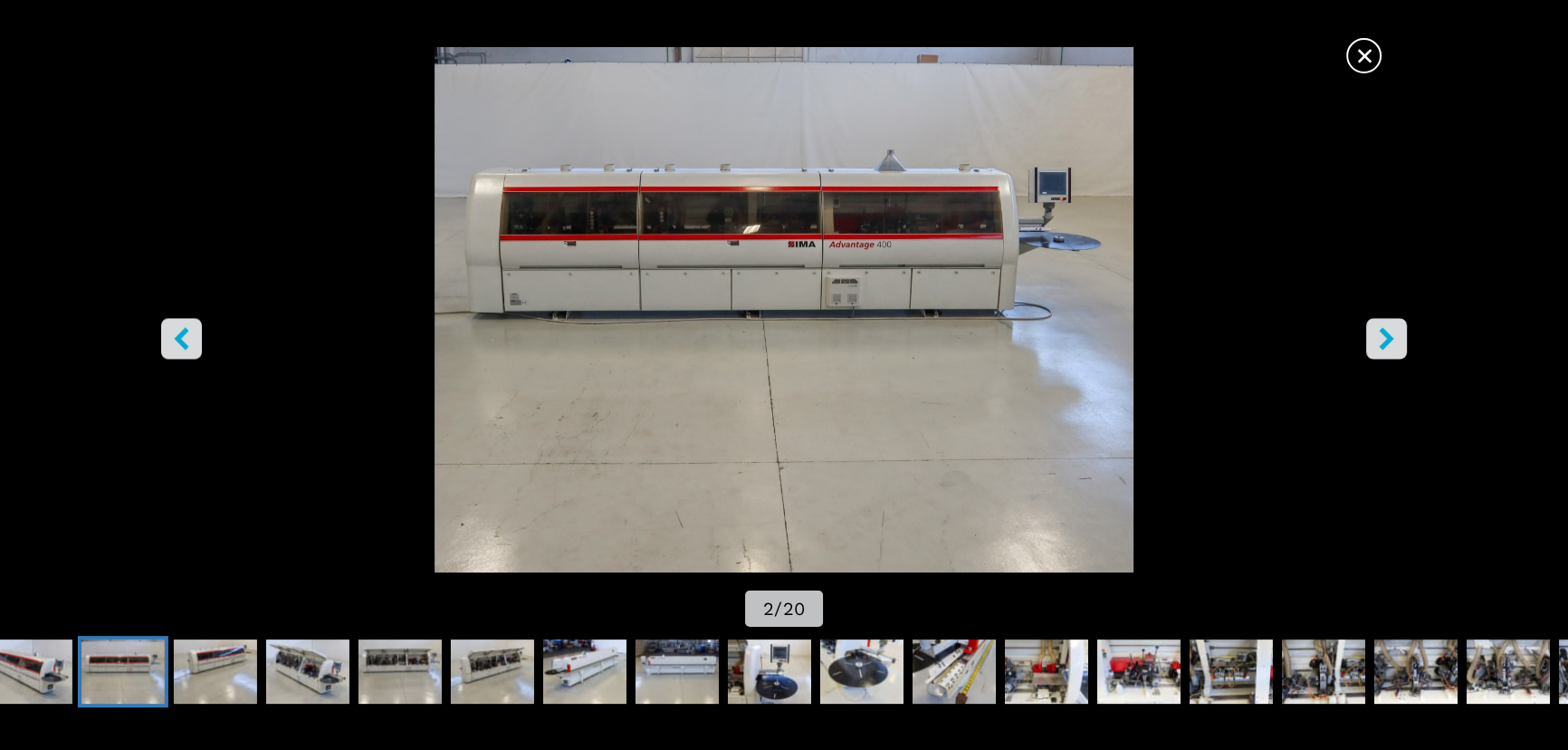
click at [1379, 337] on icon "right-button" at bounding box center [1387, 339] width 23 height 23
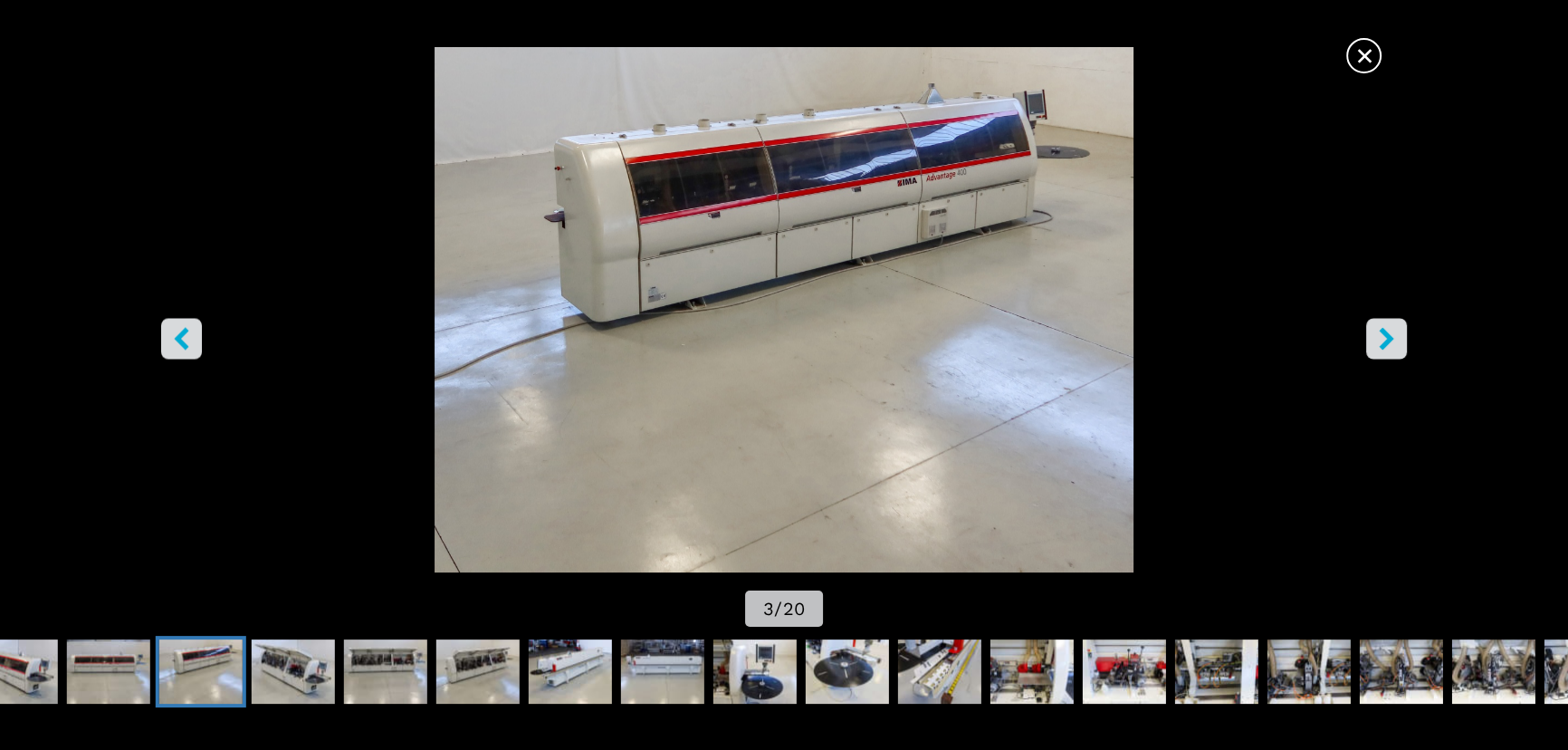
click at [1379, 337] on icon "right-button" at bounding box center [1387, 339] width 23 height 23
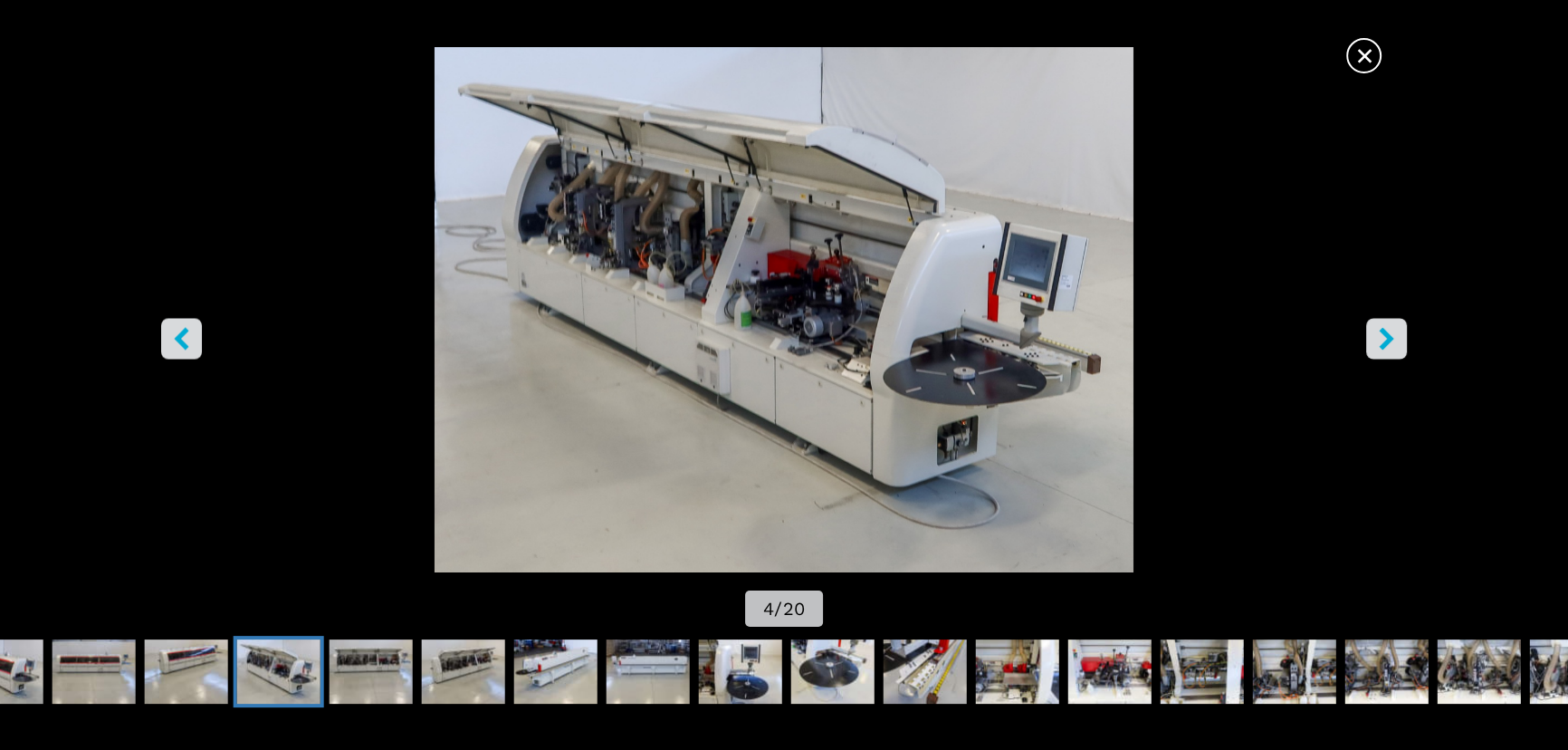
click at [1379, 337] on icon "right-button" at bounding box center [1387, 339] width 23 height 23
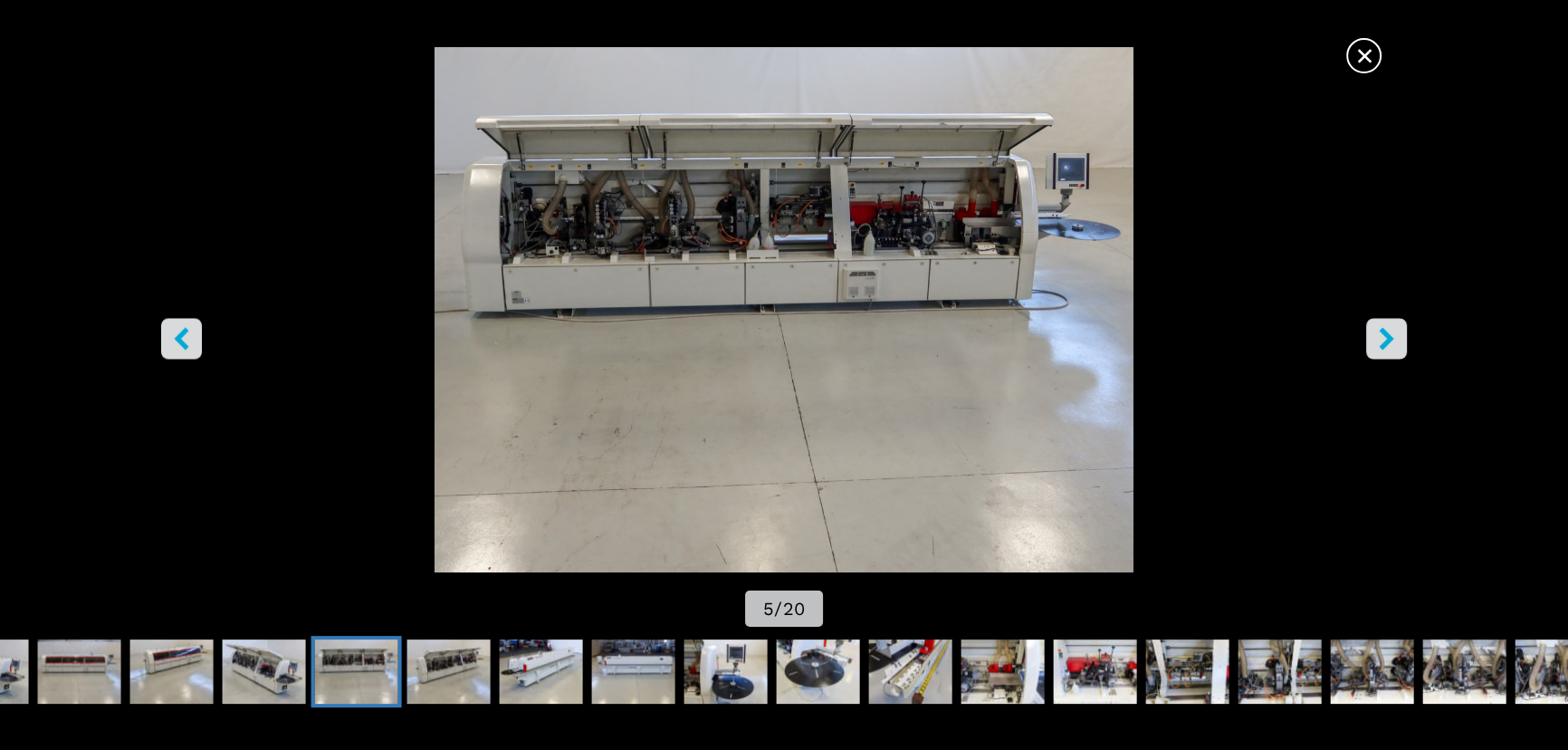
click at [1379, 337] on icon "right-button" at bounding box center [1387, 339] width 23 height 23
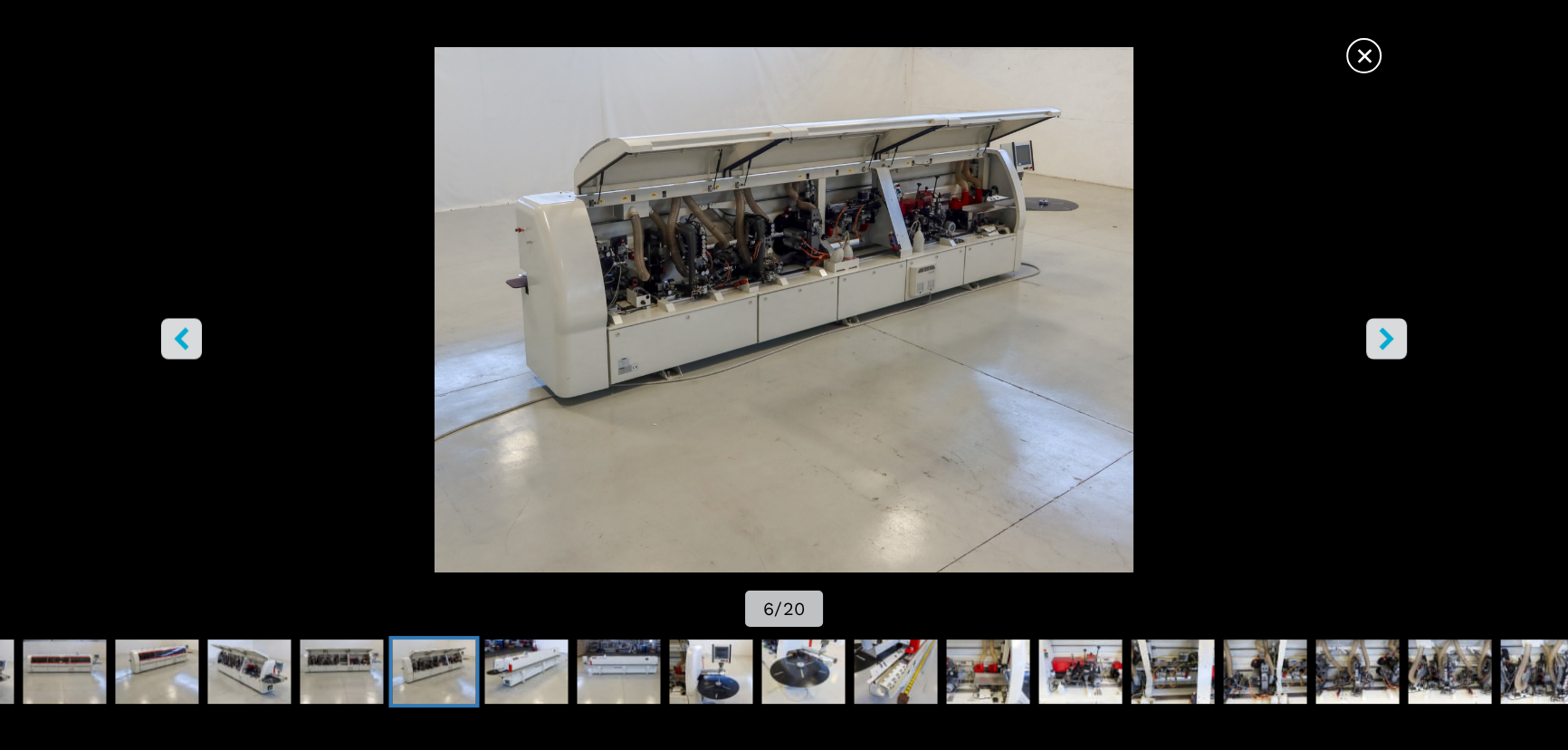
click at [1379, 337] on icon "right-button" at bounding box center [1387, 339] width 23 height 23
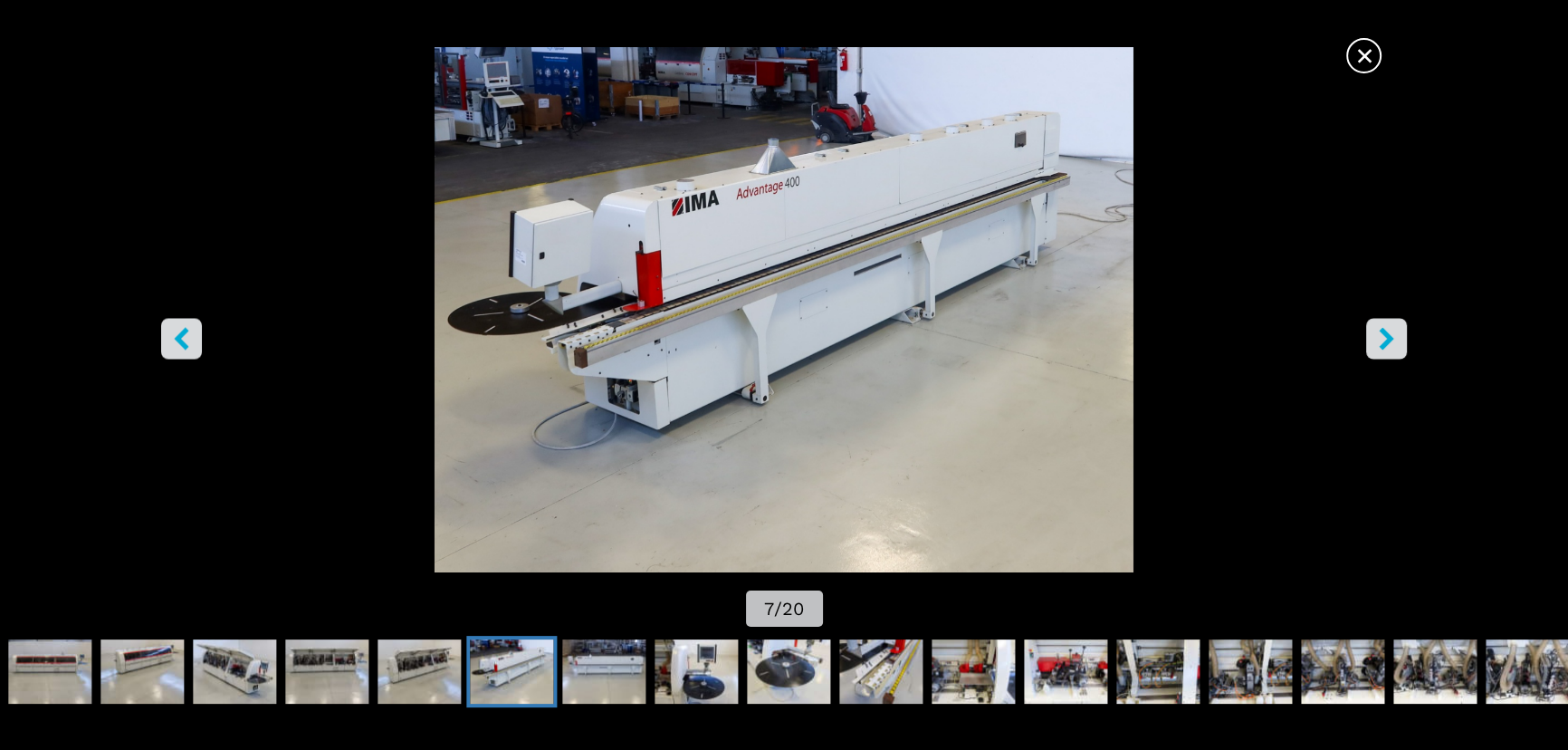
click at [1379, 337] on icon "right-button" at bounding box center [1387, 339] width 23 height 23
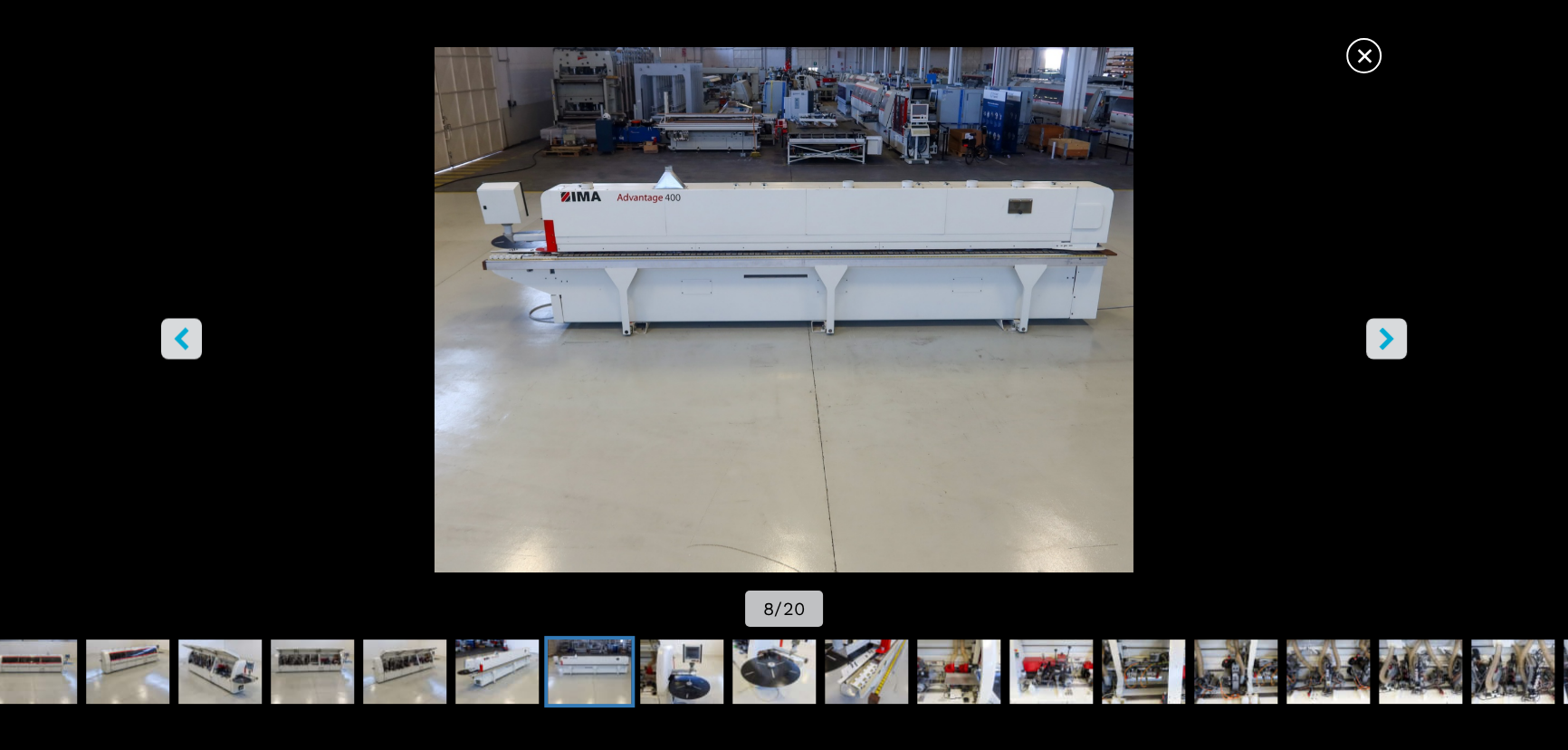
click at [1381, 337] on icon "right-button" at bounding box center [1387, 339] width 23 height 23
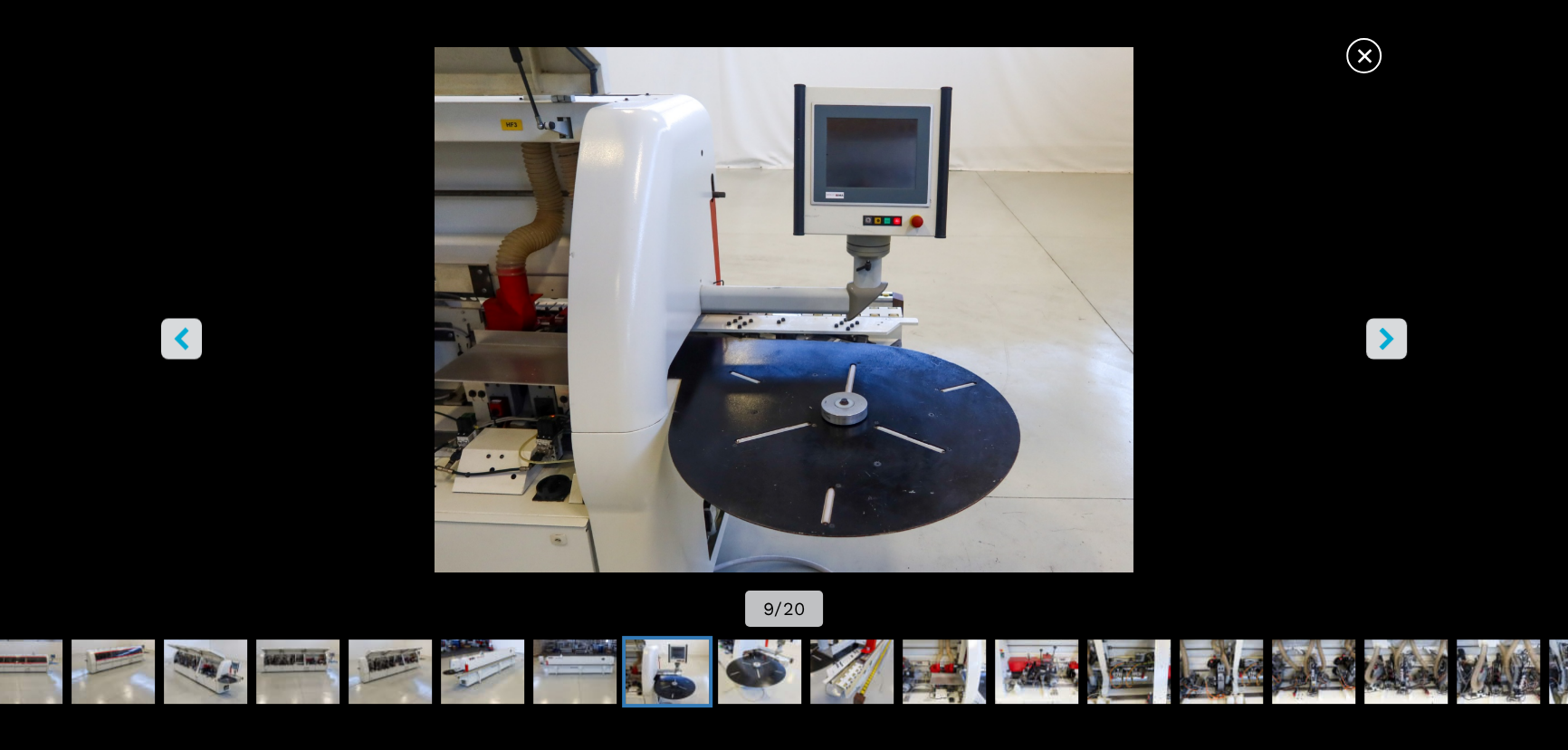
click at [1381, 337] on icon "right-button" at bounding box center [1387, 339] width 23 height 23
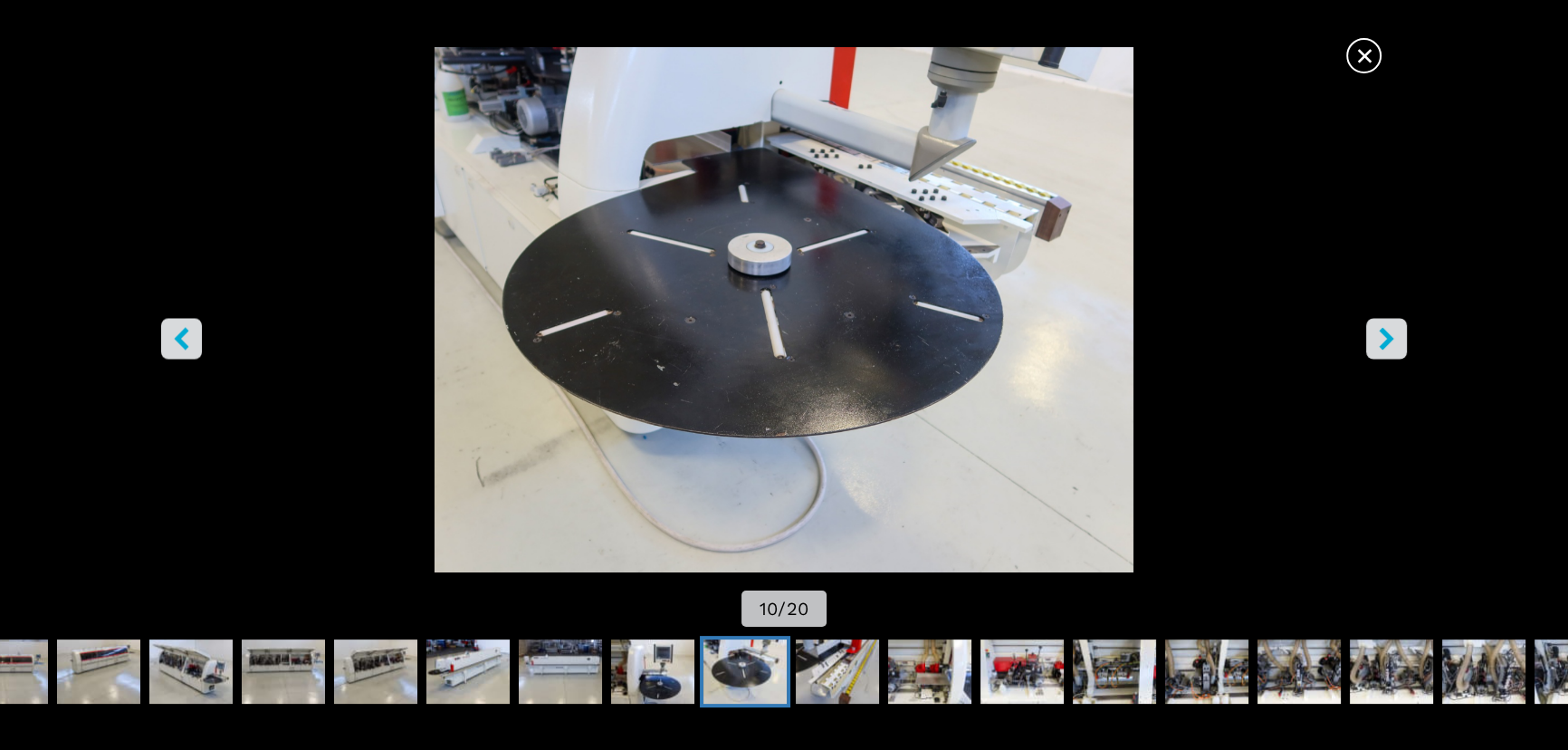
click at [1381, 337] on icon "right-button" at bounding box center [1387, 339] width 23 height 23
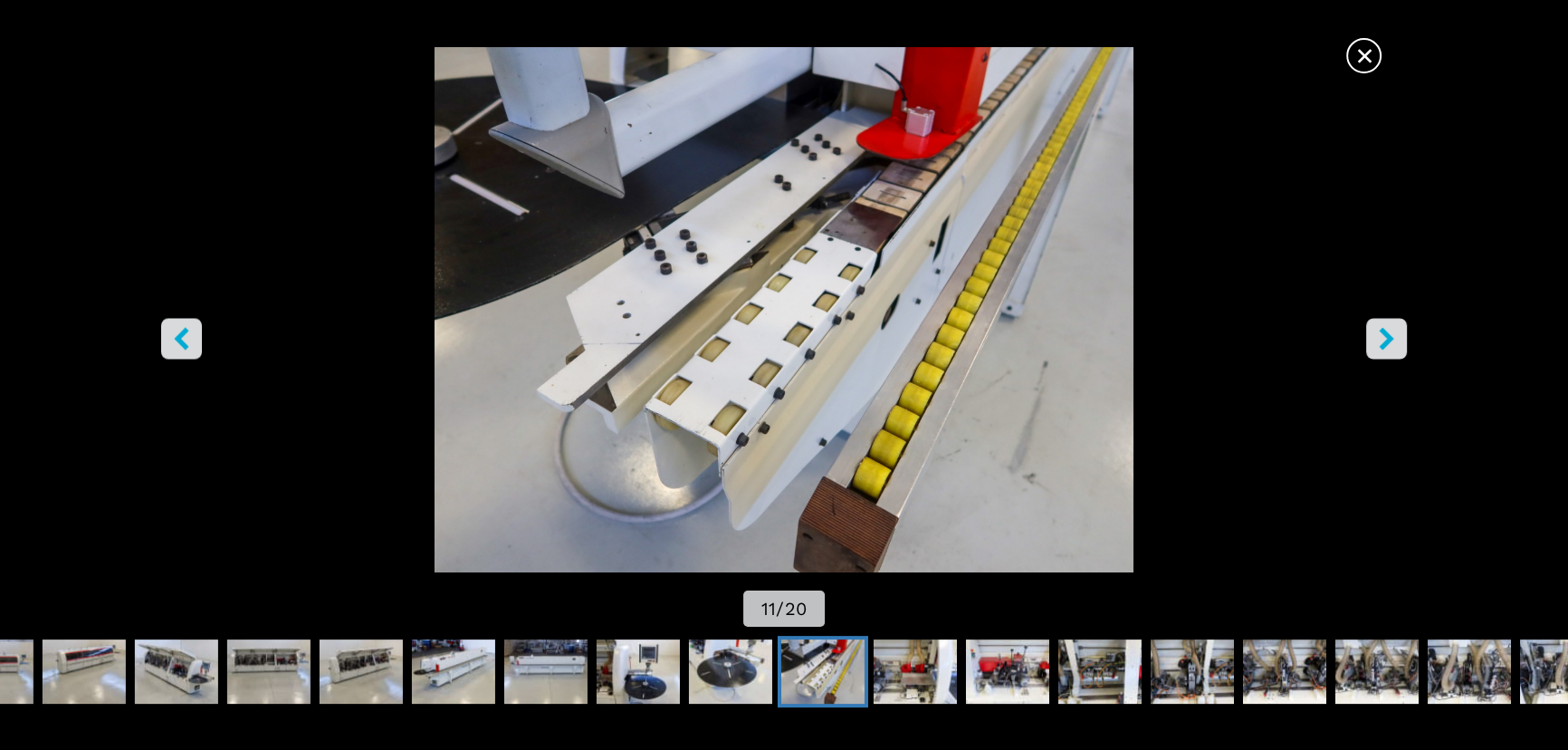
click at [1381, 337] on icon "right-button" at bounding box center [1387, 339] width 23 height 23
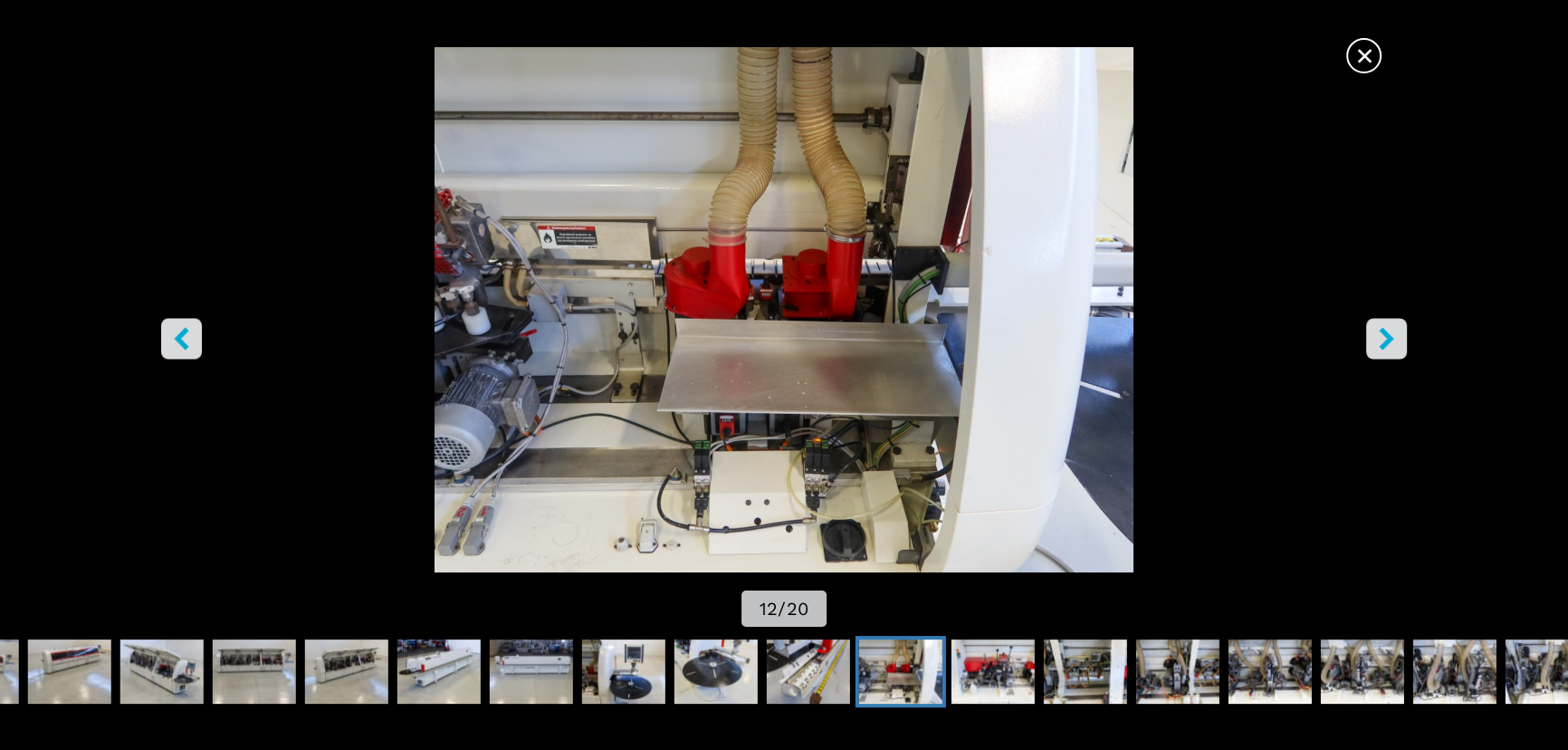
click at [1381, 337] on icon "right-button" at bounding box center [1387, 339] width 23 height 23
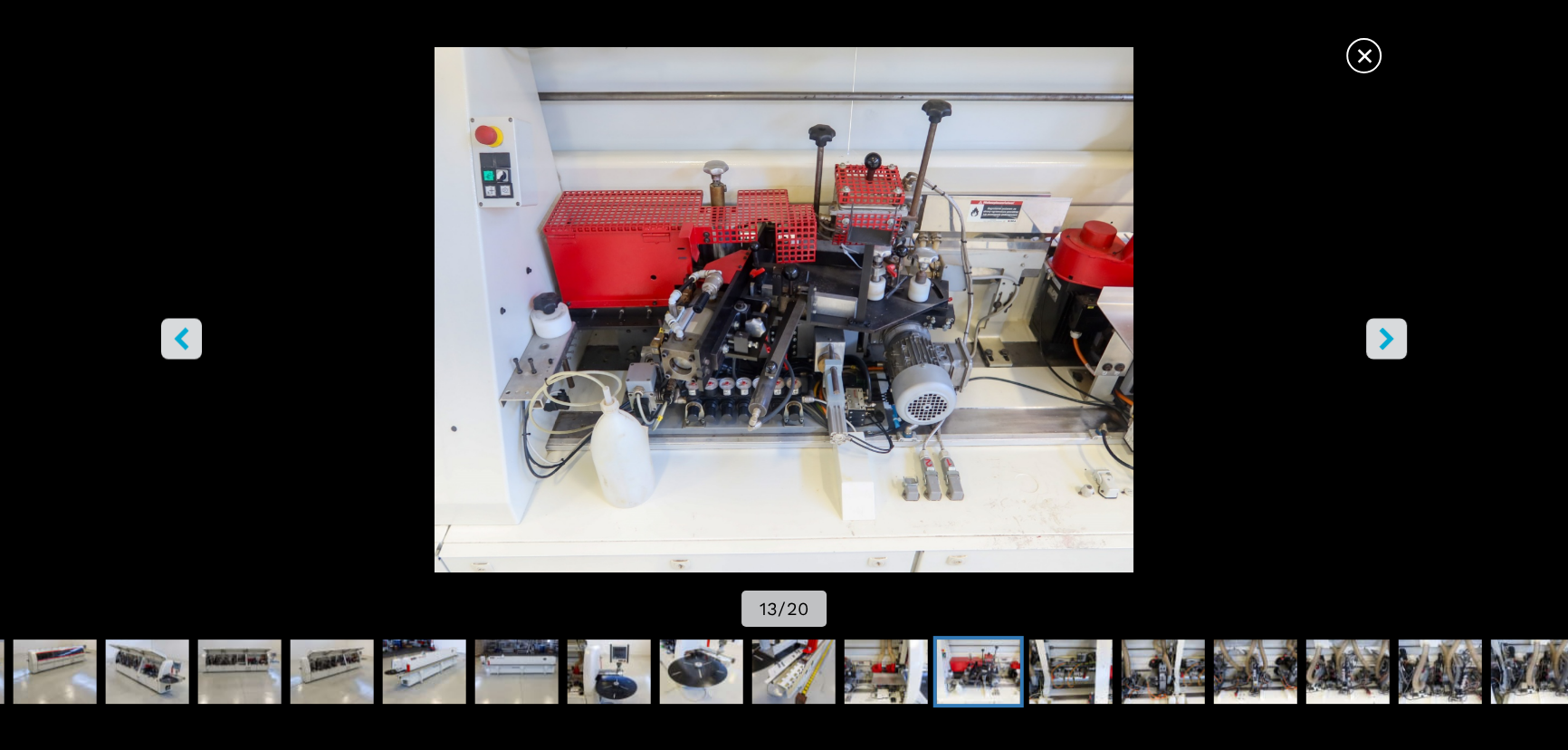
click at [1381, 337] on icon "right-button" at bounding box center [1387, 339] width 23 height 23
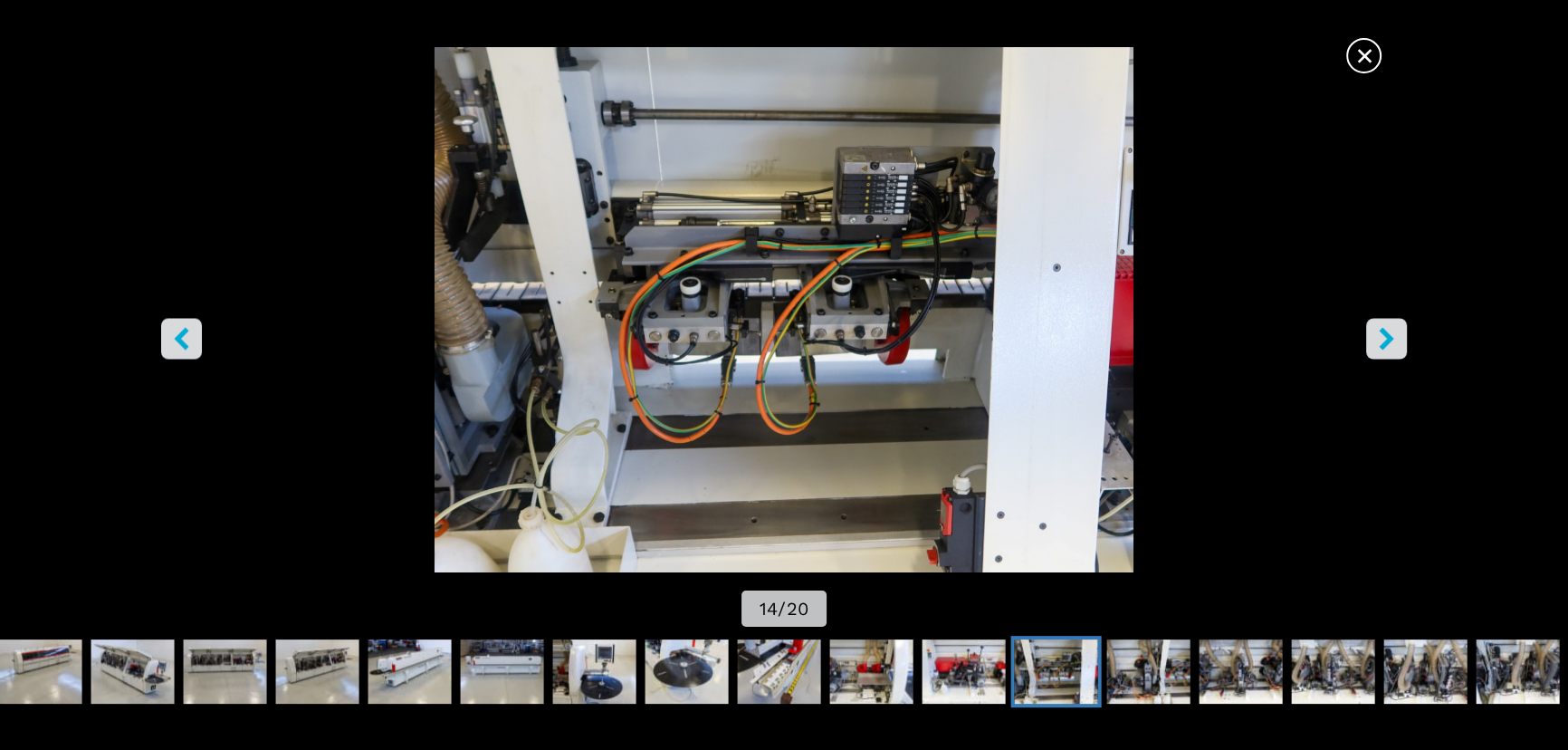
click at [1381, 337] on icon "right-button" at bounding box center [1387, 339] width 23 height 23
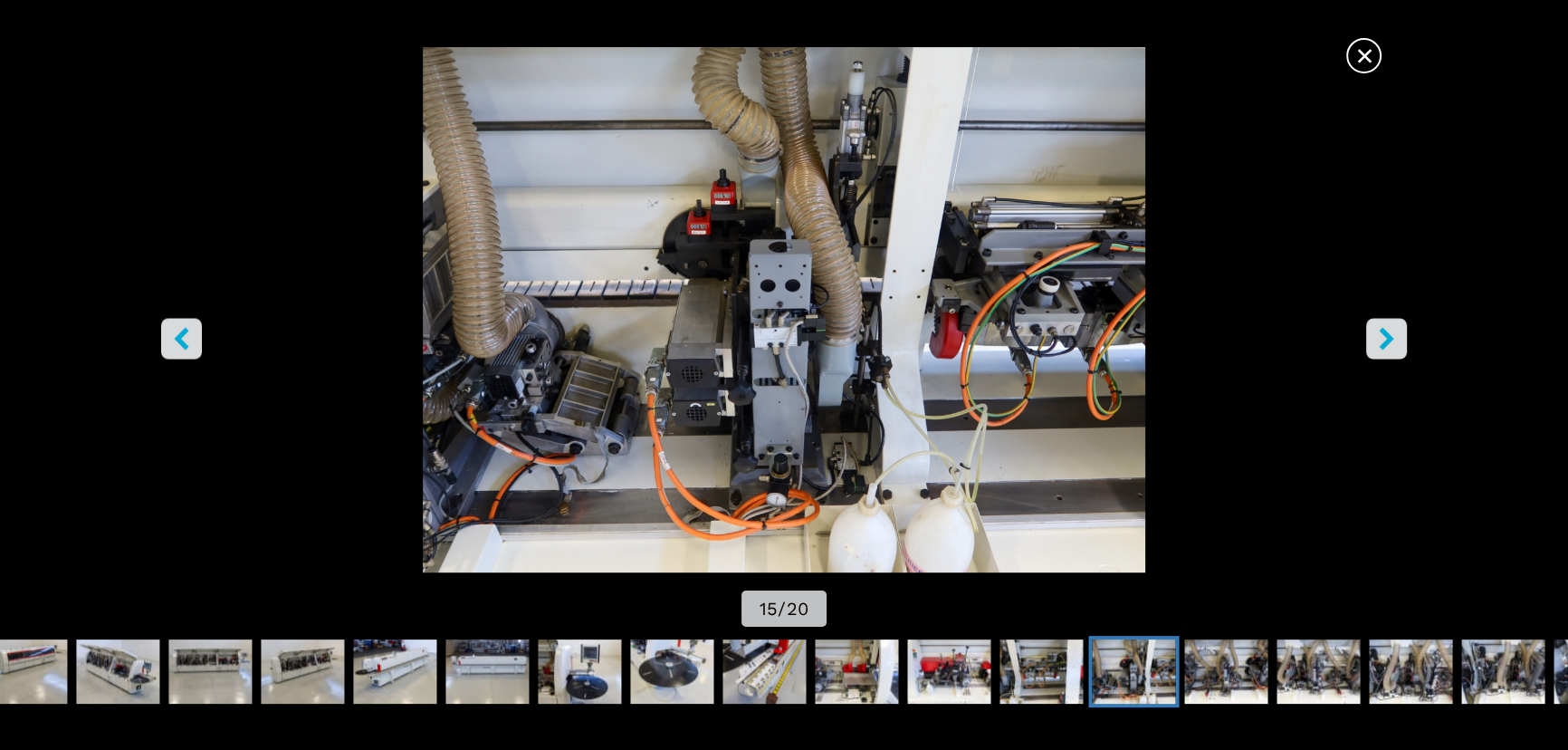
click at [1381, 337] on icon "right-button" at bounding box center [1387, 339] width 23 height 23
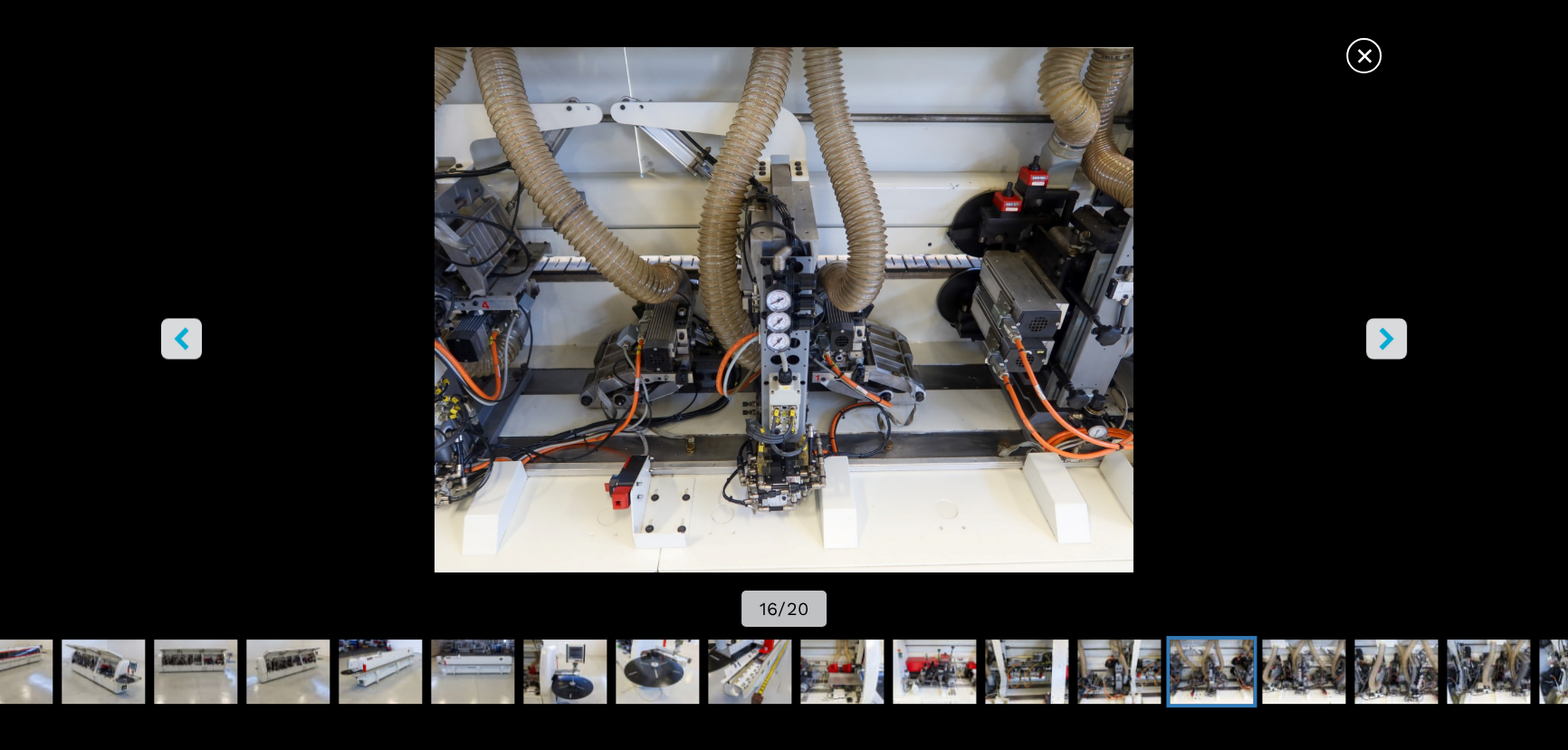
click at [1381, 337] on icon "right-button" at bounding box center [1387, 339] width 23 height 23
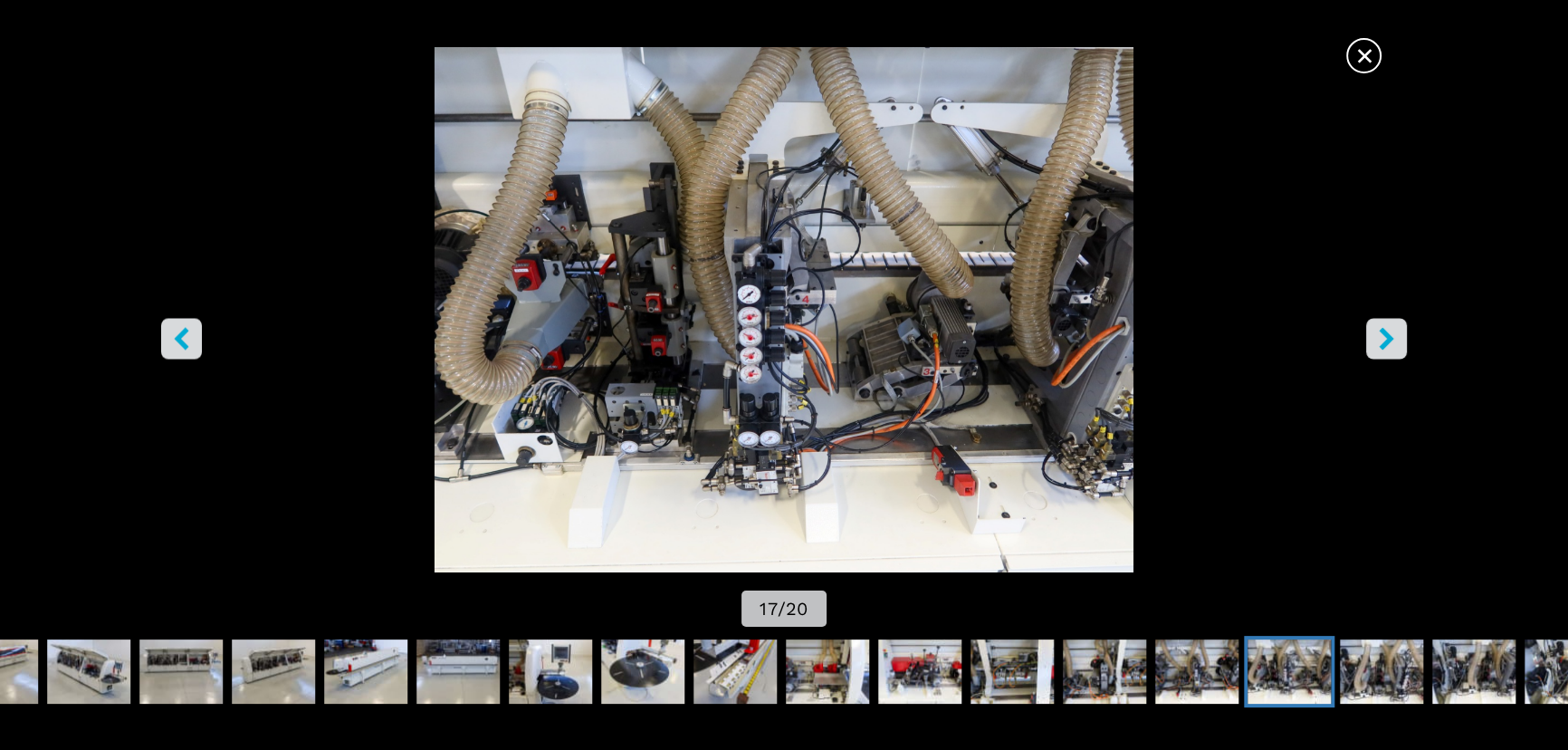
click at [1381, 337] on icon "right-button" at bounding box center [1387, 339] width 23 height 23
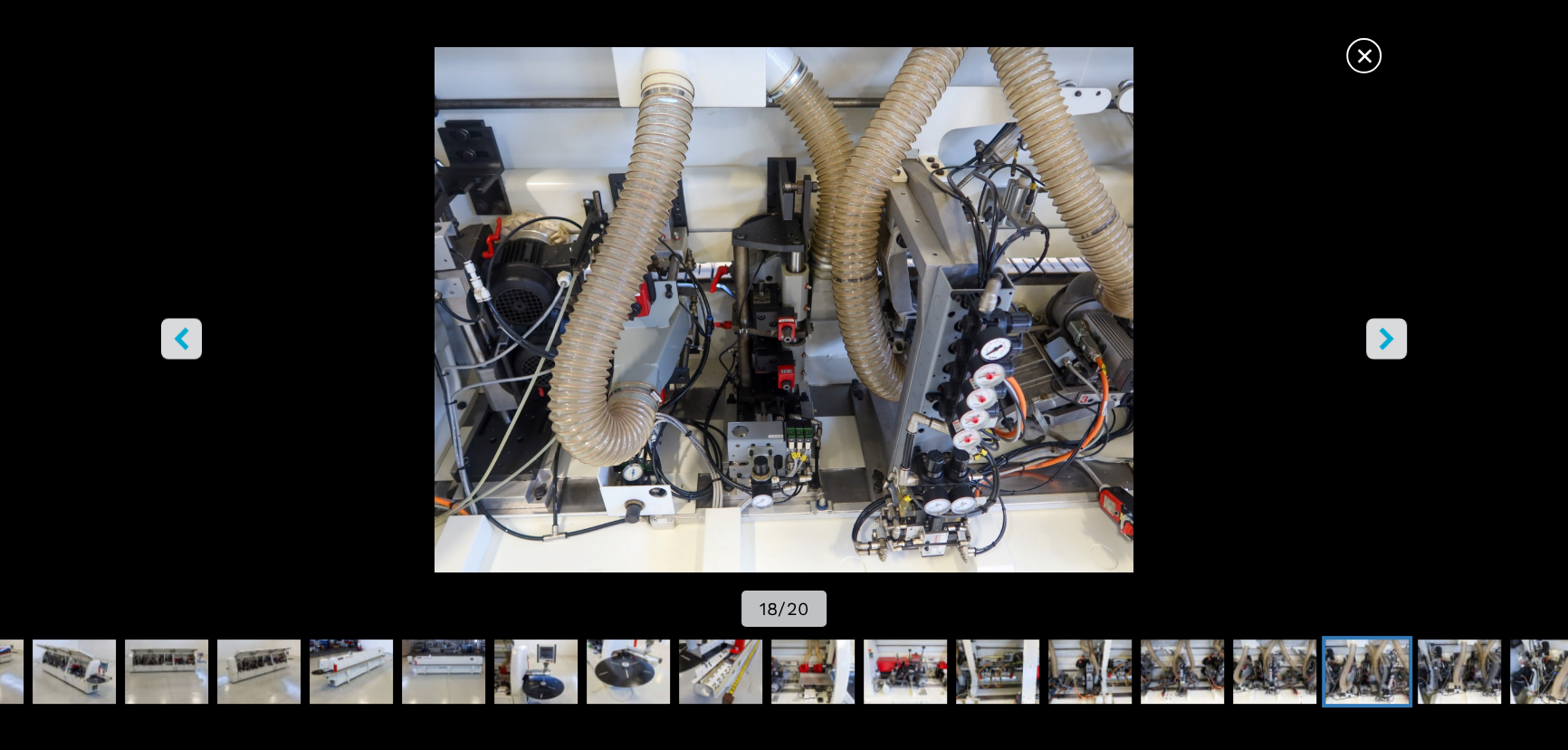
click at [1381, 337] on icon "right-button" at bounding box center [1387, 339] width 23 height 23
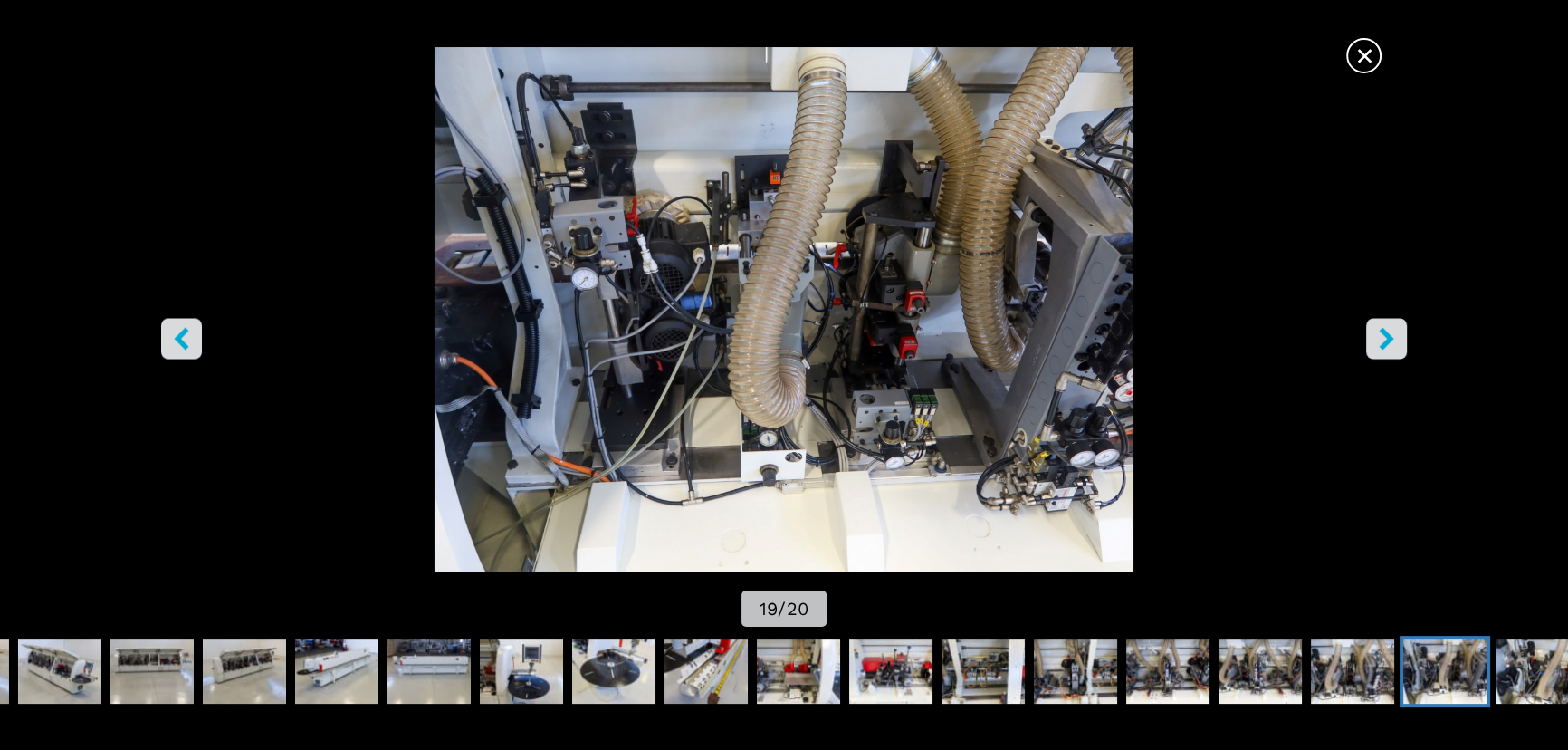
click at [1381, 337] on icon "right-button" at bounding box center [1387, 339] width 23 height 23
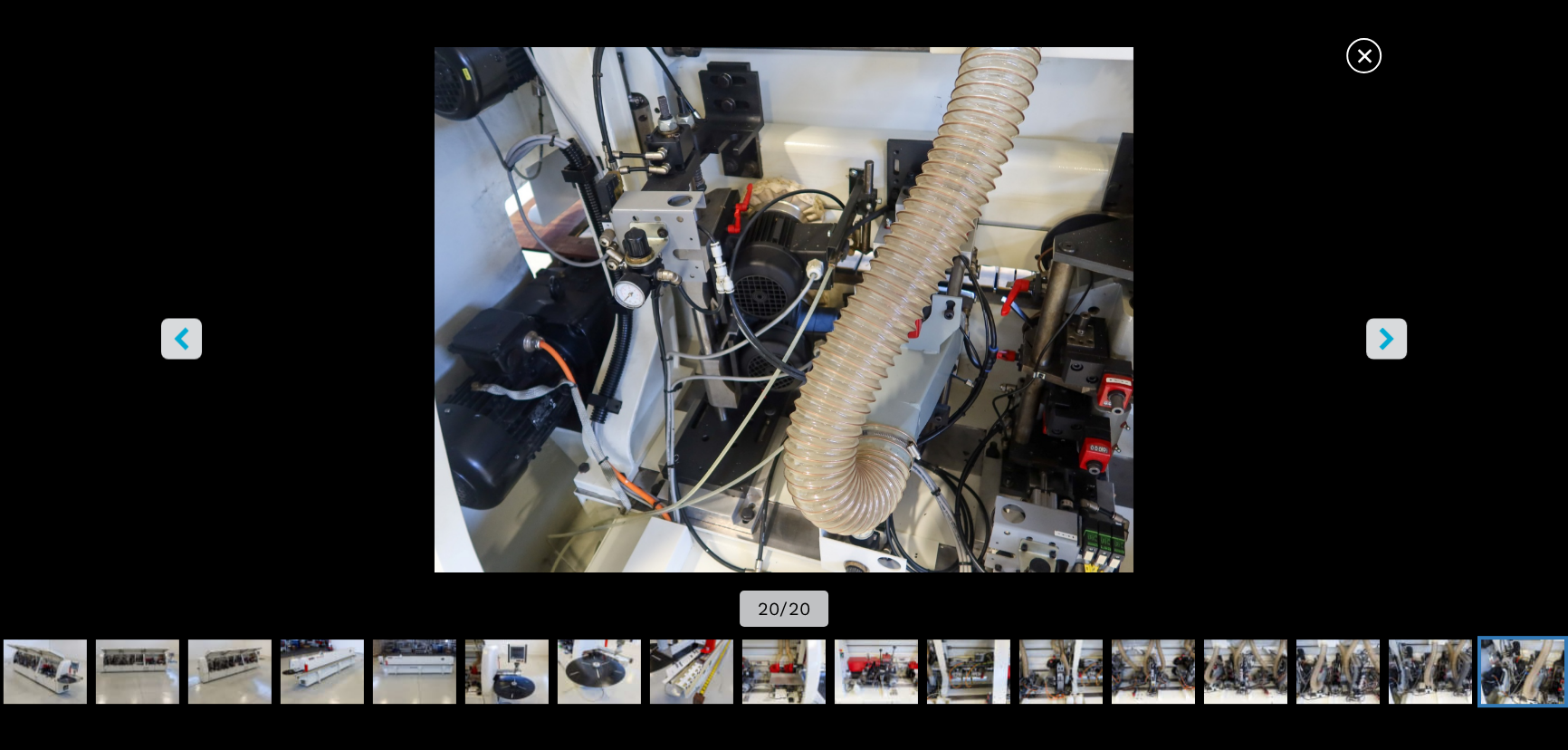
click at [1381, 337] on icon "right-button" at bounding box center [1387, 339] width 23 height 23
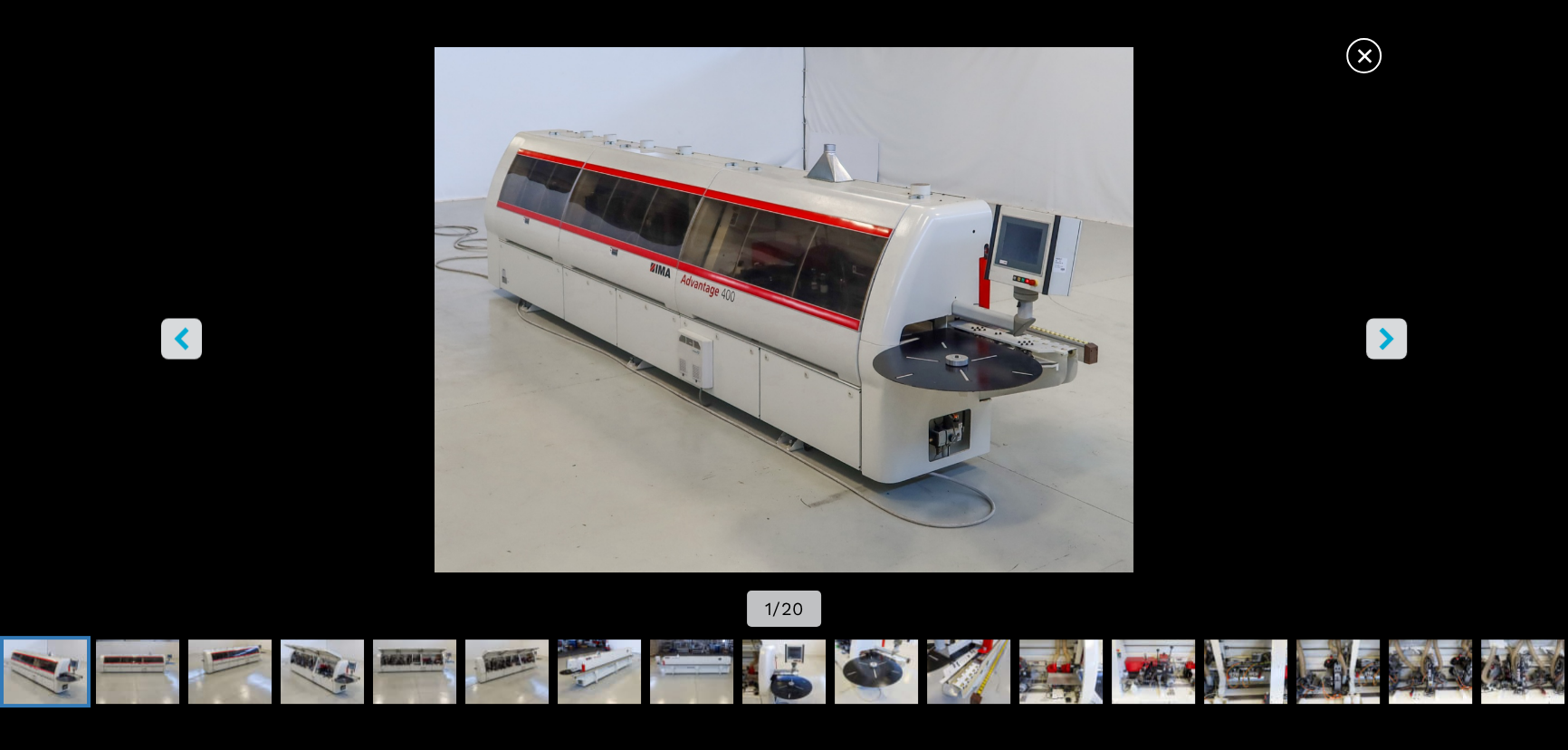
click at [1393, 336] on icon "right-button" at bounding box center [1387, 339] width 23 height 23
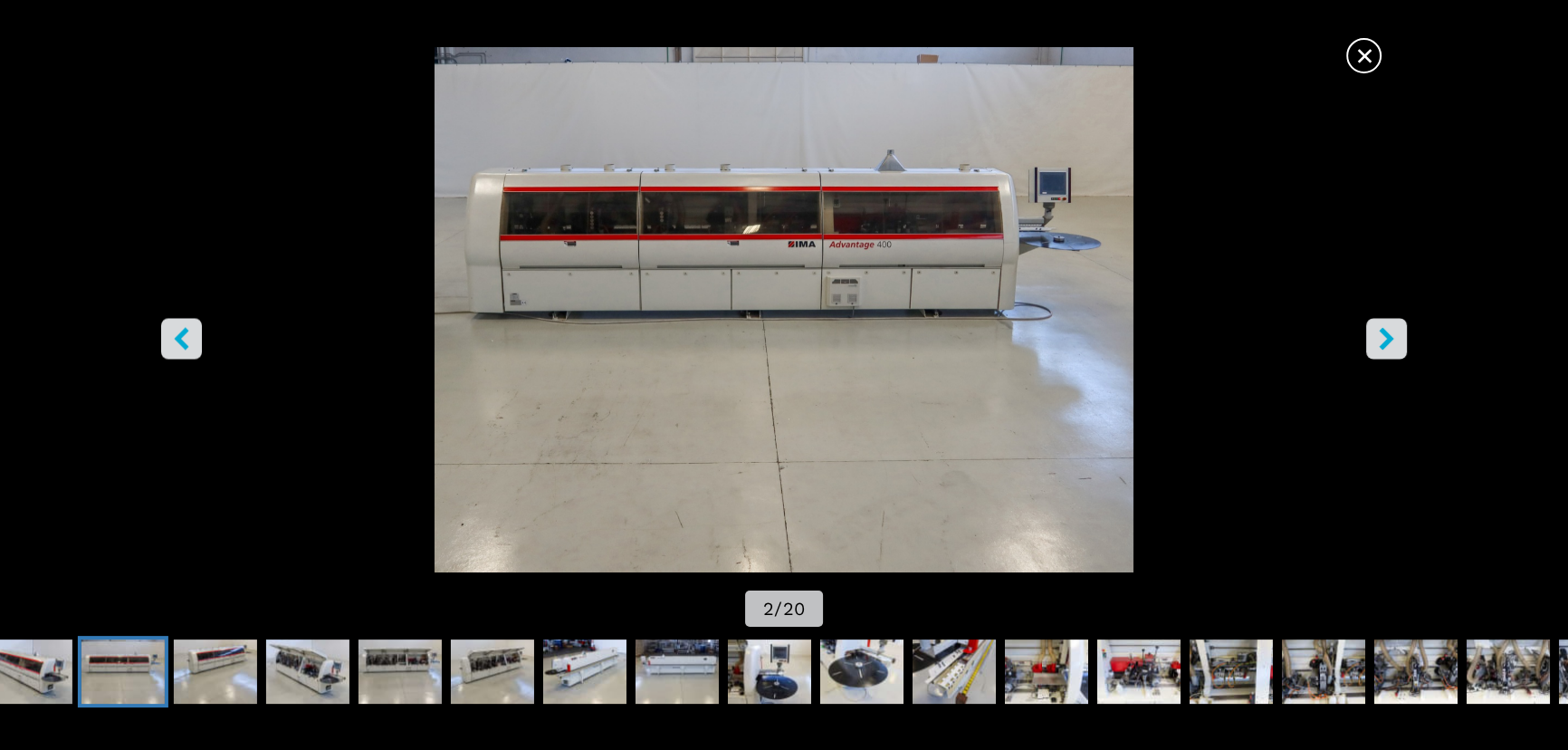
click at [1393, 336] on icon "right-button" at bounding box center [1387, 339] width 23 height 23
click at [1368, 57] on span "×" at bounding box center [1364, 52] width 32 height 32
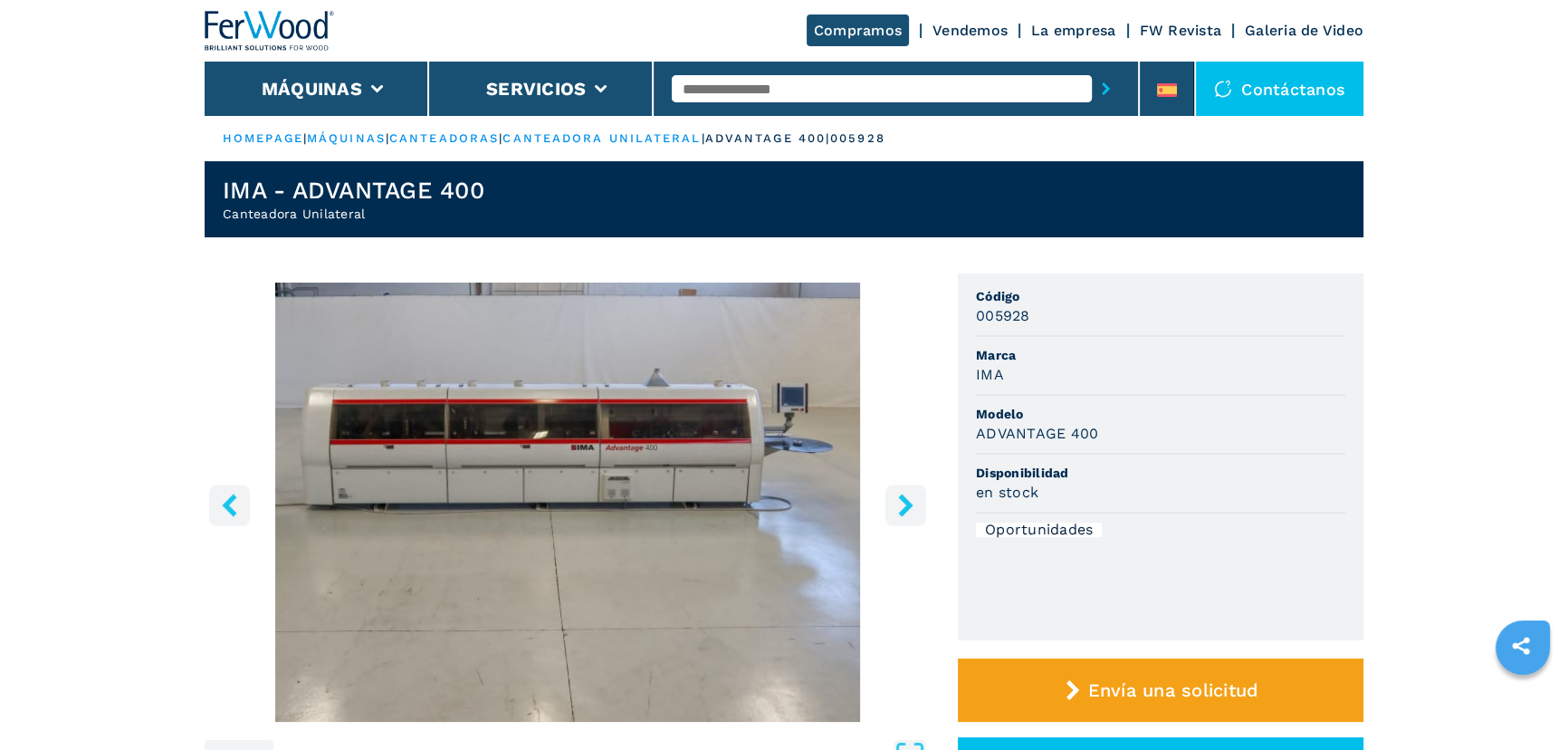
drag, startPoint x: 1130, startPoint y: 464, endPoint x: 1136, endPoint y: 478, distance: 15.2
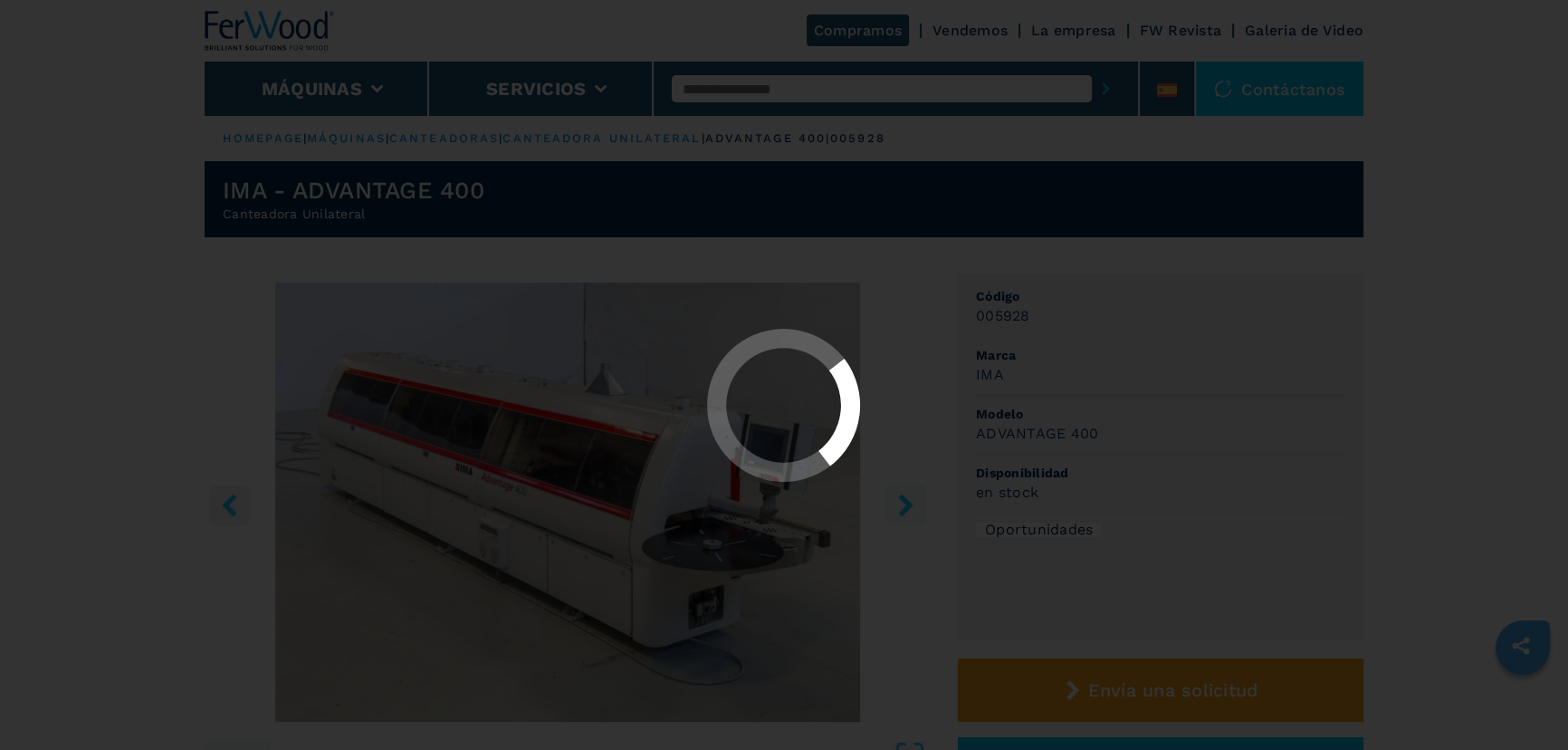
select select "**********"
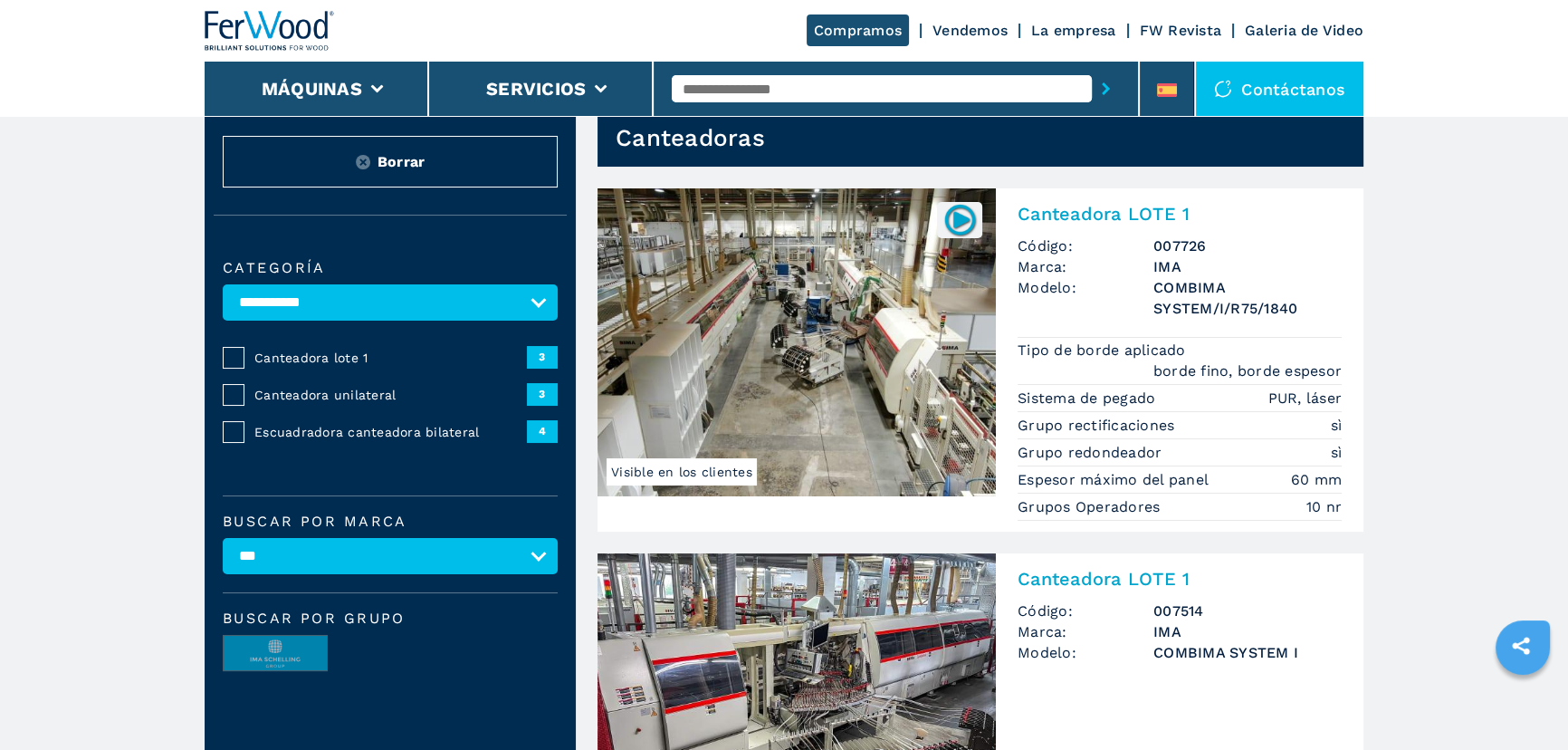
scroll to position [82, 0]
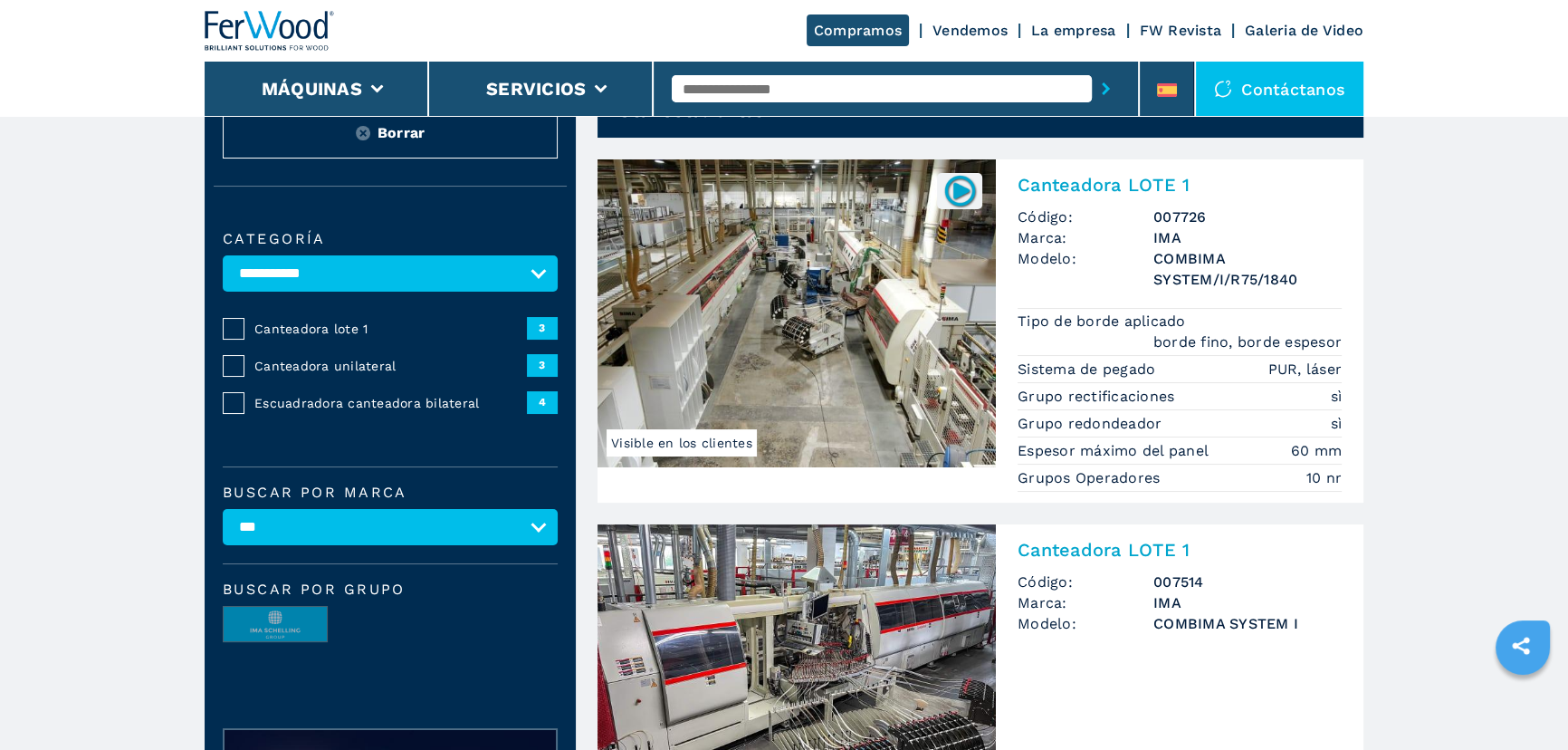
click at [297, 509] on select "**********" at bounding box center [391, 527] width 335 height 36
select select "*******"
click at [223, 509] on select "**********" at bounding box center [391, 527] width 335 height 36
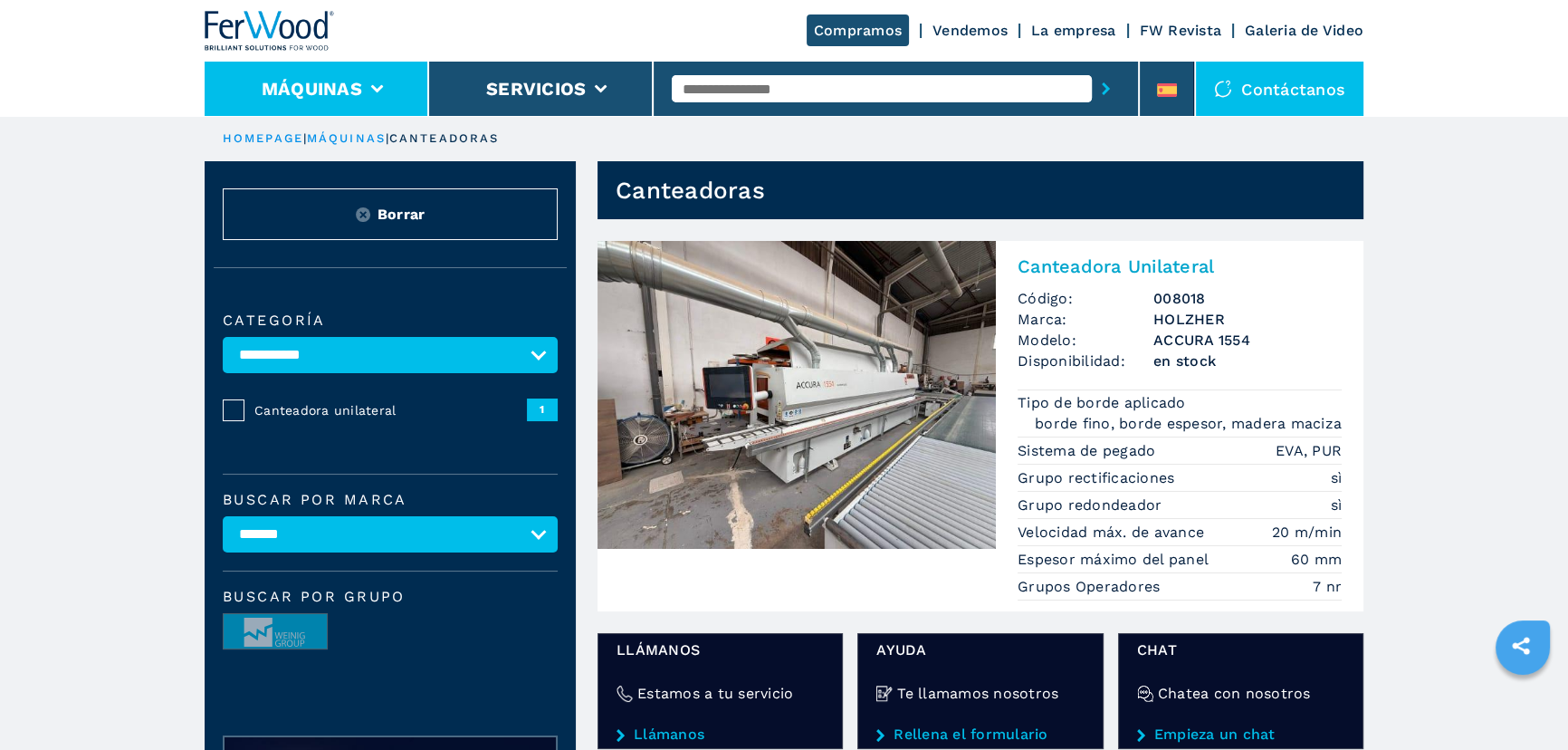
click at [346, 74] on li "Máquinas" at bounding box center [317, 89] width 225 height 54
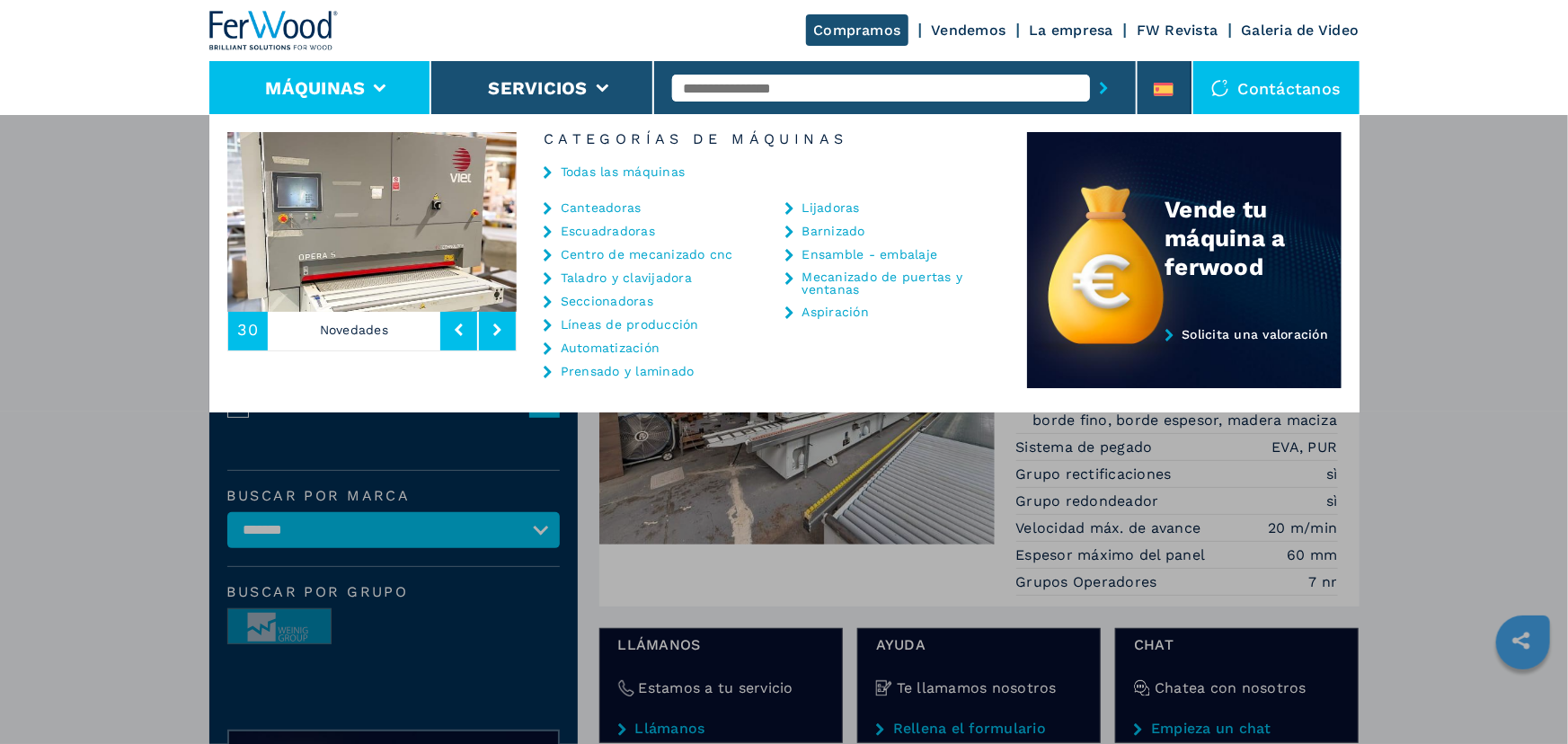
click at [624, 303] on link "Seccionadoras" at bounding box center [606, 301] width 93 height 13
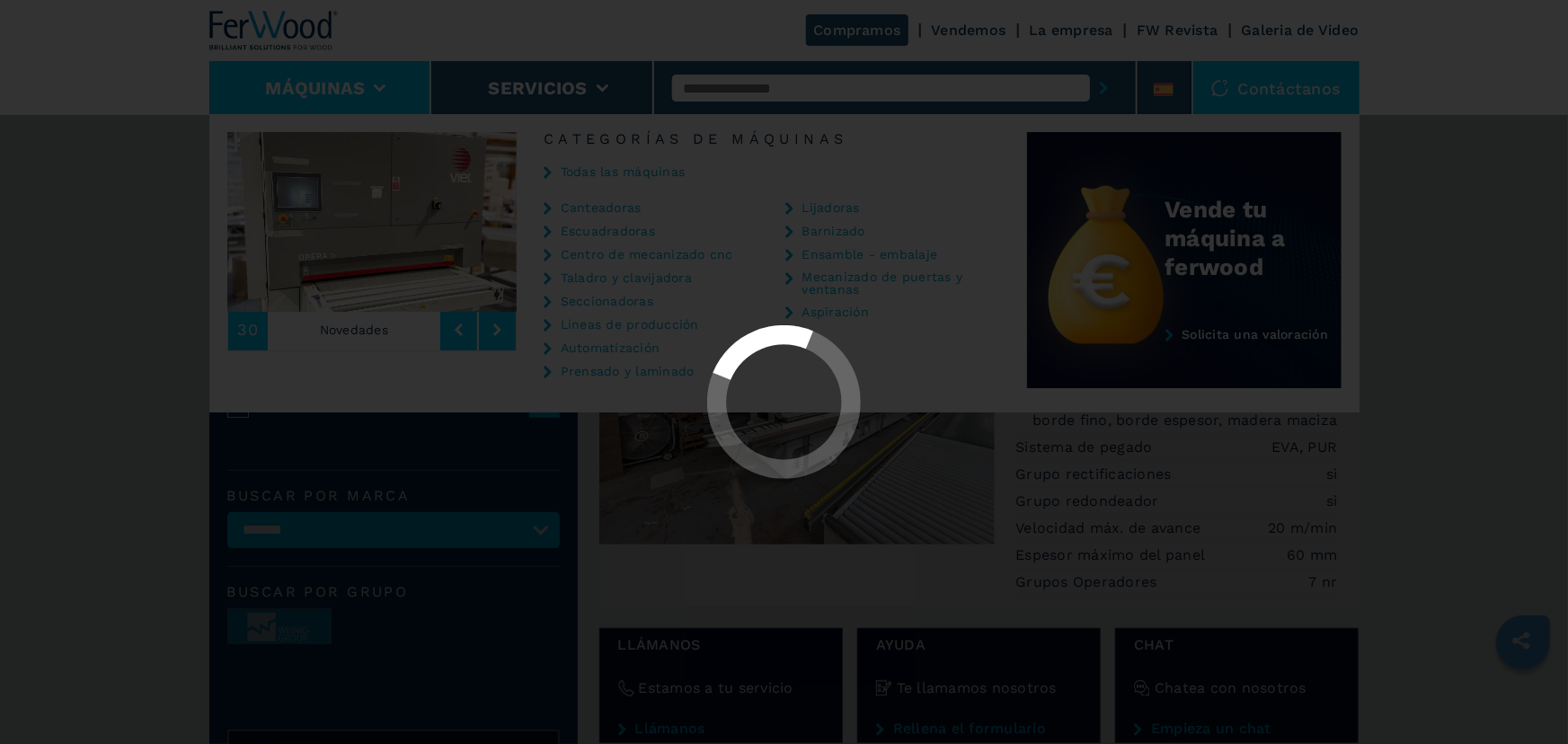
select select "**********"
select select
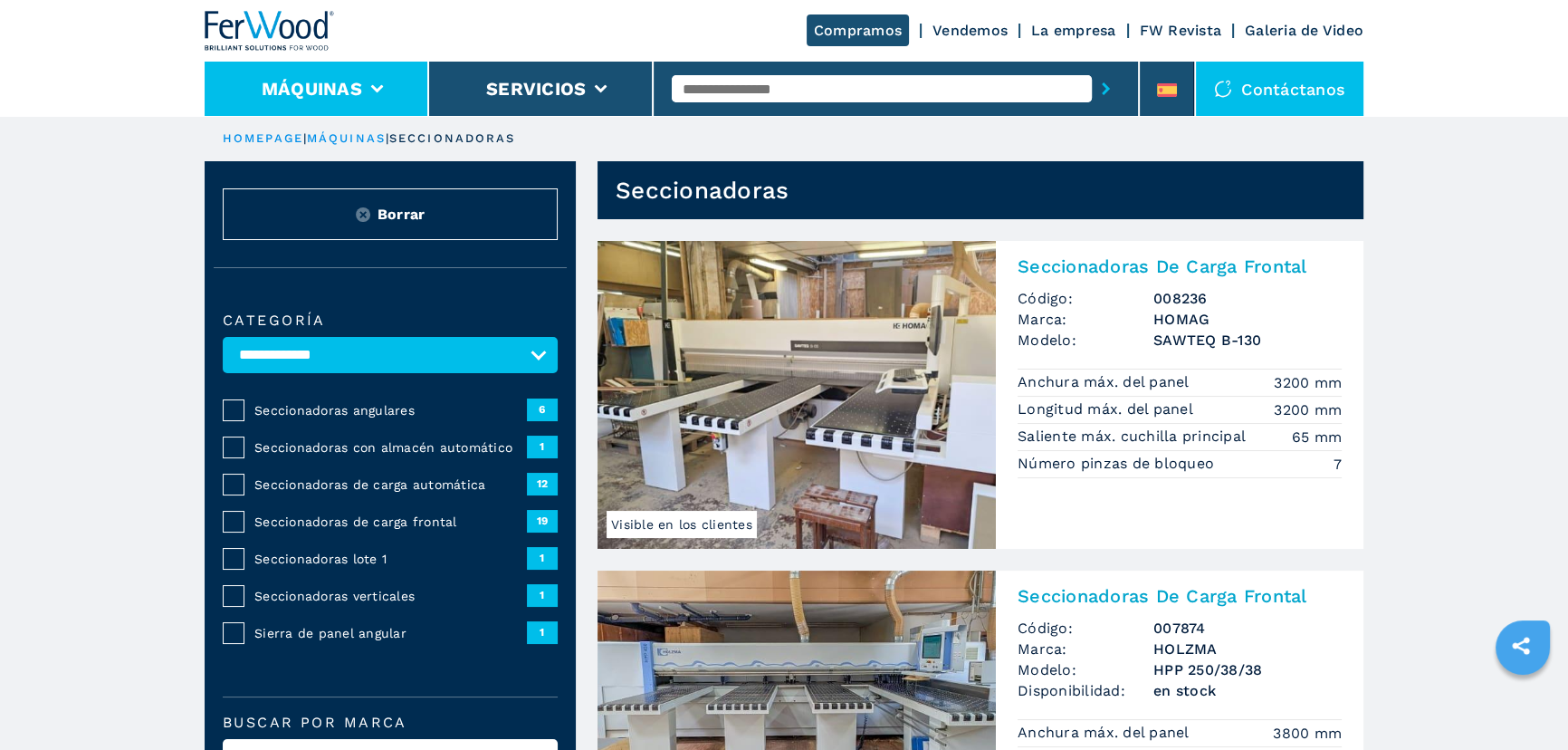
click at [305, 100] on li "Máquinas" at bounding box center [317, 89] width 225 height 54
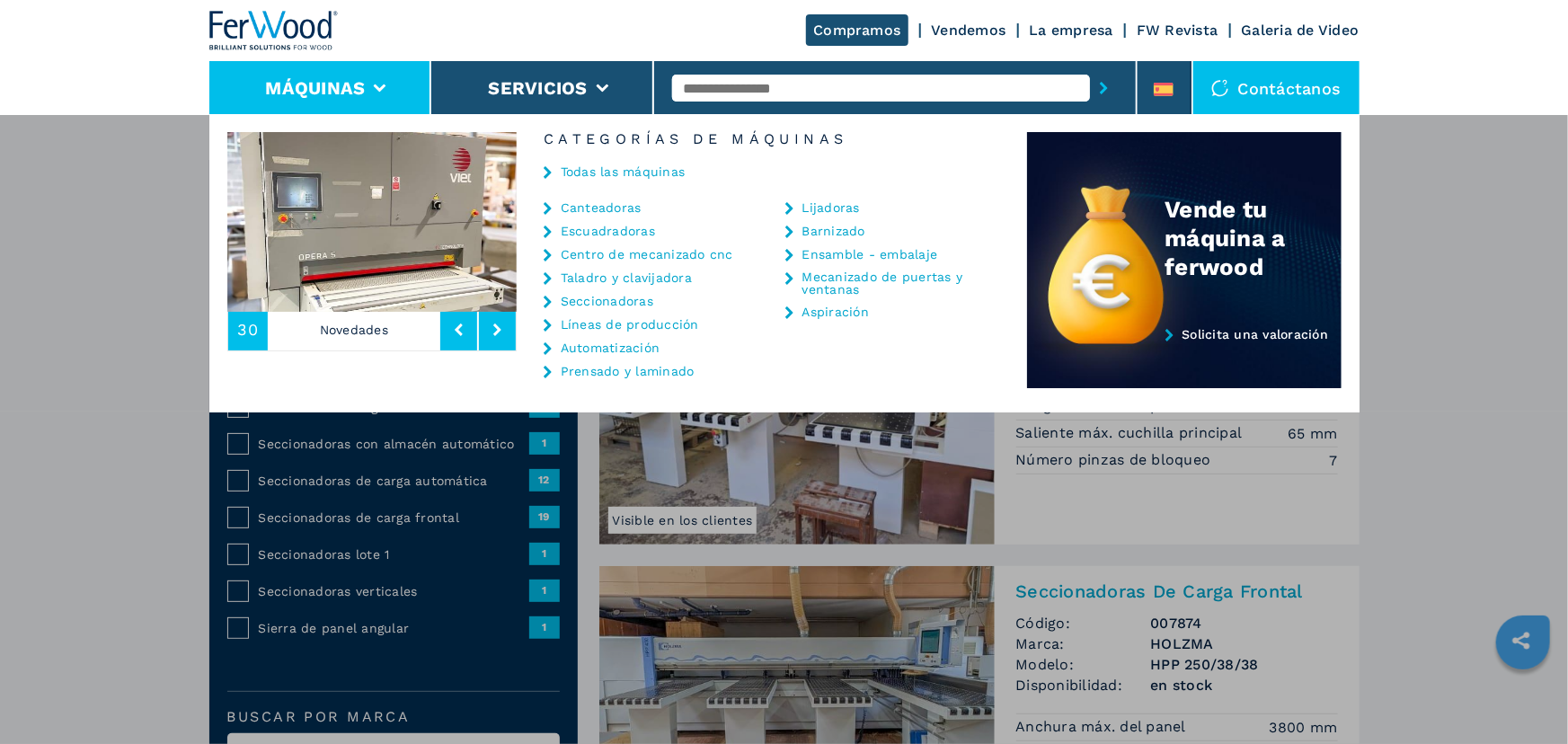
click at [621, 257] on link "Centro de mecanizado cnc" at bounding box center [647, 255] width 173 height 13
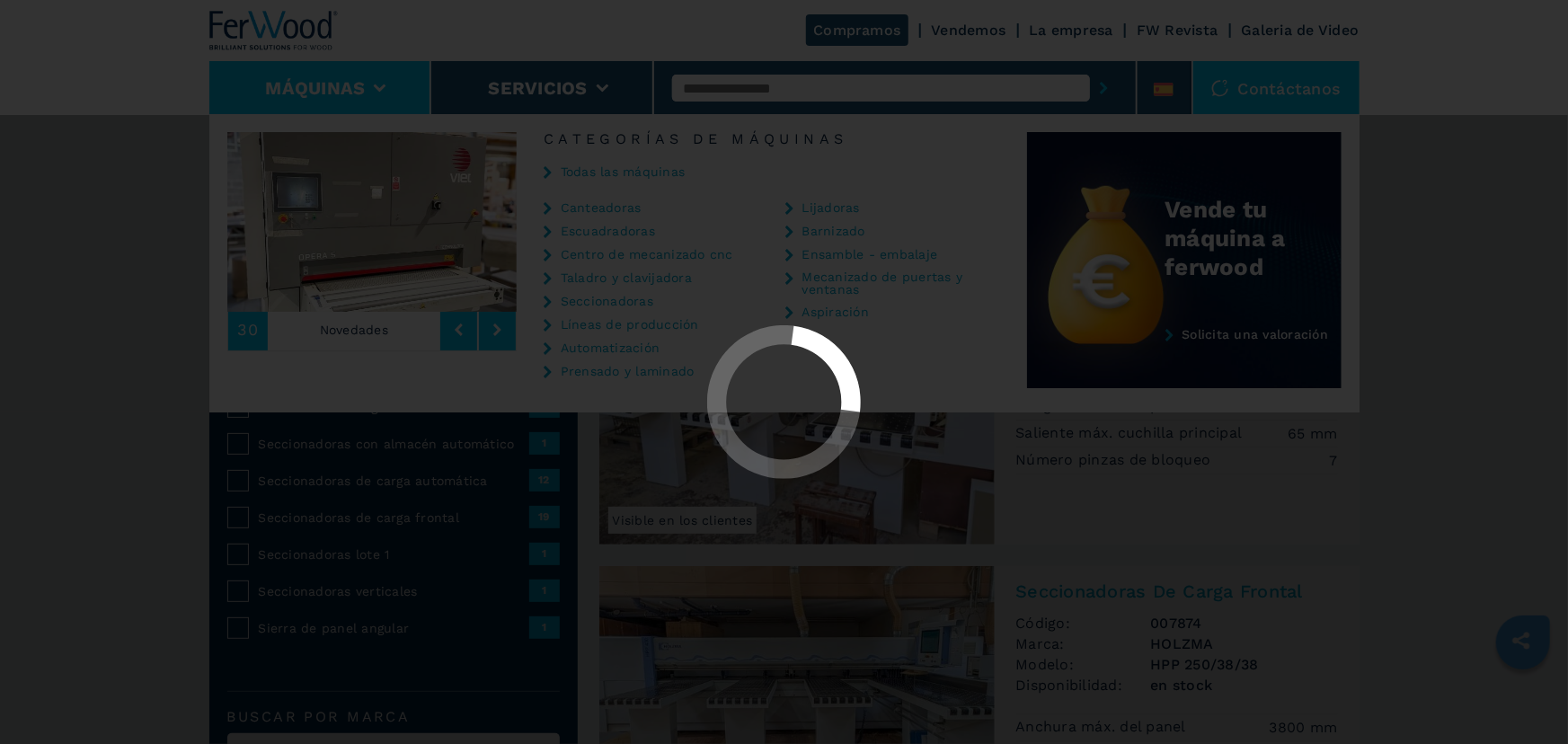
select select "**********"
